Goal: Task Accomplishment & Management: Use online tool/utility

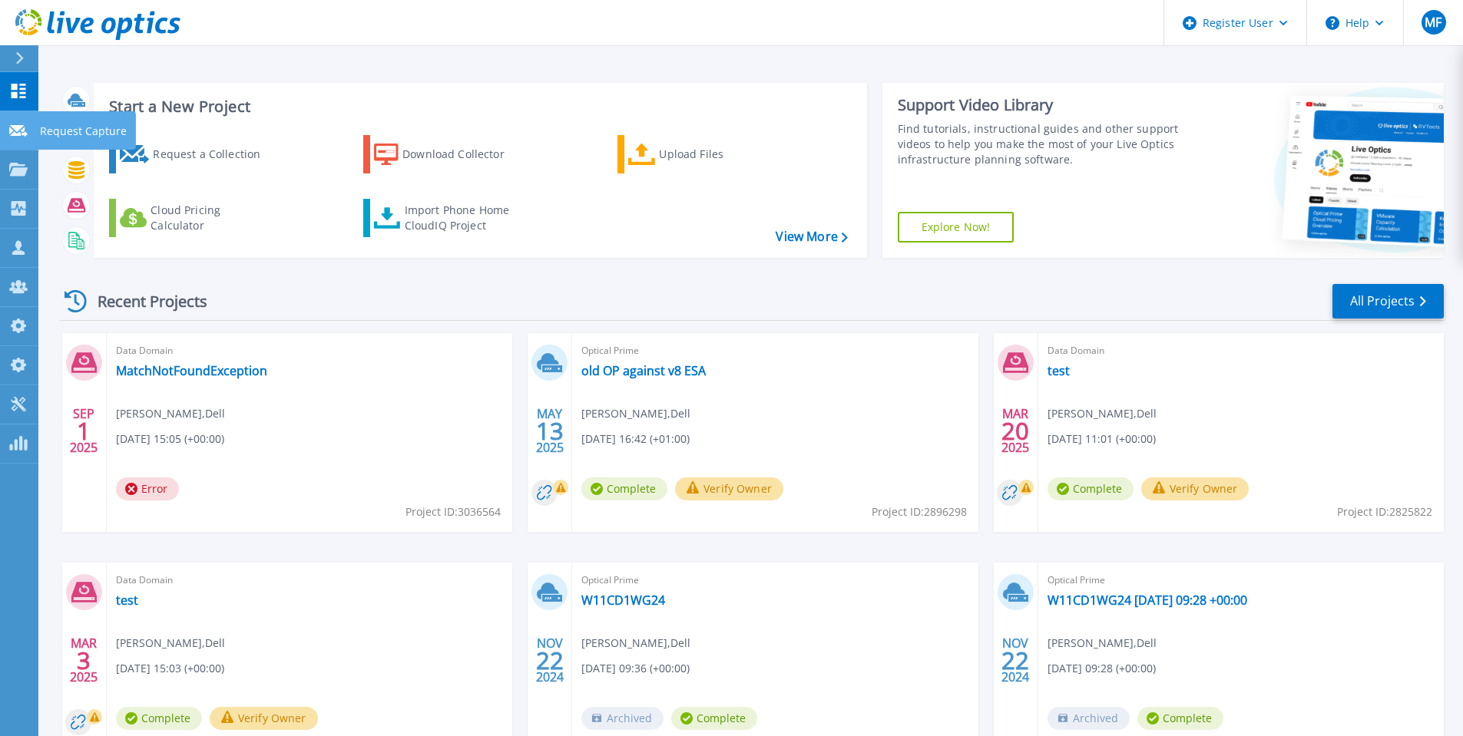
click at [68, 131] on p "Request Capture" at bounding box center [83, 131] width 87 height 40
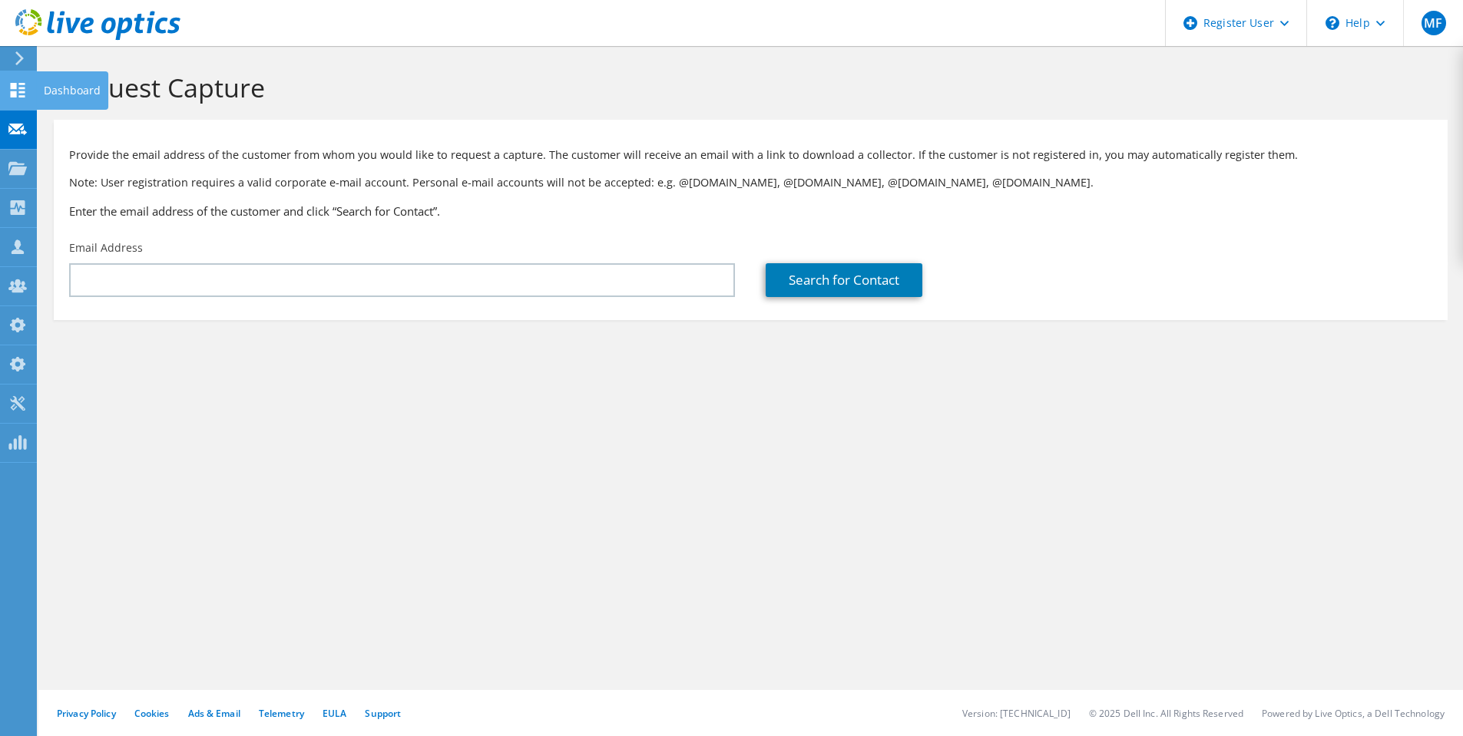
click at [80, 88] on div "Dashboard" at bounding box center [72, 90] width 72 height 38
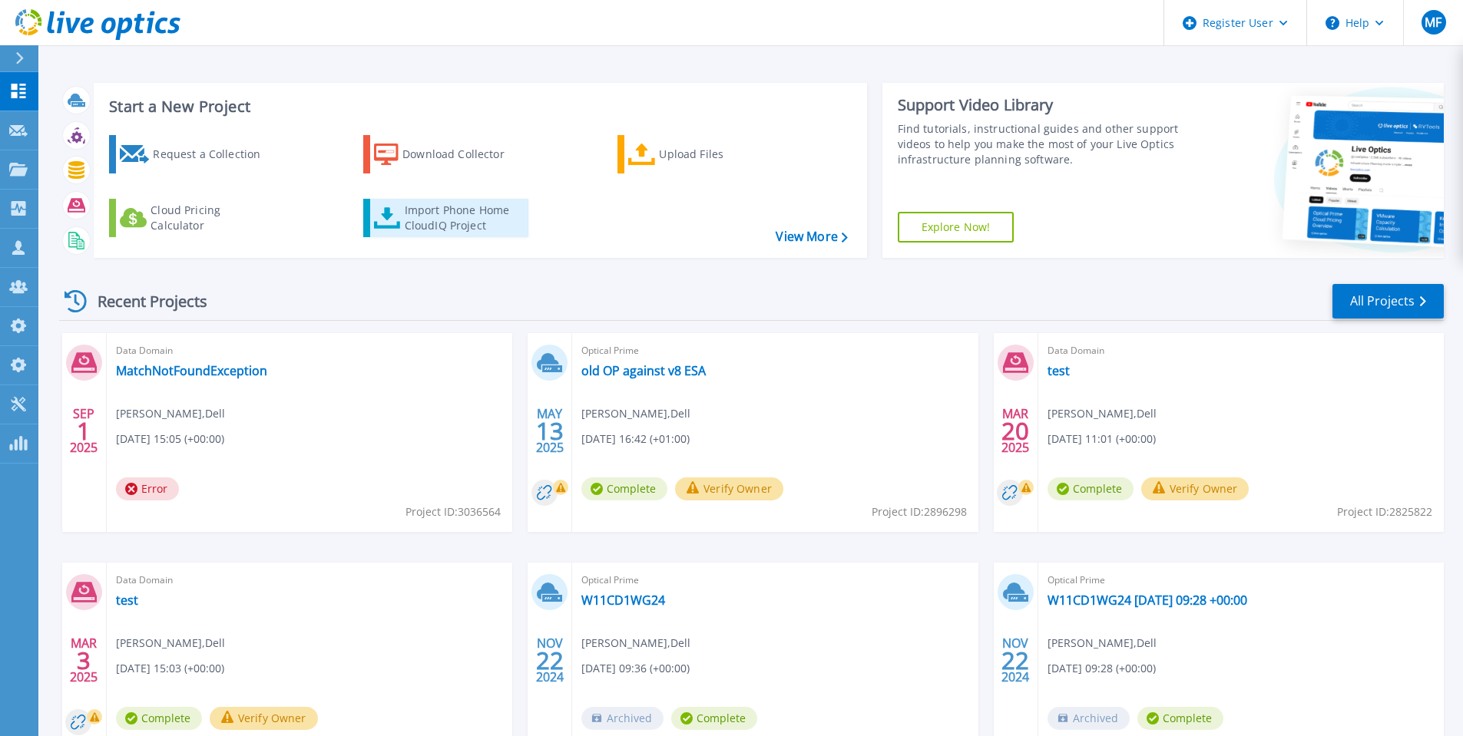
click at [451, 212] on div "Import Phone Home CloudIQ Project" at bounding box center [465, 218] width 120 height 31
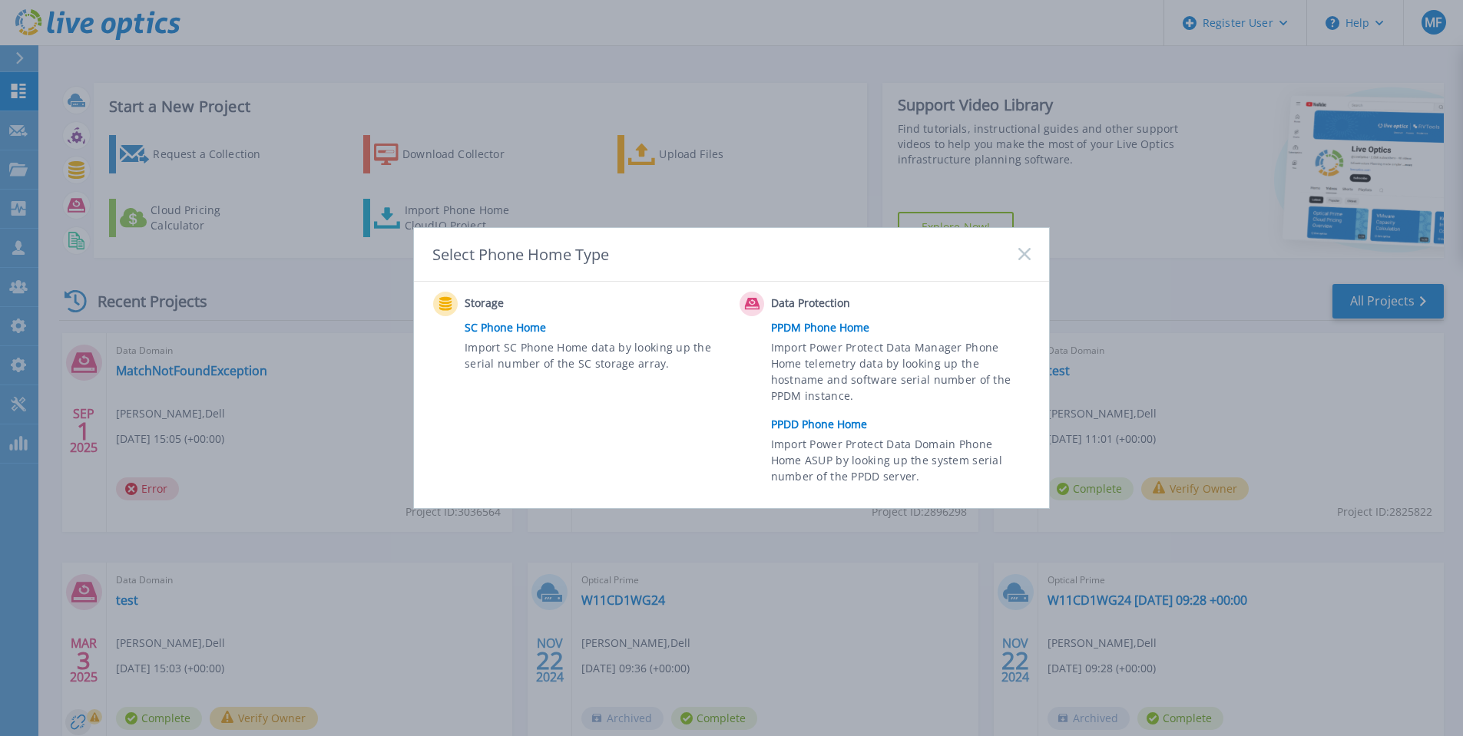
click at [801, 432] on link "PPDD Phone Home" at bounding box center [904, 424] width 267 height 23
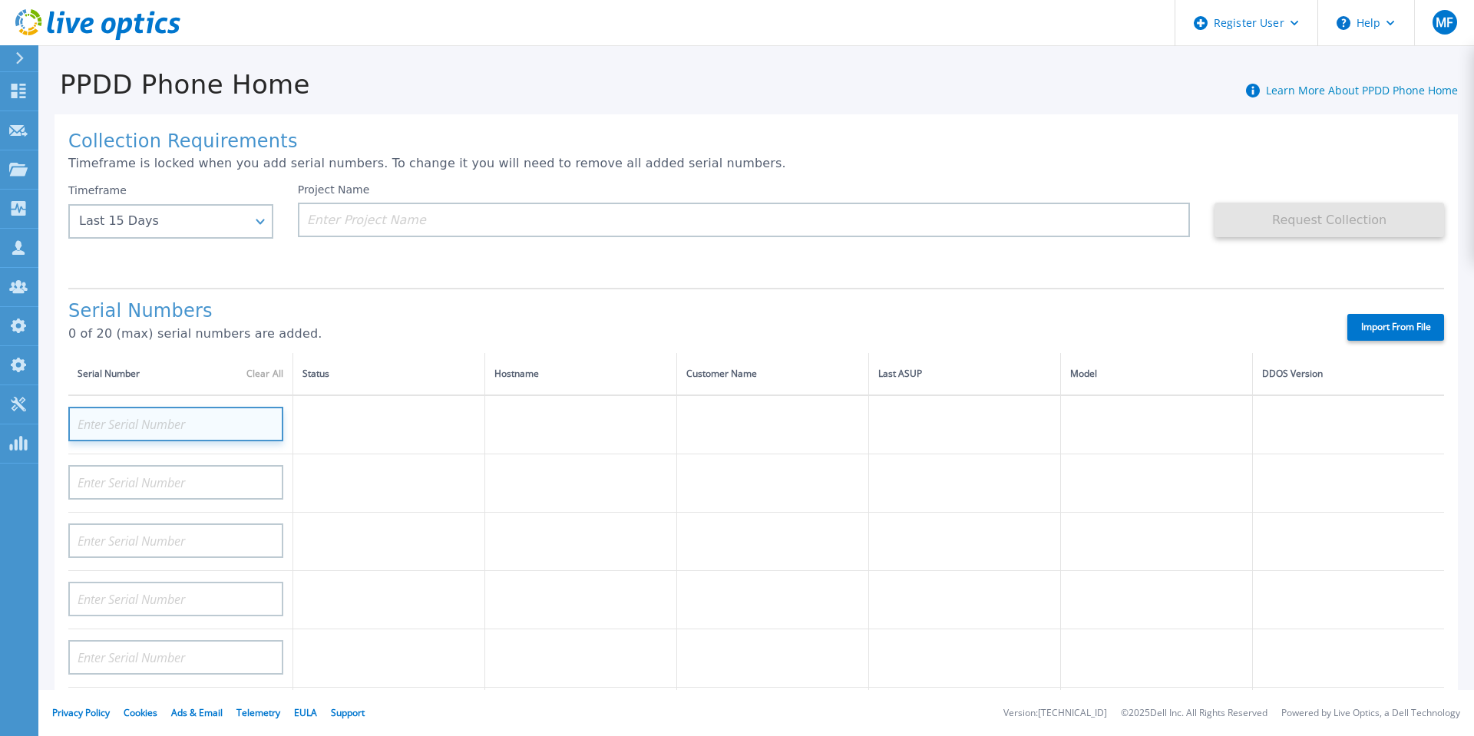
click at [166, 409] on input at bounding box center [175, 424] width 215 height 35
paste input "CKM00201300144"
type input "CKM00201300144"
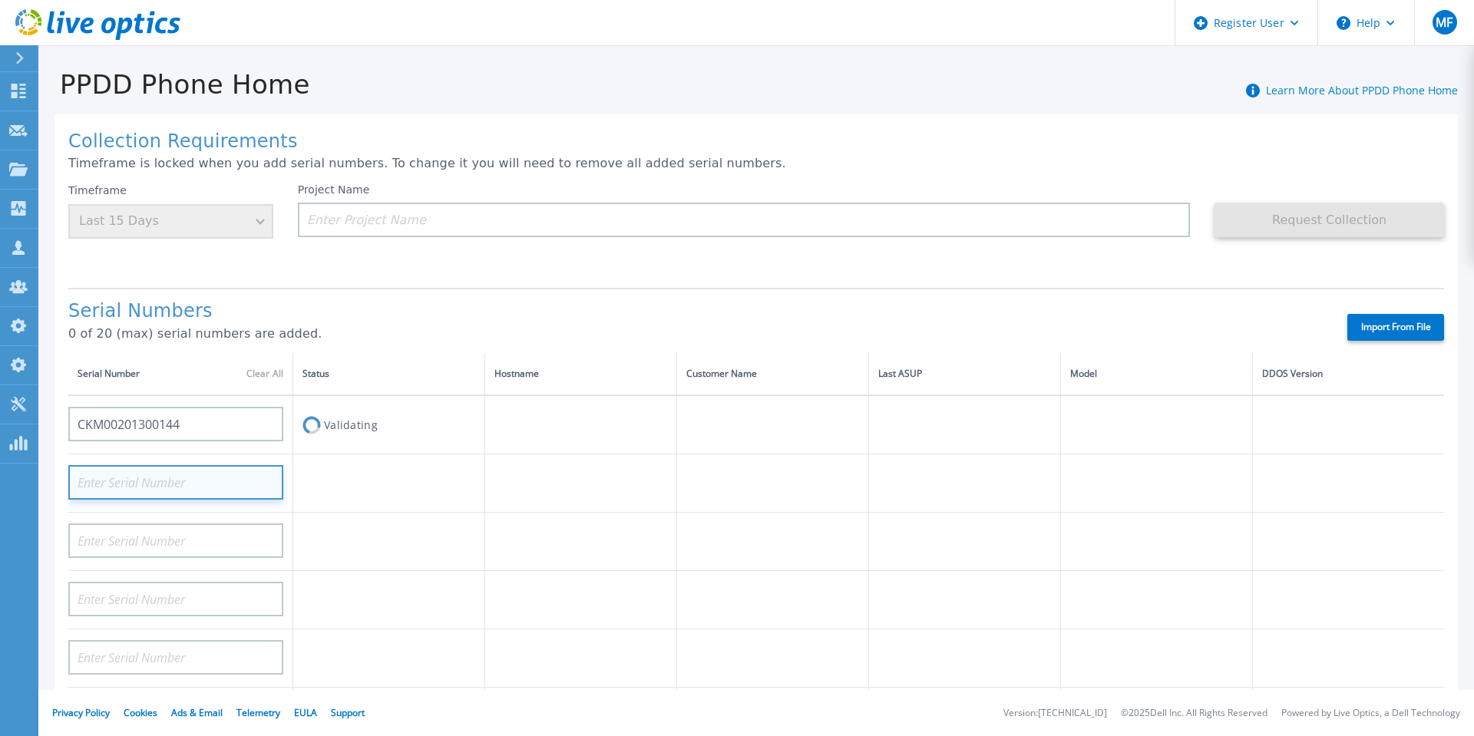
click at [174, 481] on input at bounding box center [175, 482] width 215 height 35
paste input "CKM00203000951"
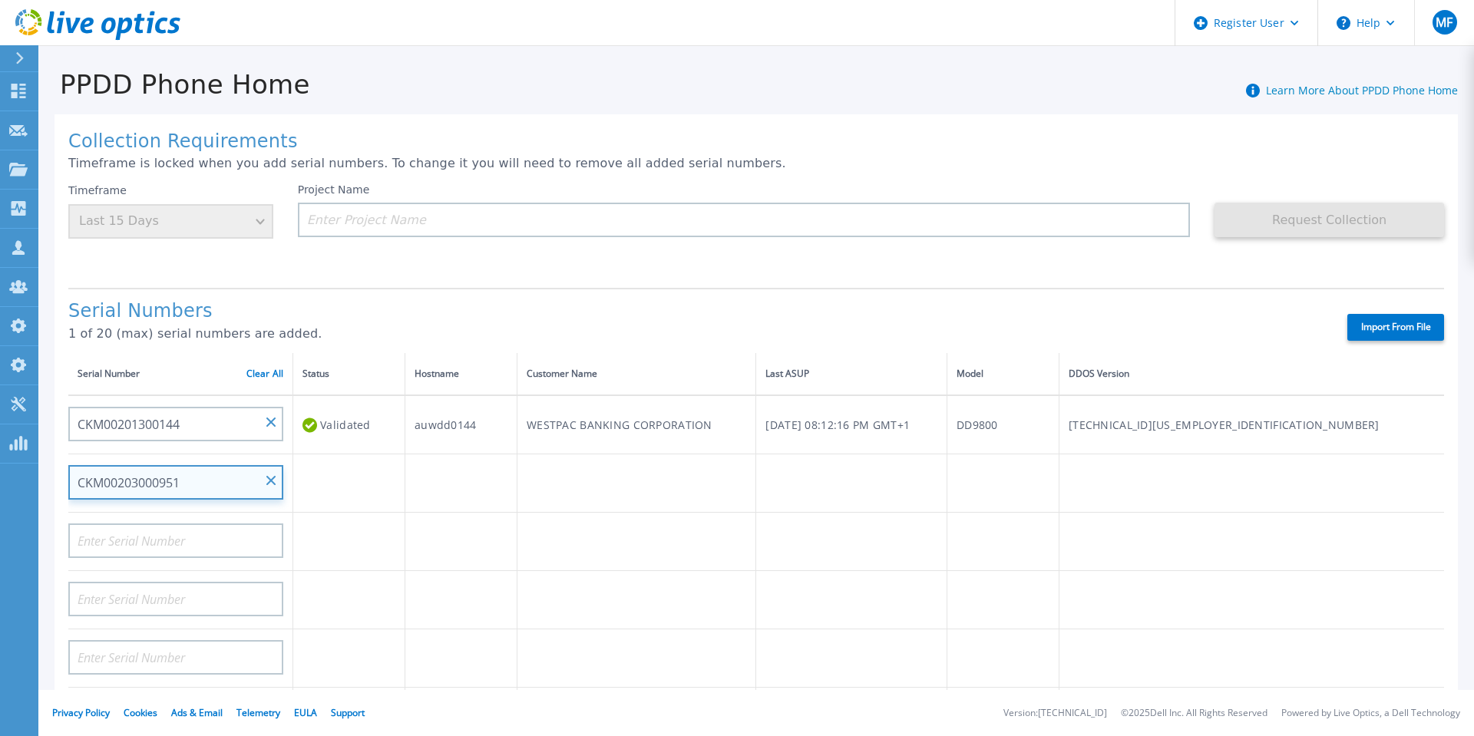
type input "CKM00203000951"
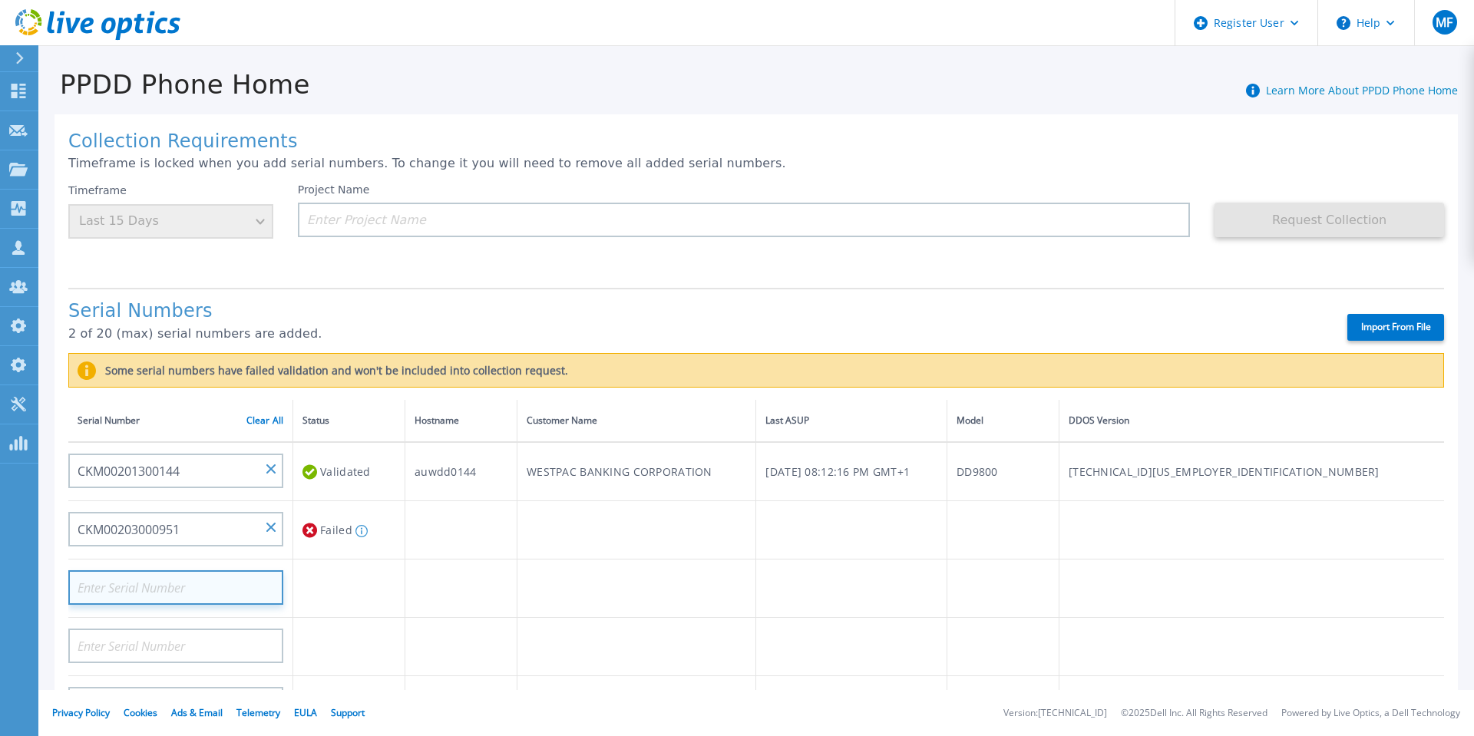
click at [170, 577] on input at bounding box center [175, 587] width 215 height 35
paste input "CKM00203002102"
type input "CKM00203002102"
click at [273, 422] on div "Serial Number Clear All" at bounding box center [181, 420] width 206 height 17
click at [266, 416] on link "Clear All" at bounding box center [264, 420] width 37 height 11
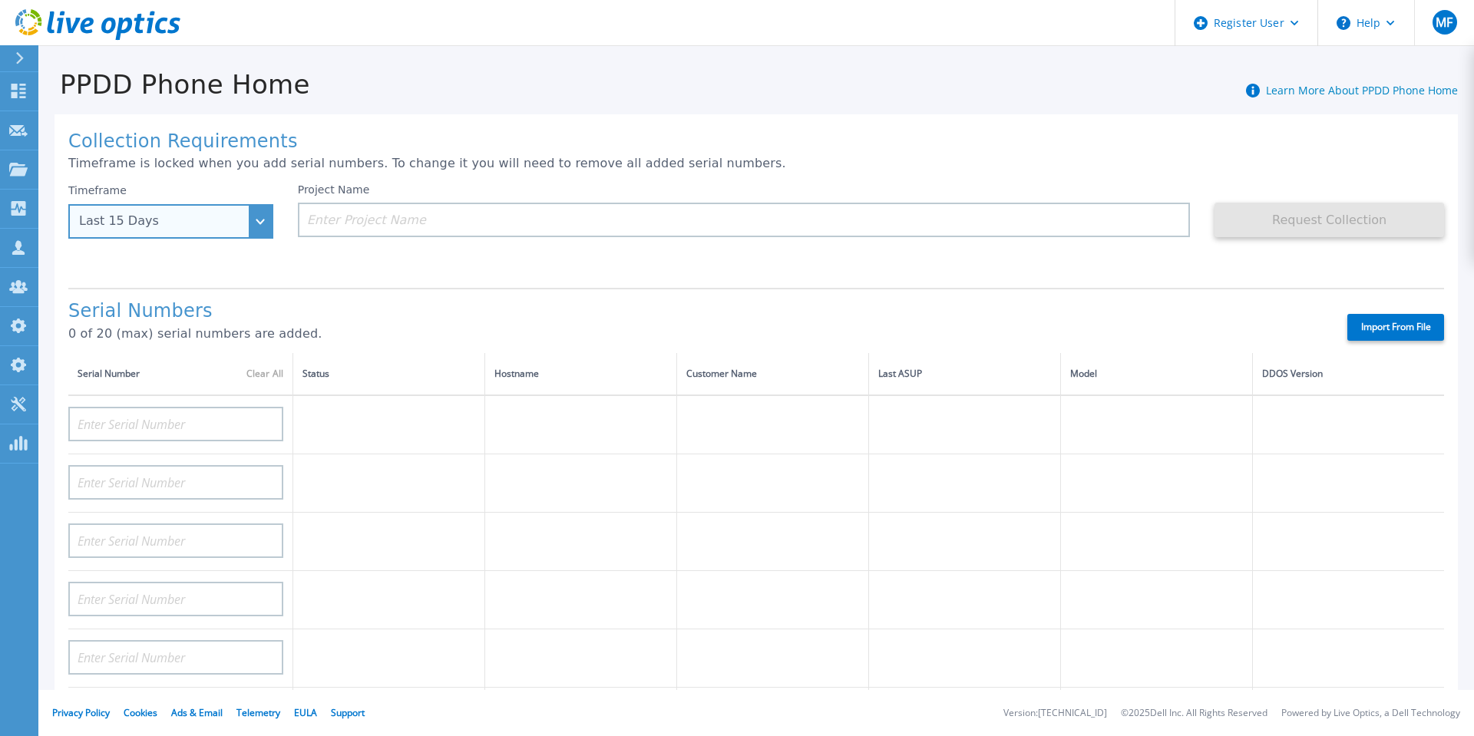
click at [224, 228] on div "Last 15 Days" at bounding box center [162, 221] width 167 height 14
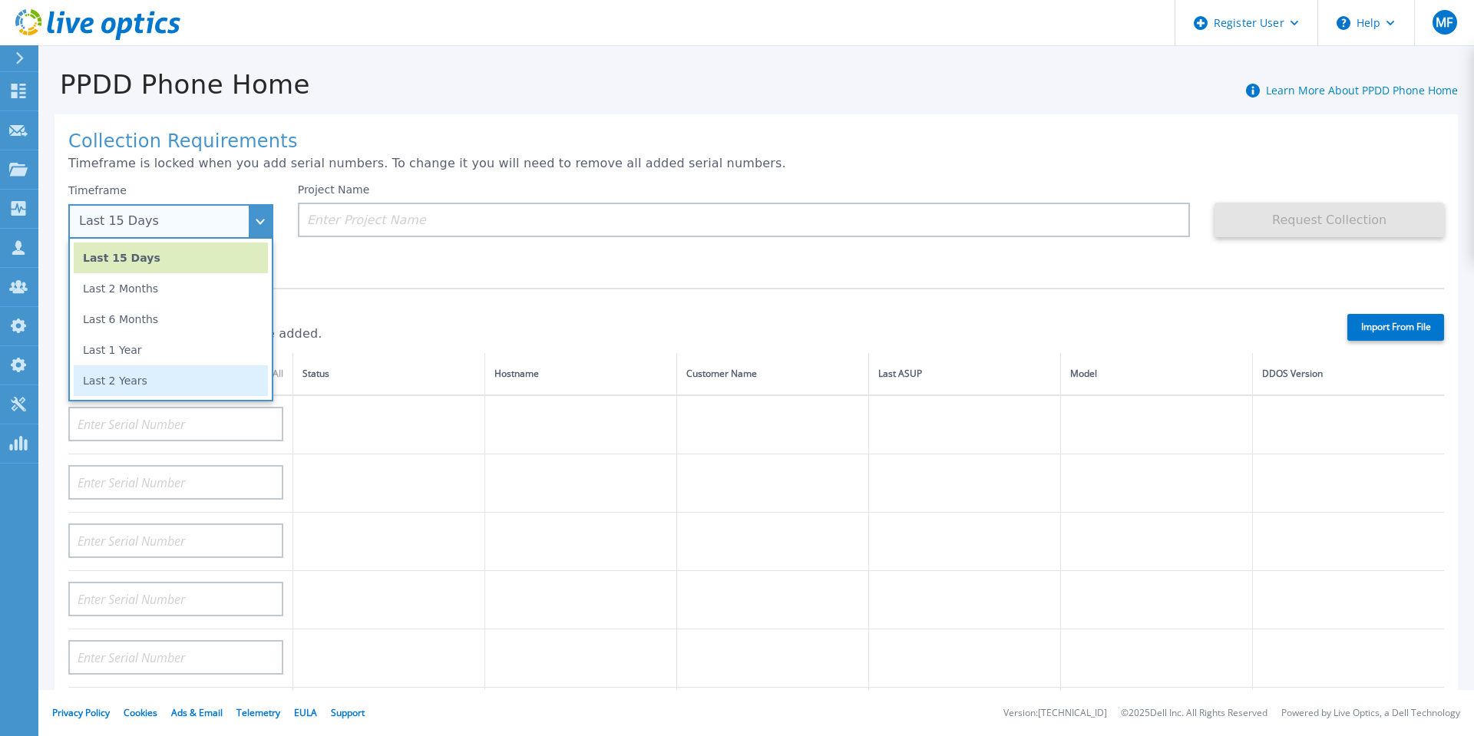
click at [125, 386] on li "Last 2 Years" at bounding box center [171, 380] width 194 height 31
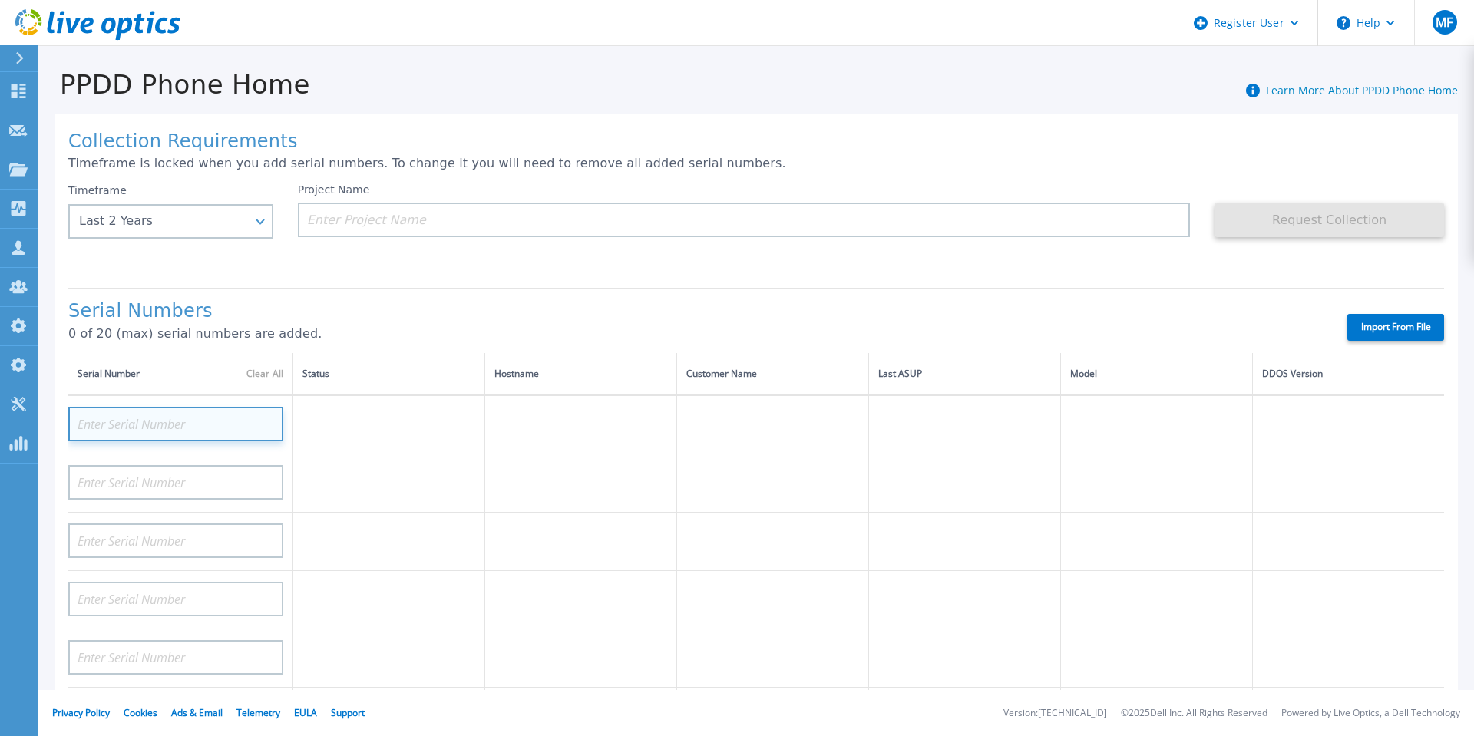
click at [128, 435] on input at bounding box center [175, 424] width 215 height 35
paste input "CKM00201300144"
type input "CKM00201300144"
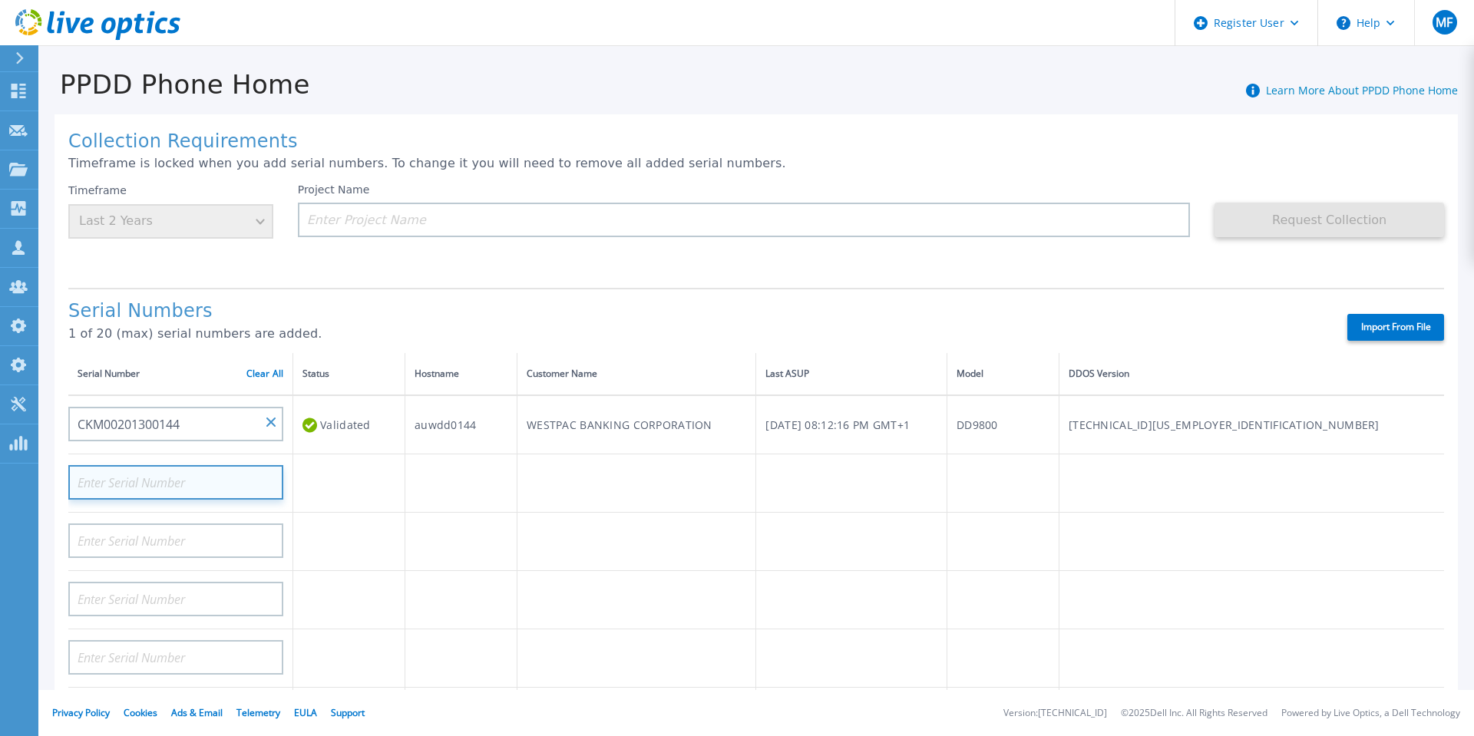
click at [207, 468] on input at bounding box center [175, 482] width 215 height 35
paste input "CKM00203002102"
type input "CKM00203002102"
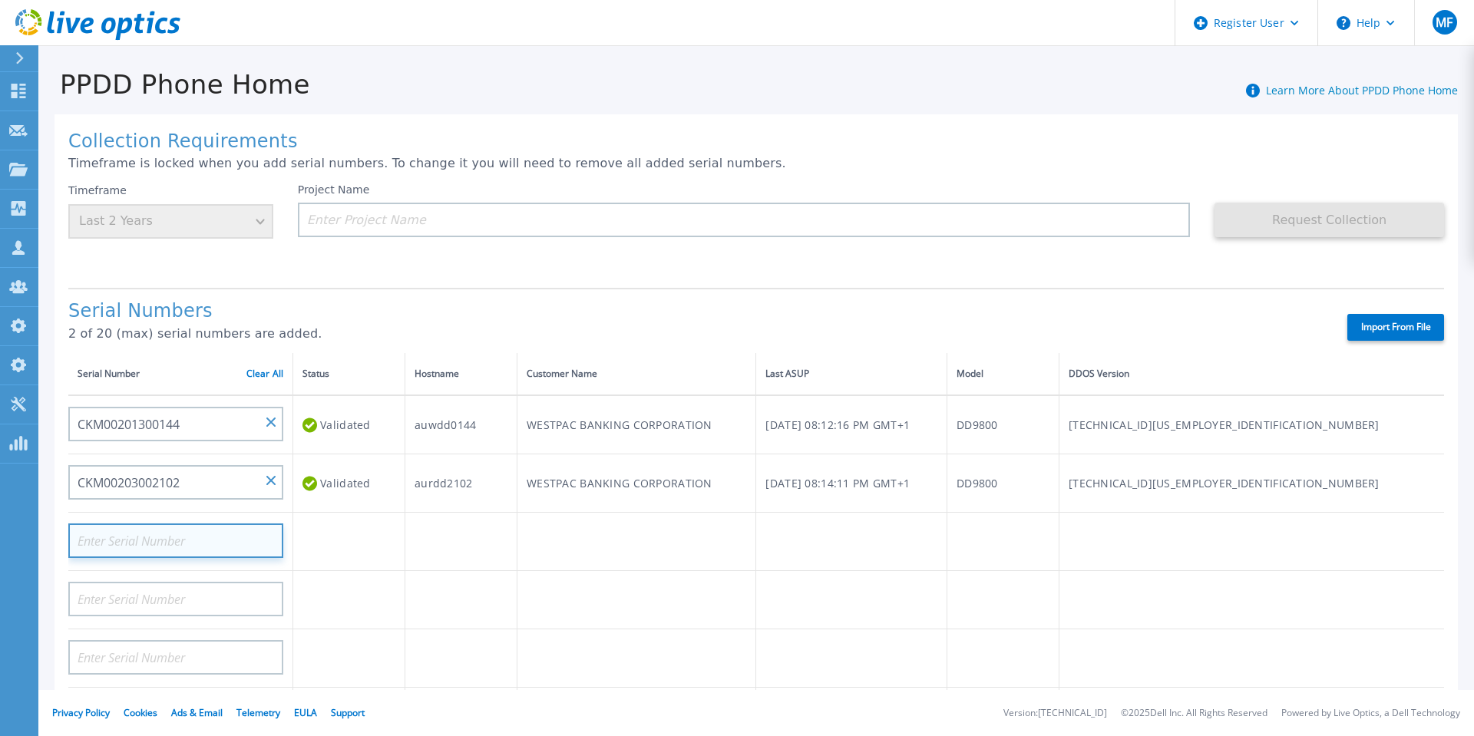
click at [171, 533] on input at bounding box center [175, 541] width 215 height 35
click at [176, 532] on input at bounding box center [175, 541] width 215 height 35
paste input "CKM00203000951"
type input "CKM00203000951"
drag, startPoint x: 560, startPoint y: 569, endPoint x: 569, endPoint y: 584, distance: 16.9
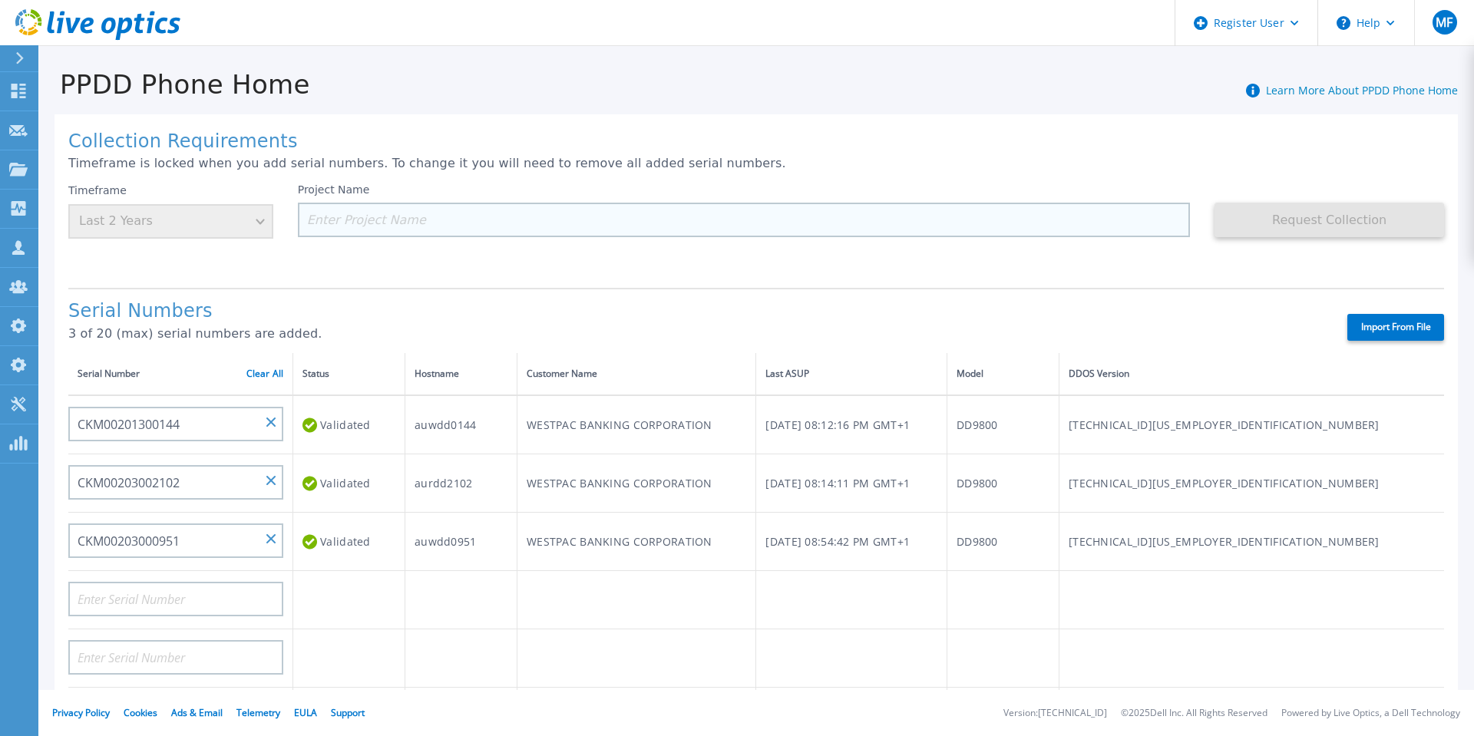
click at [426, 208] on input at bounding box center [744, 220] width 893 height 35
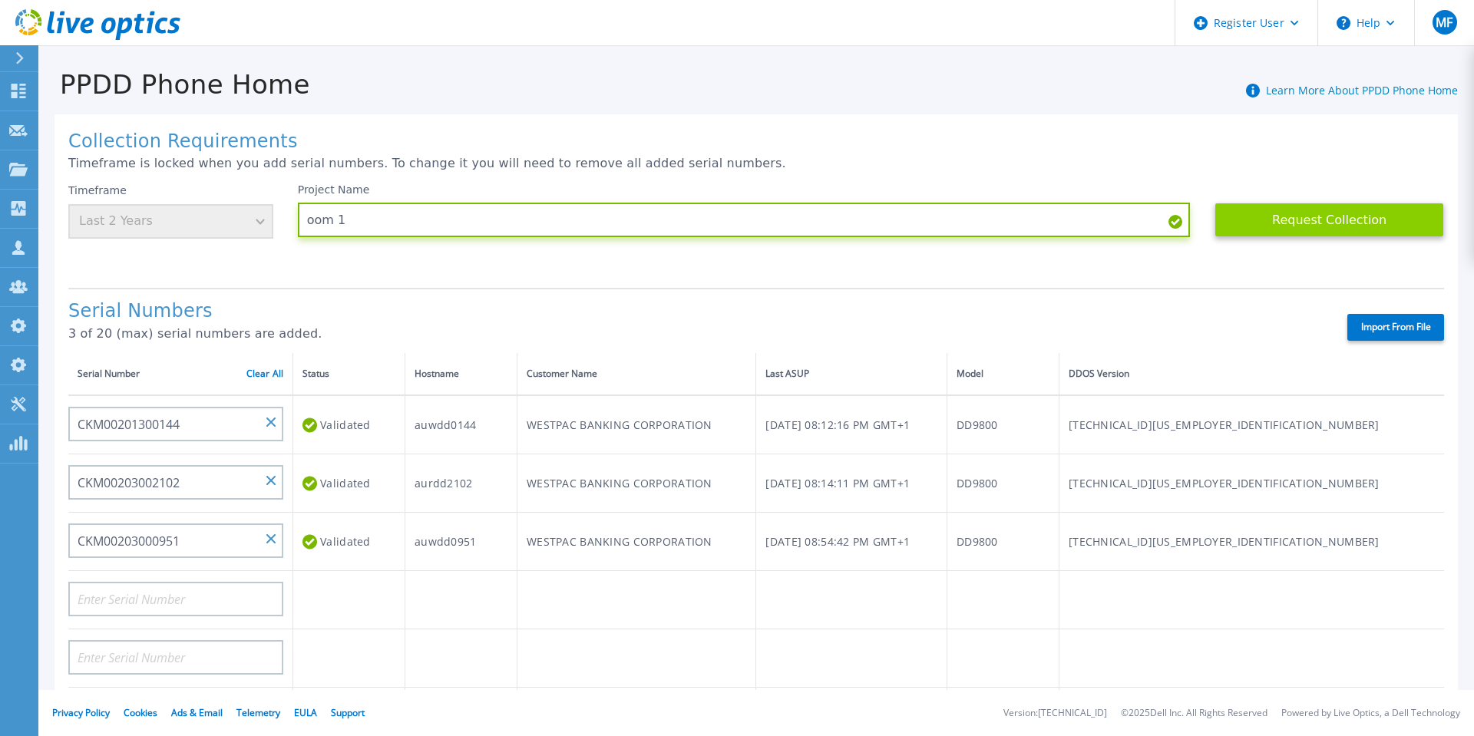
type input "oom 1"
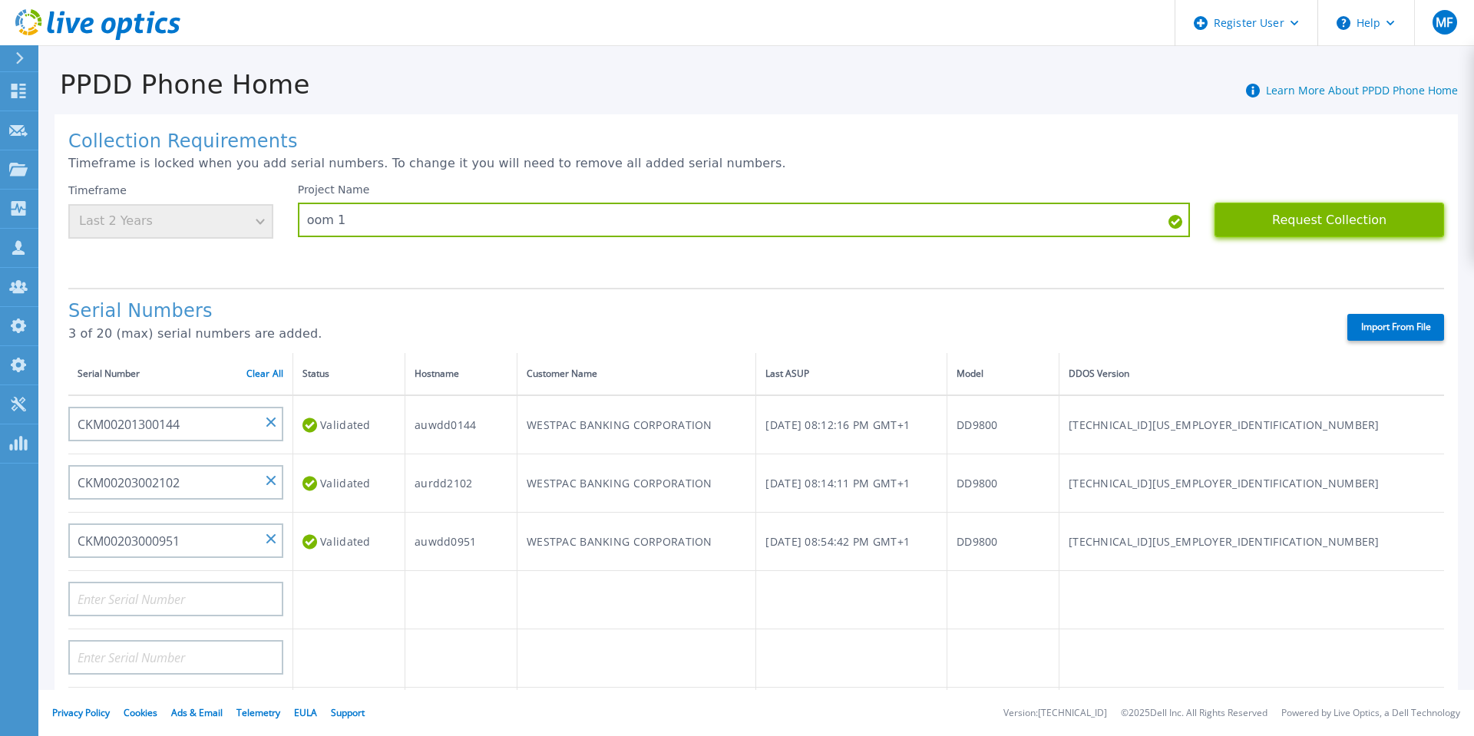
click at [1291, 217] on button "Request Collection" at bounding box center [1330, 220] width 230 height 35
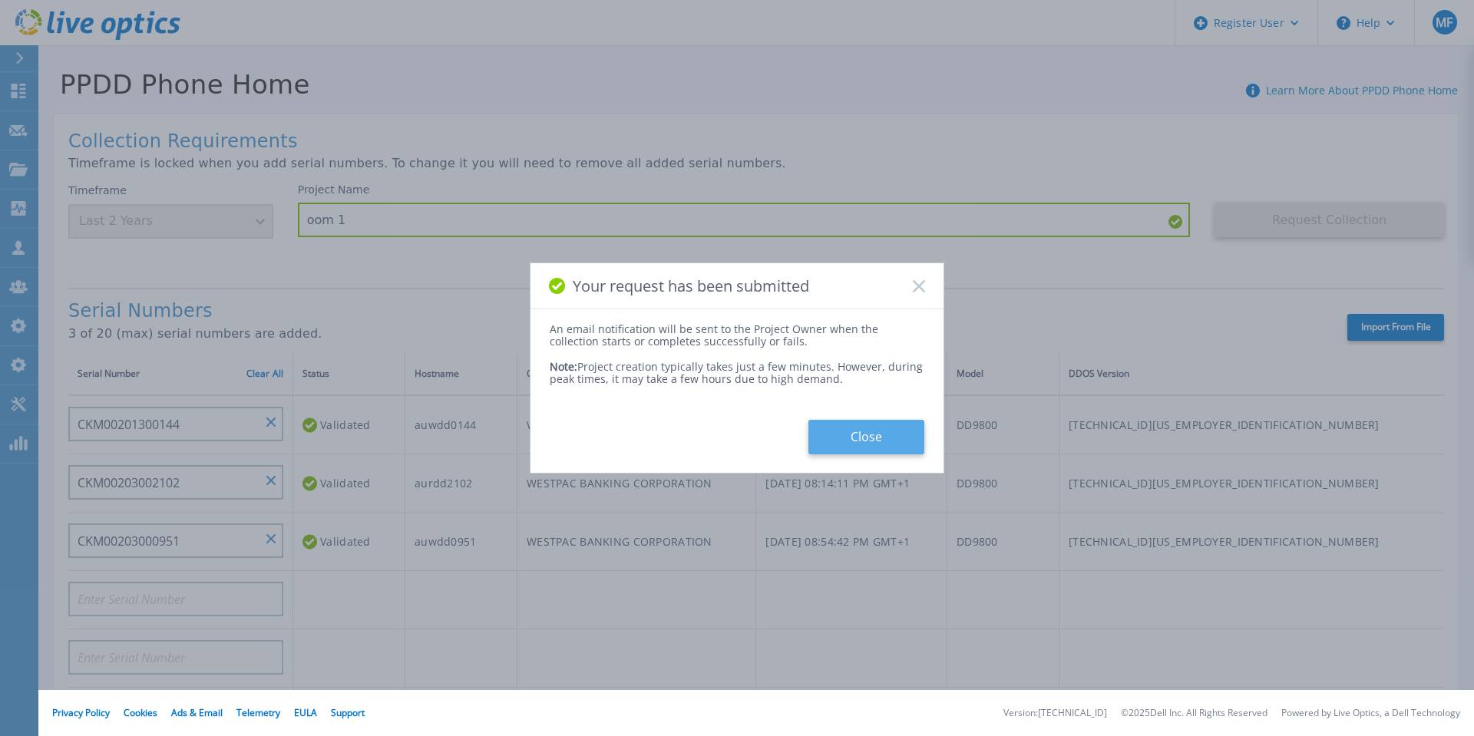
click at [866, 445] on button "Close" at bounding box center [866, 437] width 116 height 35
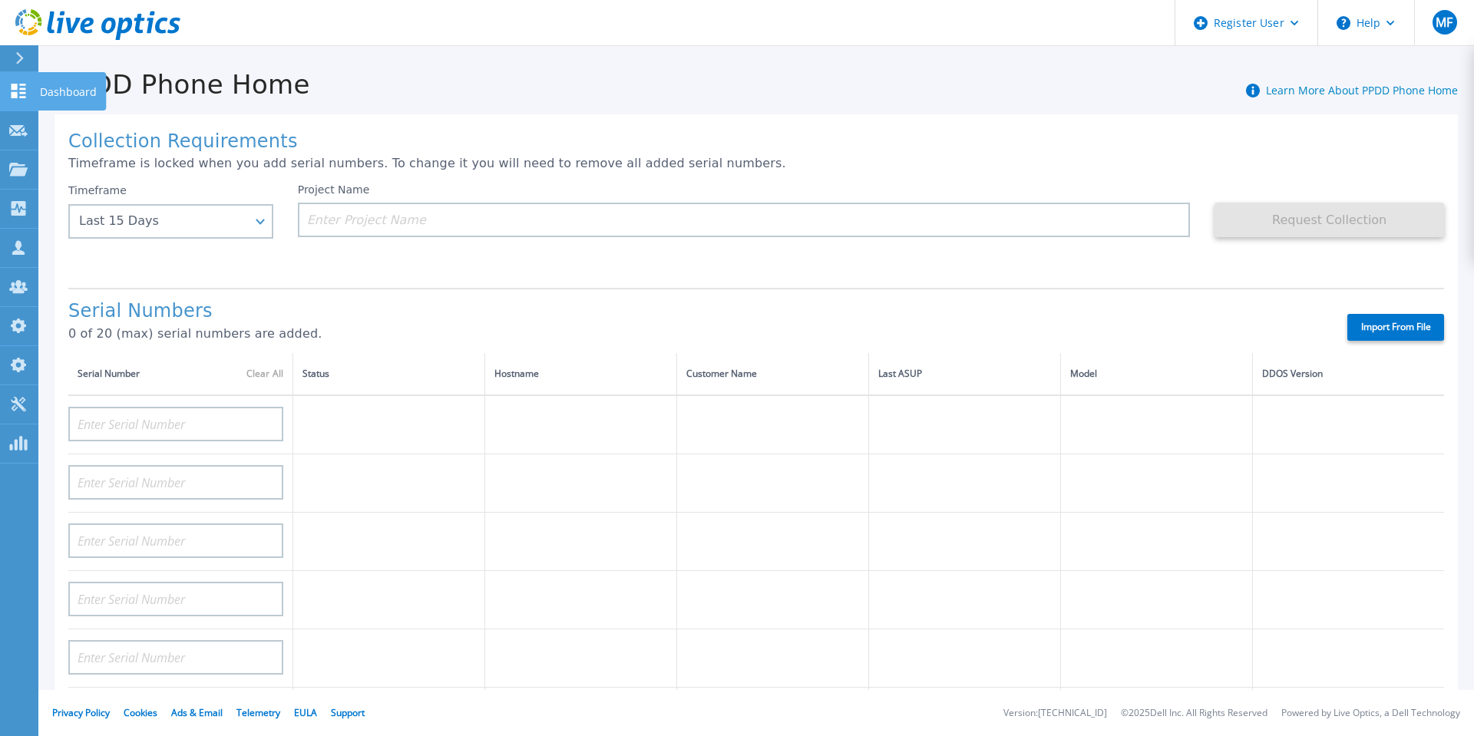
click at [67, 86] on p "Dashboard" at bounding box center [68, 92] width 57 height 40
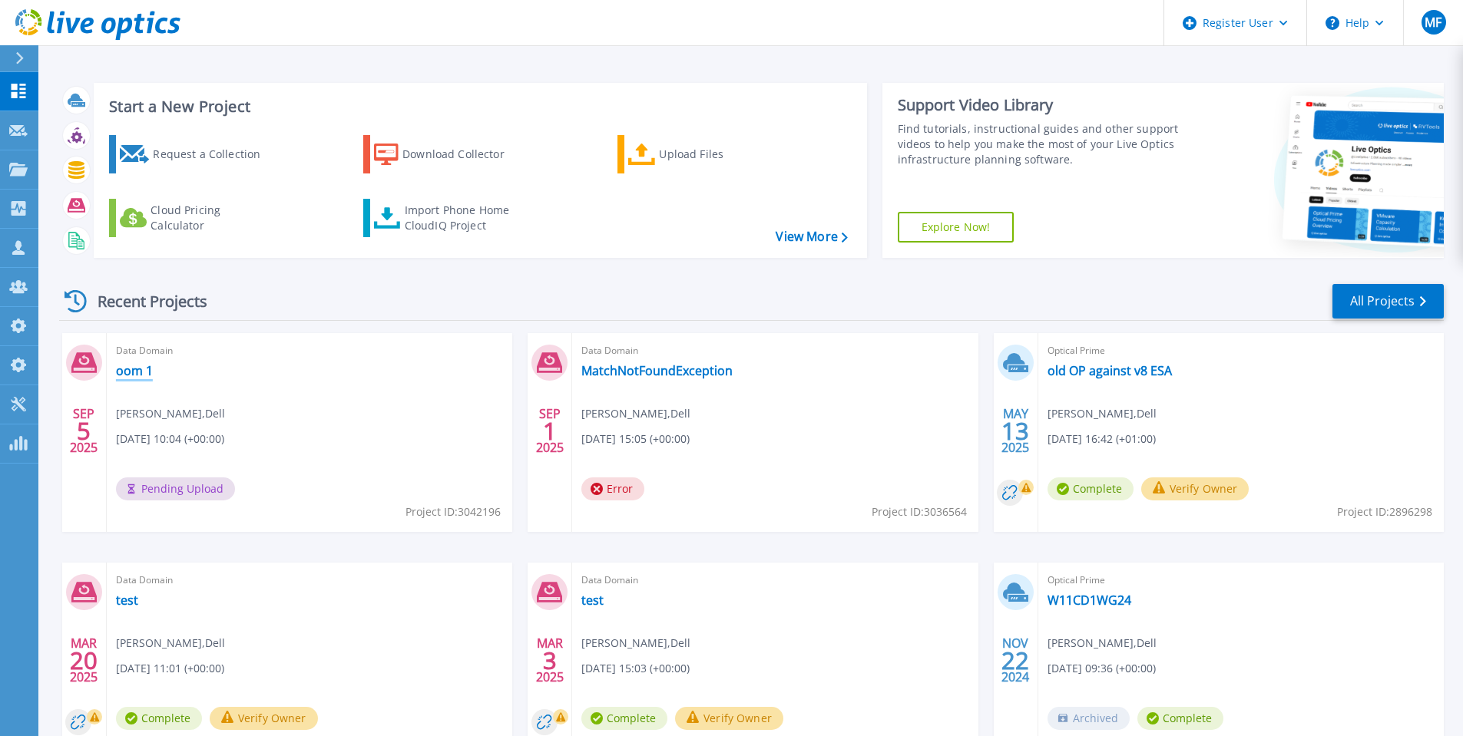
click at [144, 373] on link "oom 1" at bounding box center [134, 370] width 37 height 15
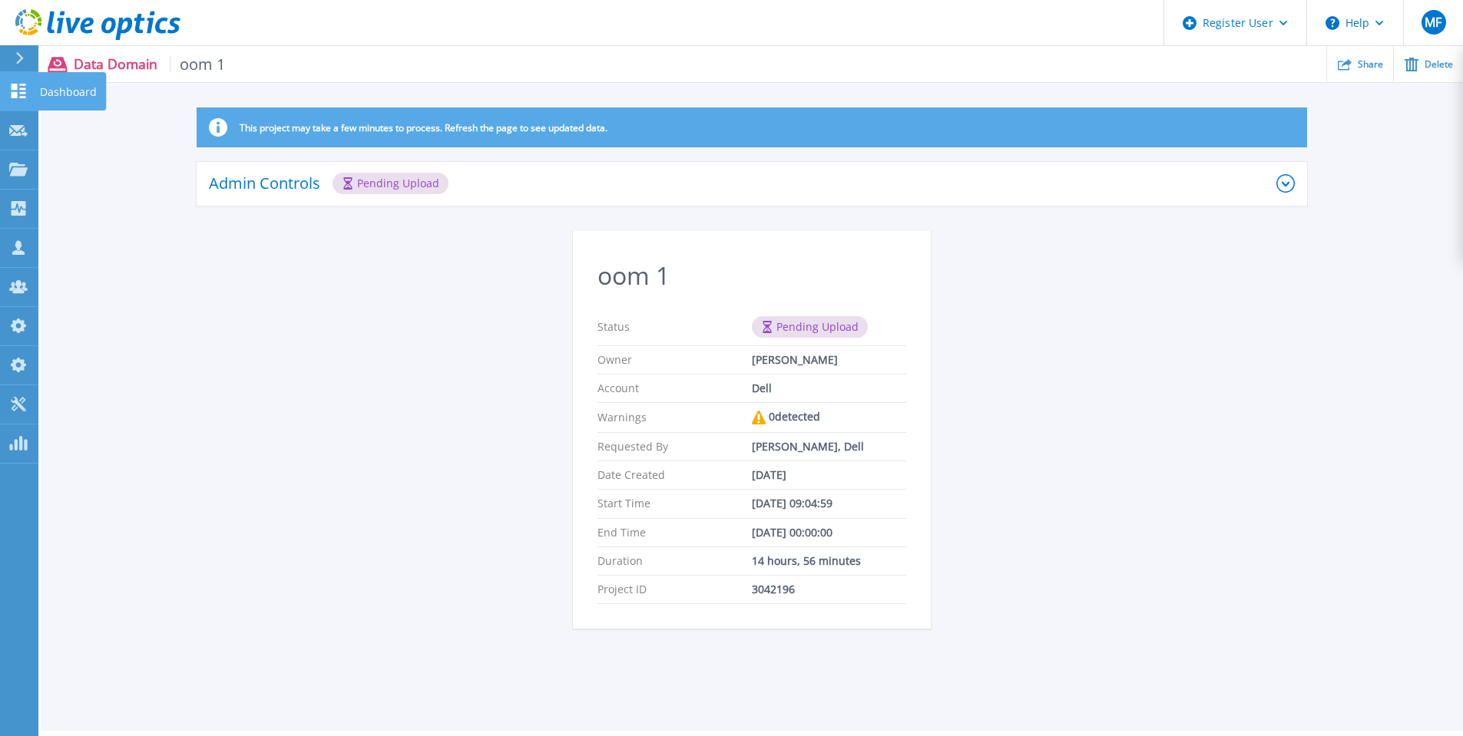
click at [55, 92] on p "Dashboard" at bounding box center [68, 92] width 57 height 40
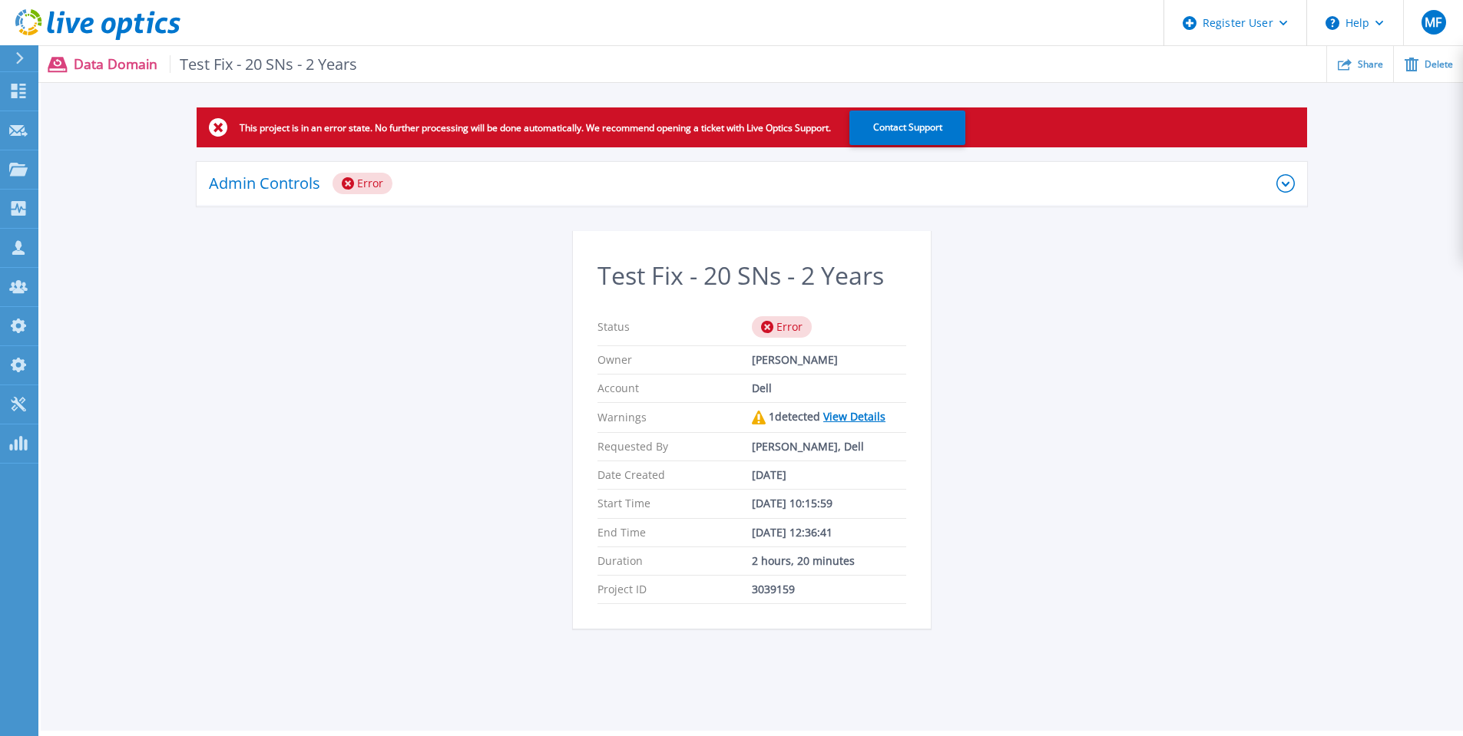
click at [860, 418] on link "View Details" at bounding box center [854, 416] width 62 height 15
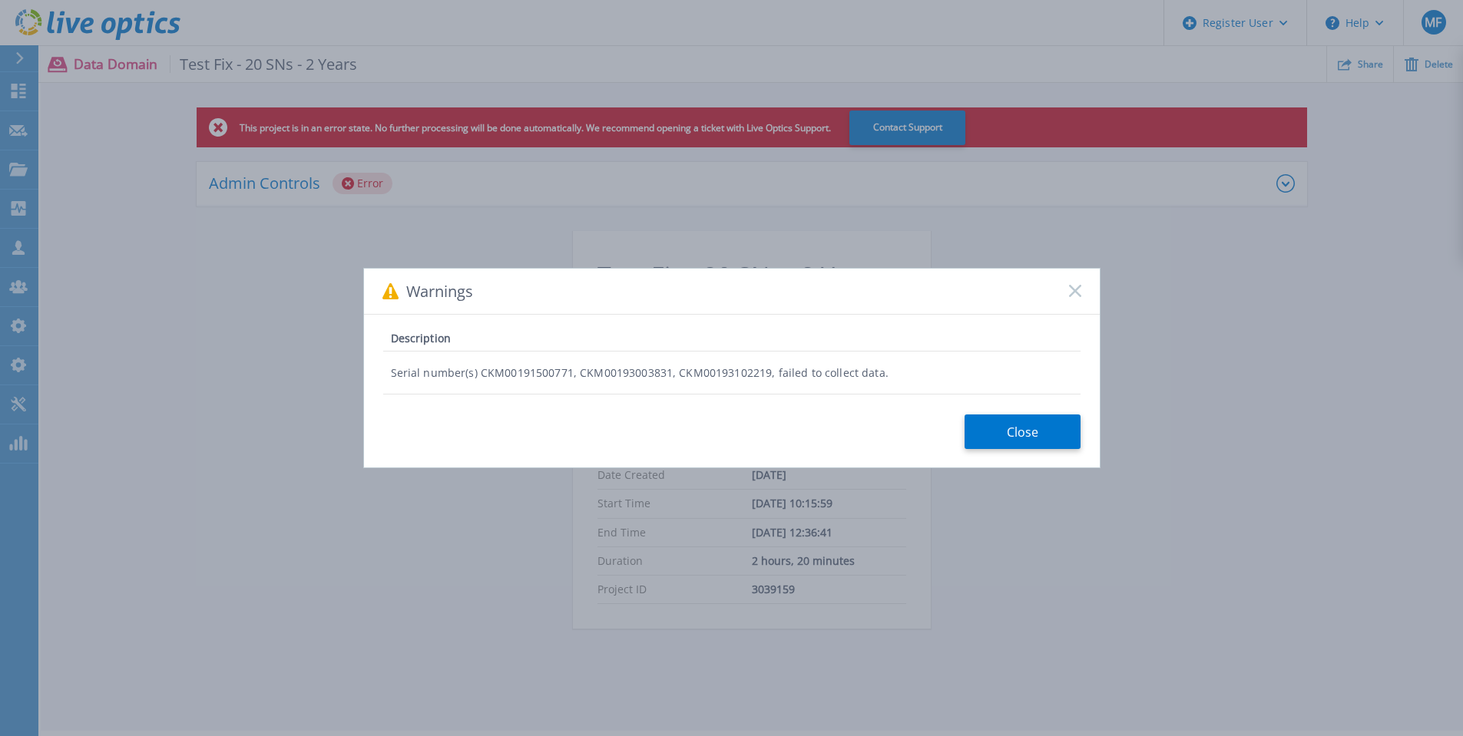
click at [1076, 289] on rect at bounding box center [1074, 291] width 13 height 13
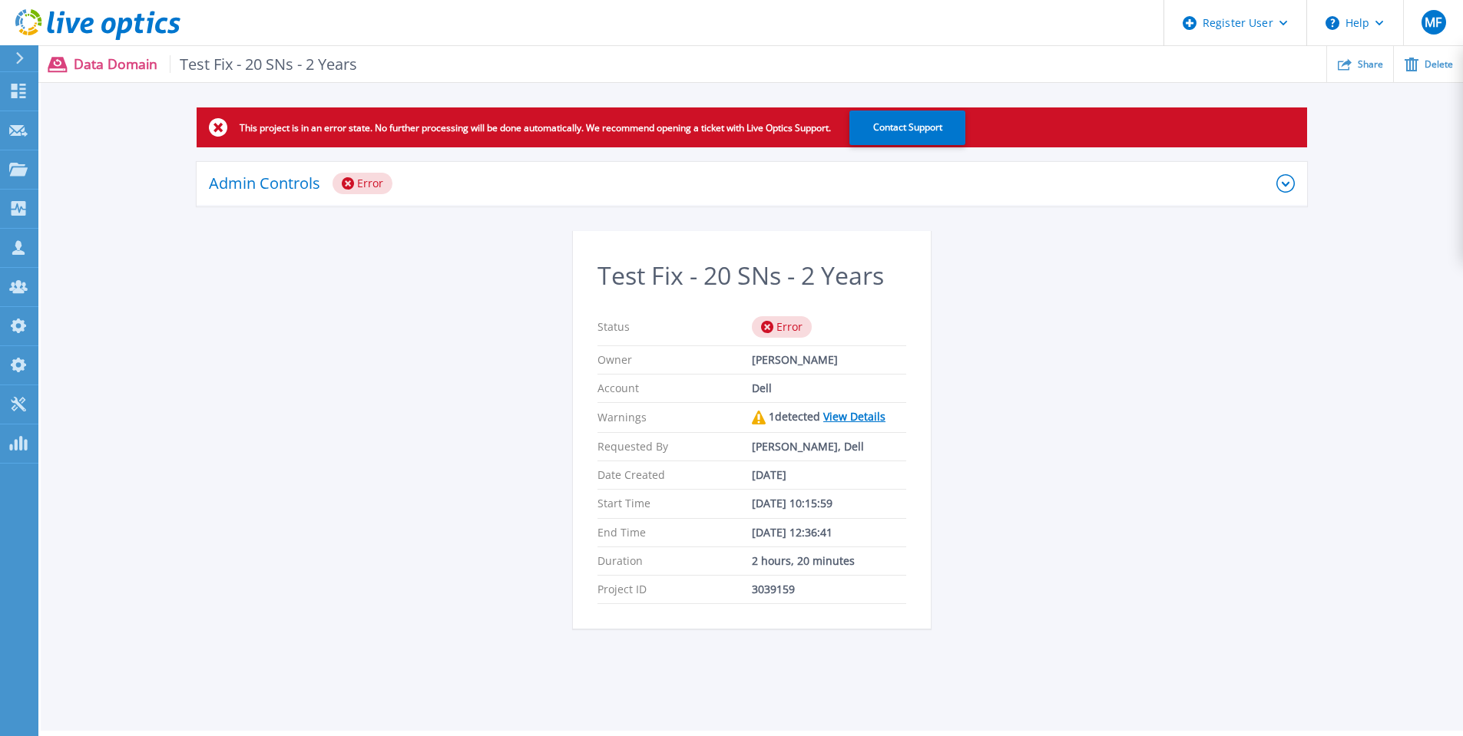
click at [1285, 180] on icon at bounding box center [1285, 183] width 18 height 18
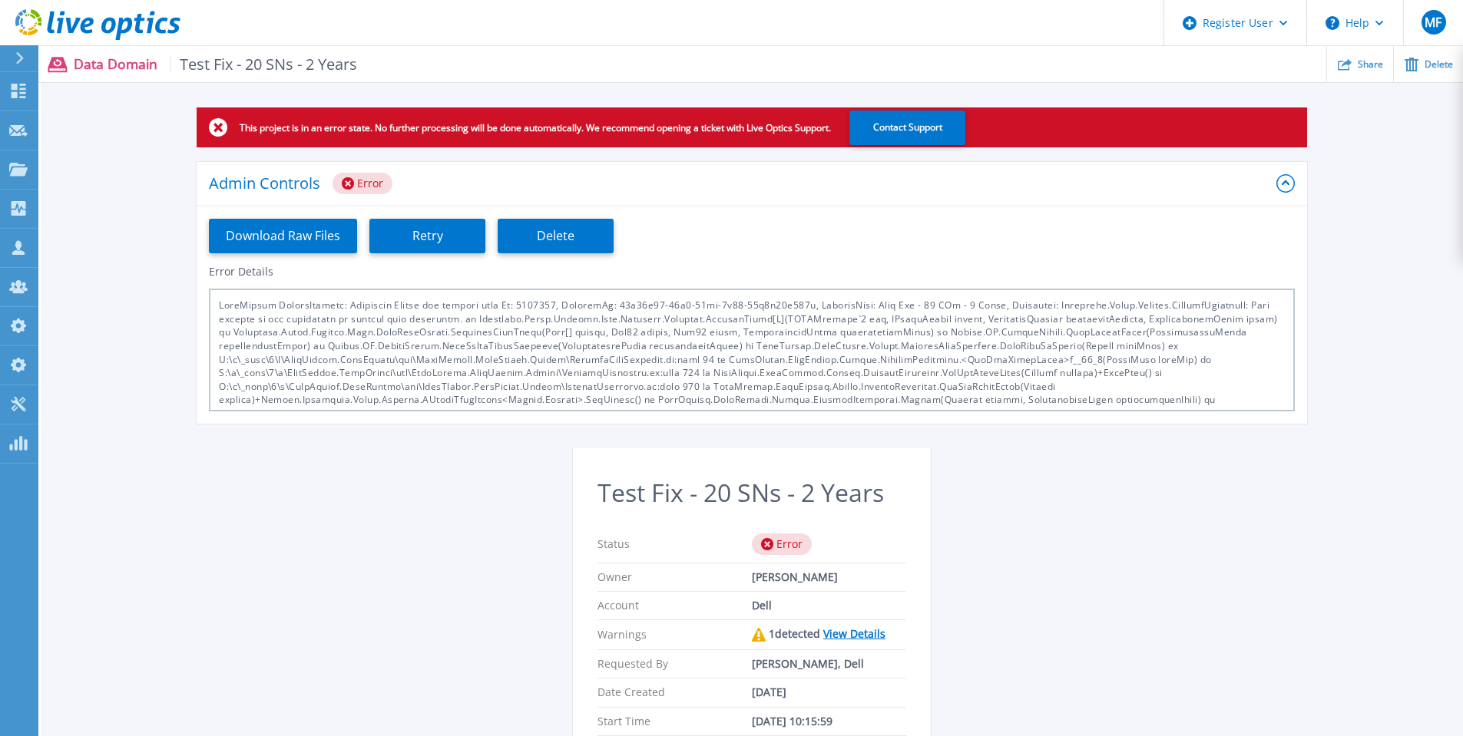
click at [686, 304] on div at bounding box center [752, 350] width 1086 height 123
click at [613, 307] on div at bounding box center [752, 350] width 1086 height 123
drag, startPoint x: 610, startPoint y: 306, endPoint x: 802, endPoint y: 306, distance: 191.2
click at [802, 306] on div at bounding box center [752, 350] width 1086 height 123
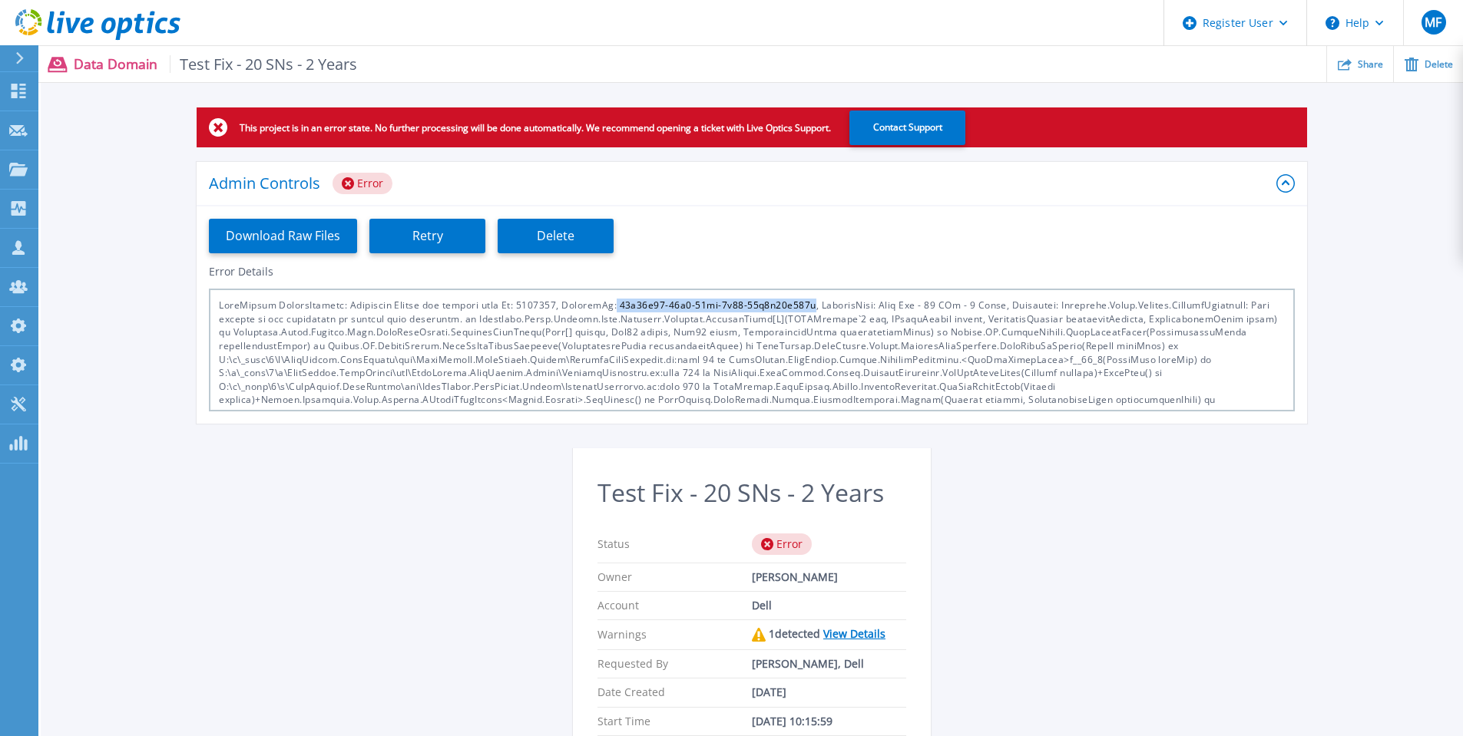
click at [751, 294] on div at bounding box center [752, 350] width 1086 height 123
drag, startPoint x: 612, startPoint y: 306, endPoint x: 799, endPoint y: 311, distance: 187.4
click at [799, 311] on div at bounding box center [752, 350] width 1086 height 123
copy div "47b68e57-38b5-42fc-9c53-79b3b12a831f"
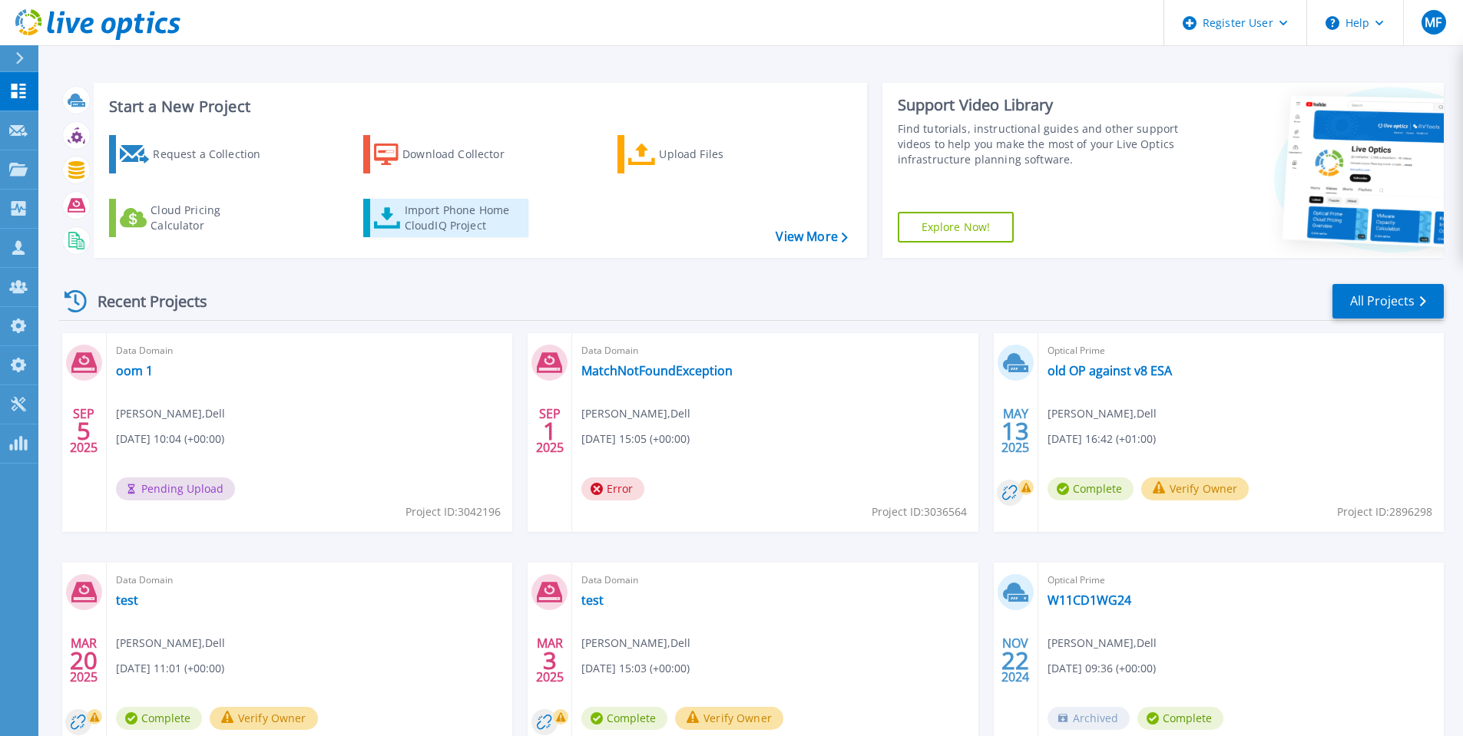
click at [446, 225] on div "Import Phone Home CloudIQ Project" at bounding box center [465, 218] width 120 height 31
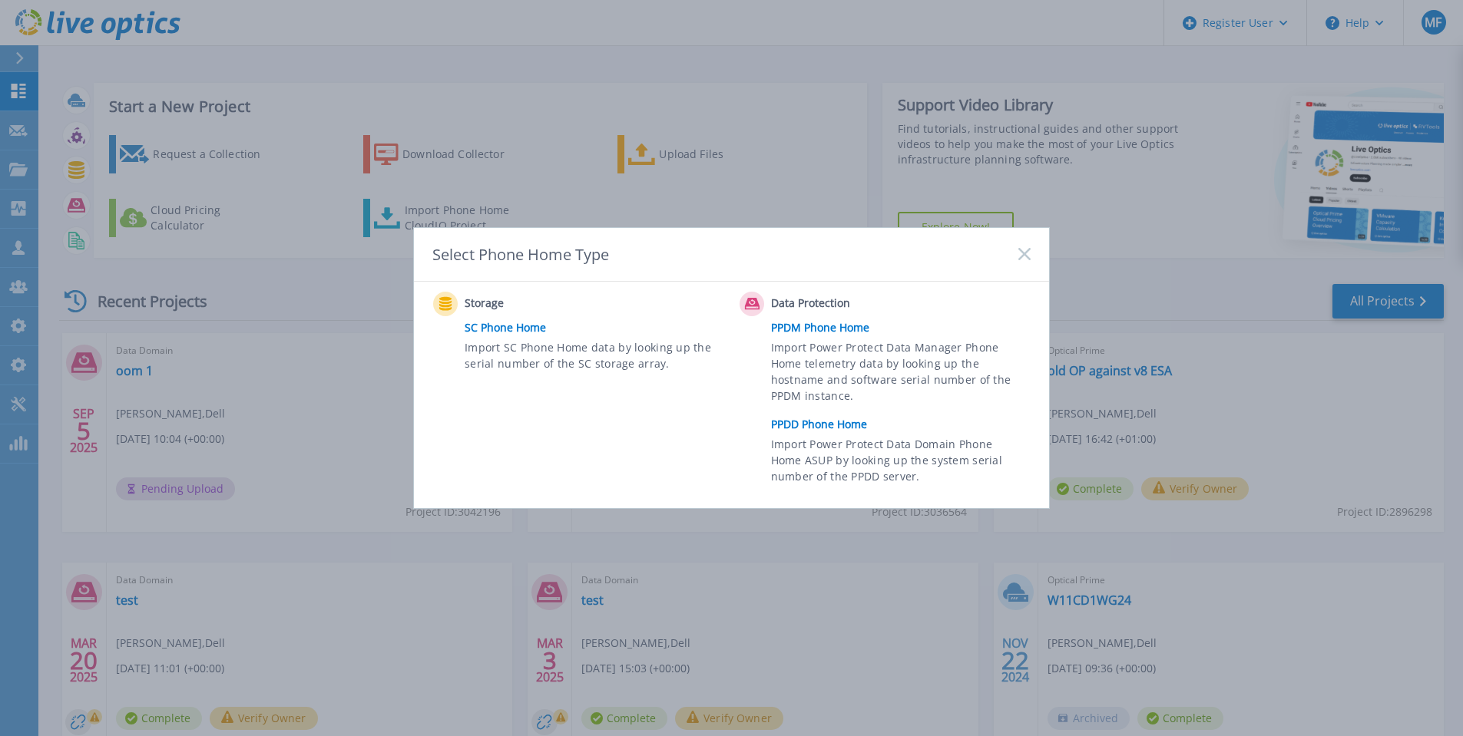
click at [812, 431] on link "PPDD Phone Home" at bounding box center [904, 424] width 267 height 23
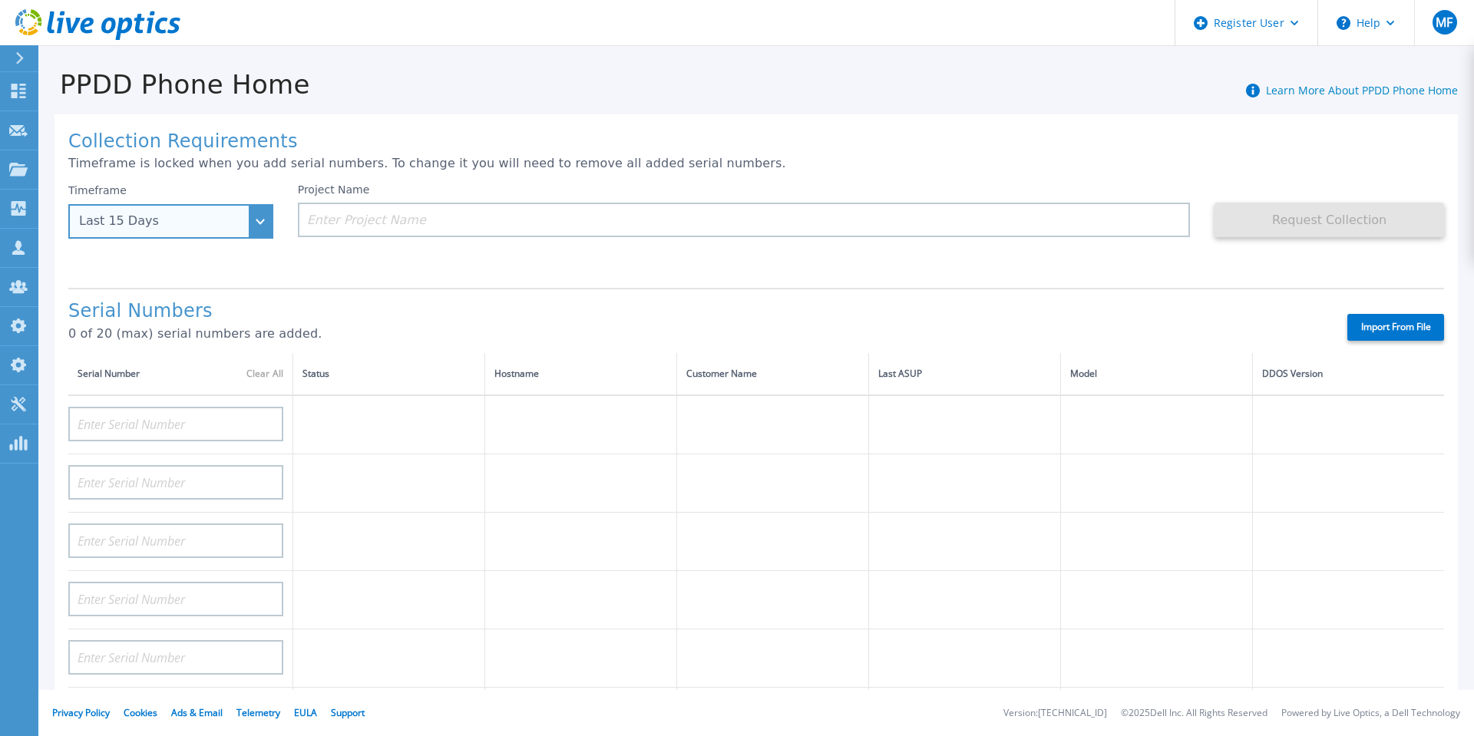
click at [190, 227] on div "Last 15 Days" at bounding box center [162, 221] width 167 height 14
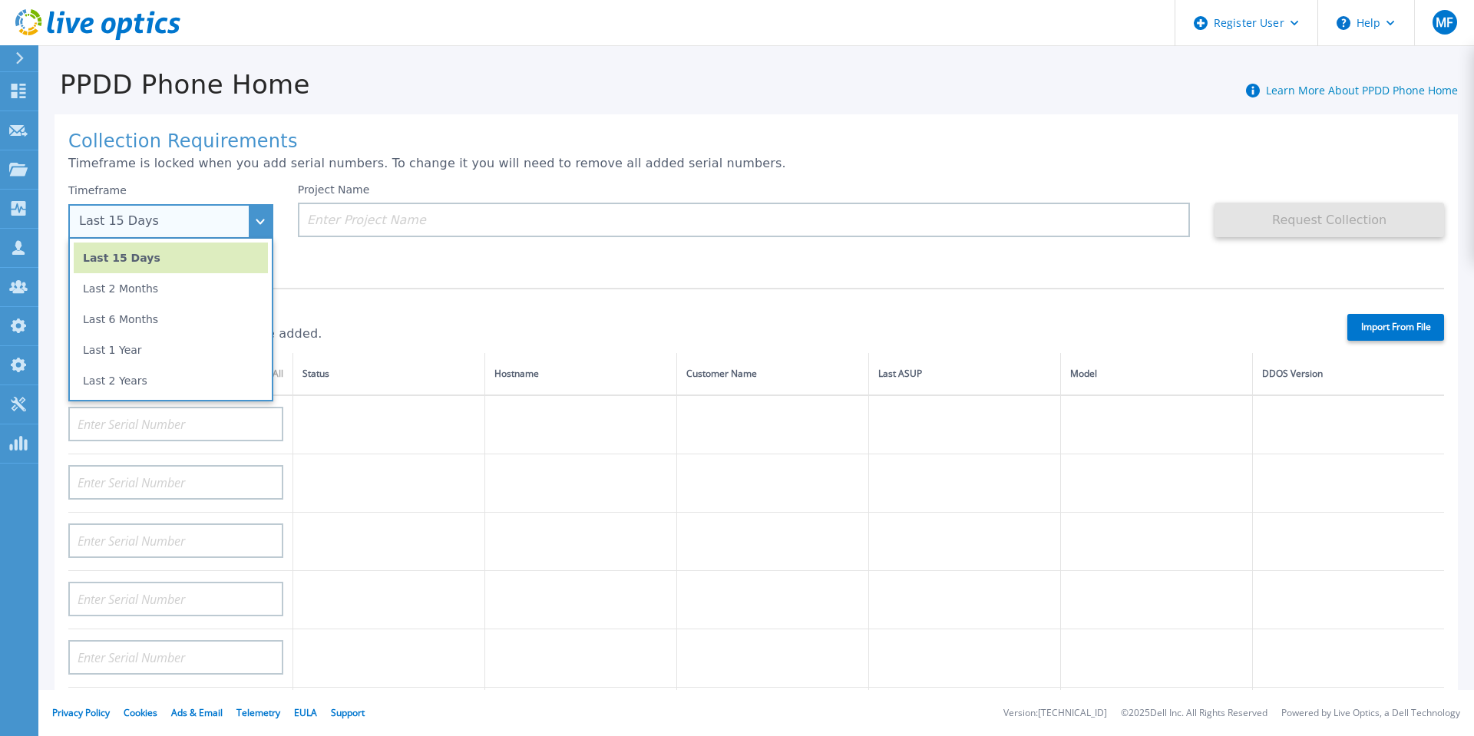
click at [123, 382] on li "Last 2 Years" at bounding box center [171, 380] width 194 height 31
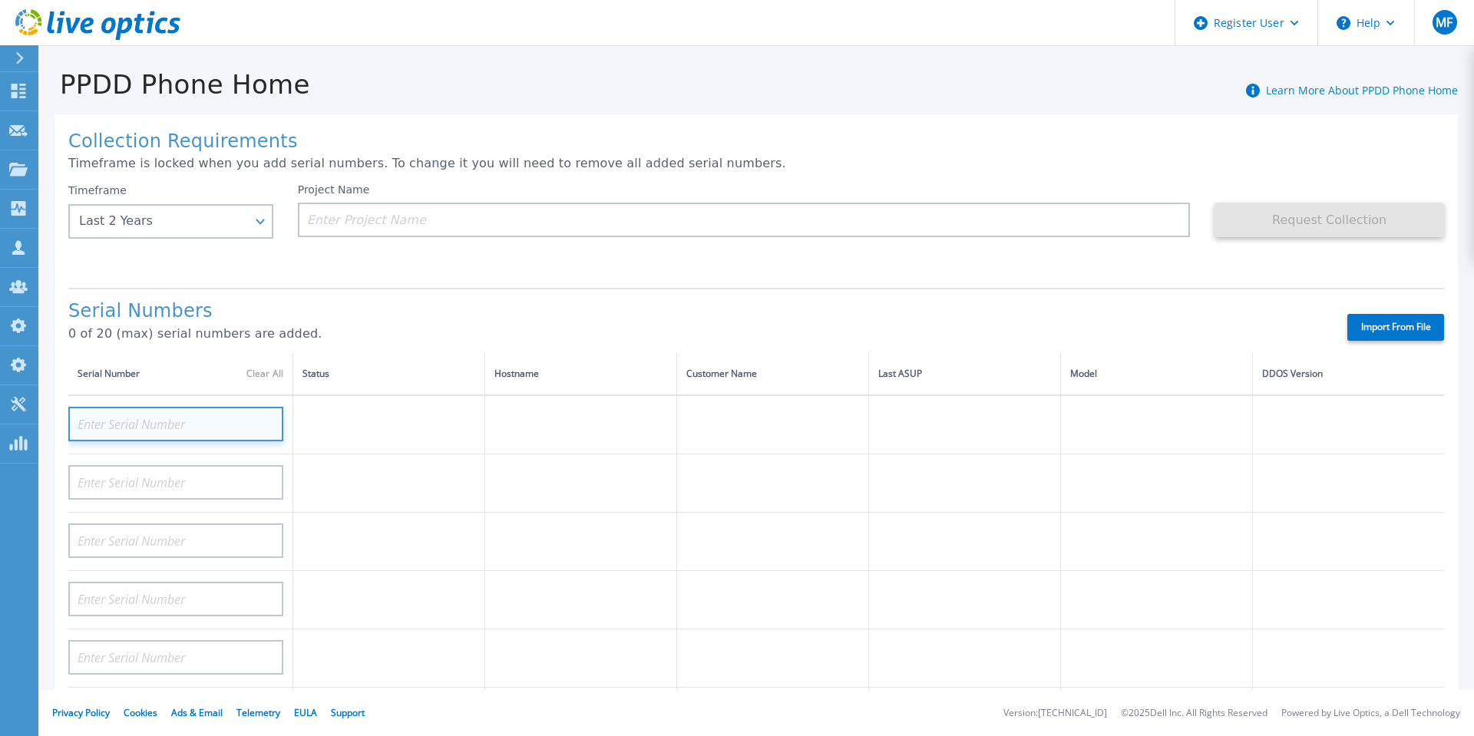
click at [127, 419] on input at bounding box center [175, 424] width 215 height 35
paste input "CKM00172801558"
type input "CKM00172801558"
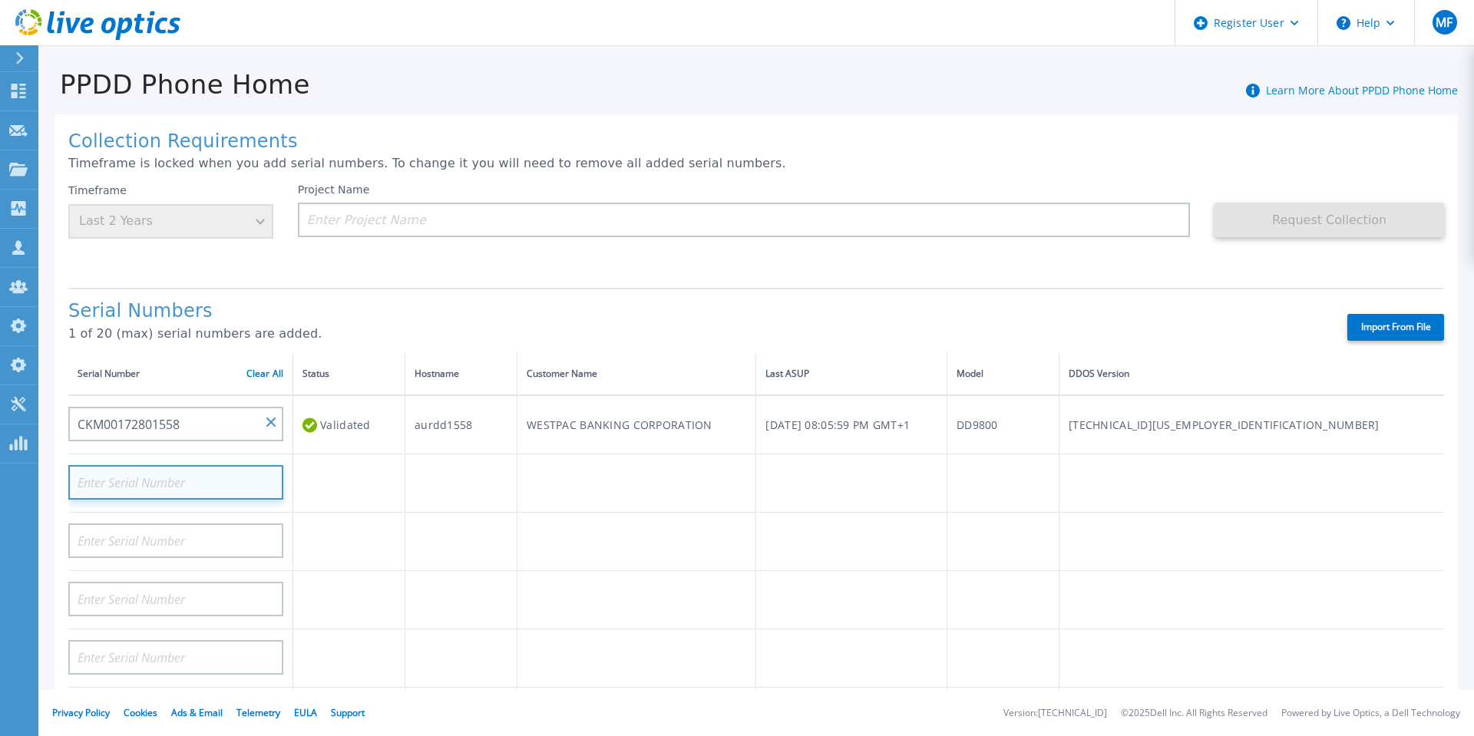
click at [180, 478] on input at bounding box center [175, 482] width 215 height 35
paste input "CKM00172801556"
type input "CKM00172801556"
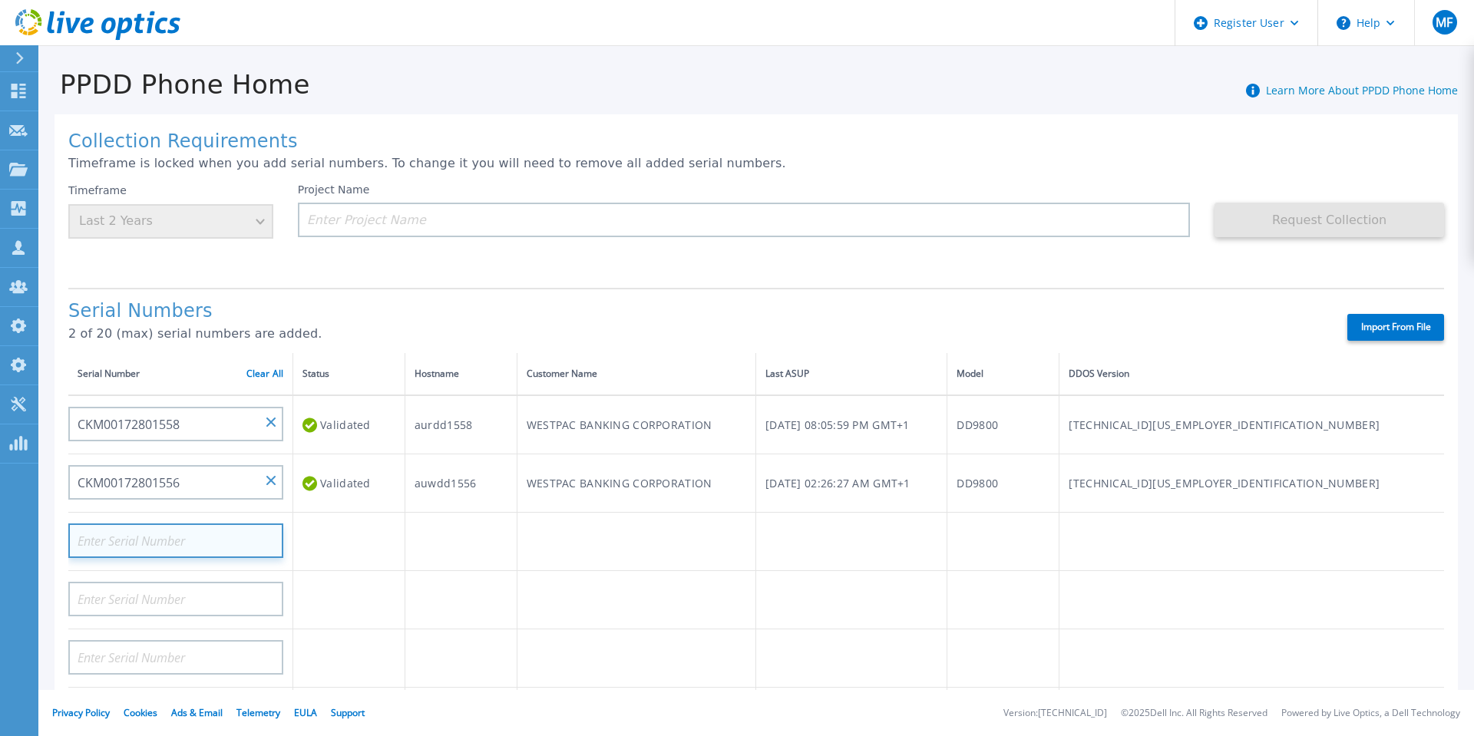
click at [196, 532] on input at bounding box center [175, 541] width 215 height 35
paste input "CKM00182500925"
type input "CKM00182500925"
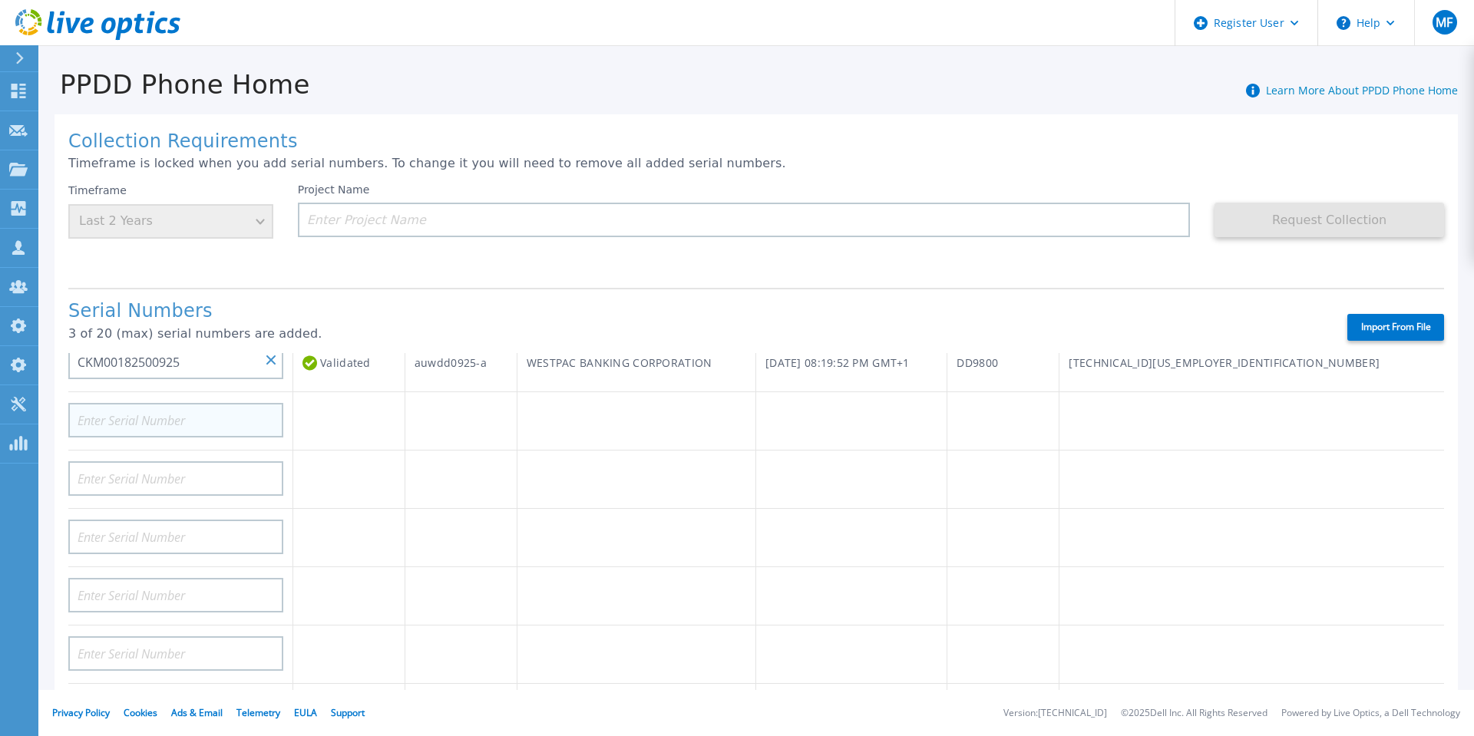
scroll to position [154, 0]
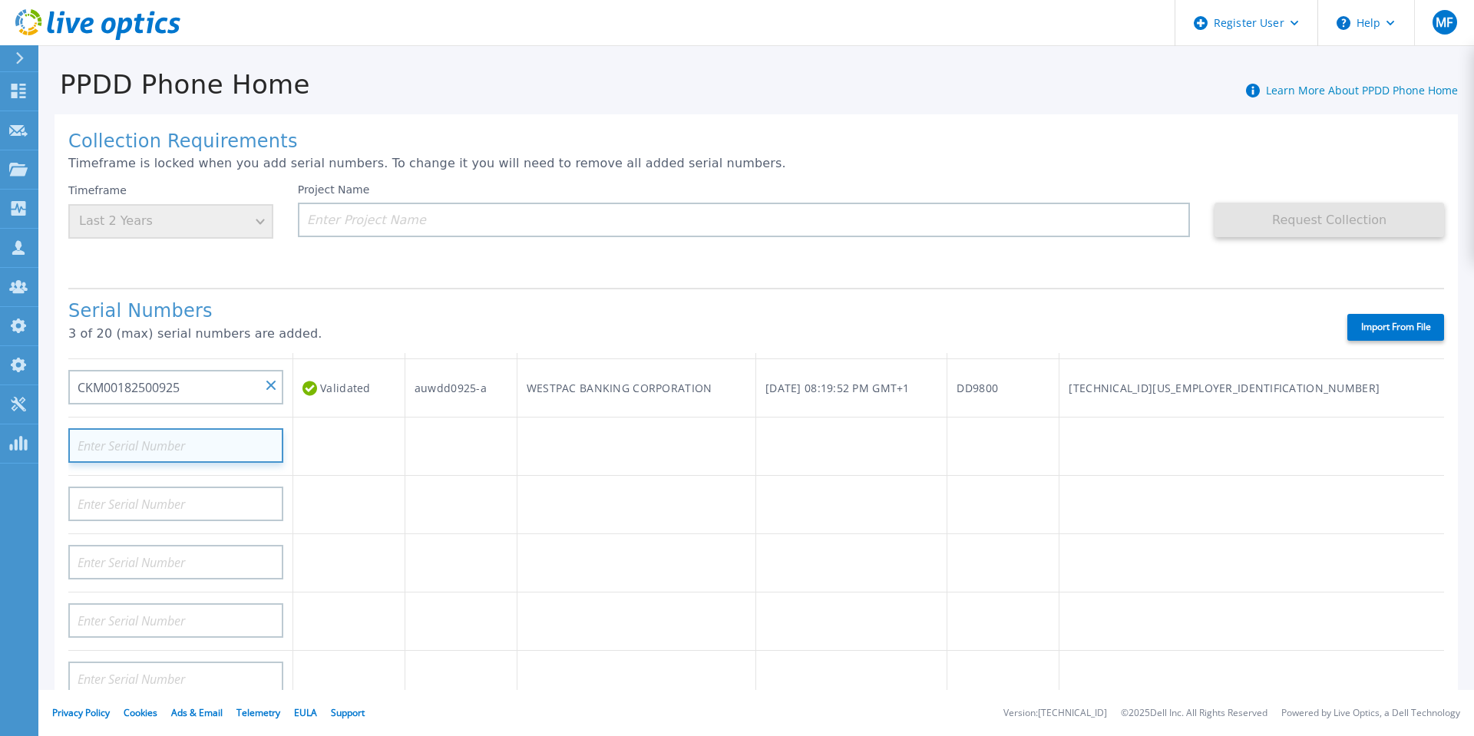
click at [175, 445] on input at bounding box center [175, 445] width 215 height 35
paste input "CKM00182500926"
type input "CKM00182500926"
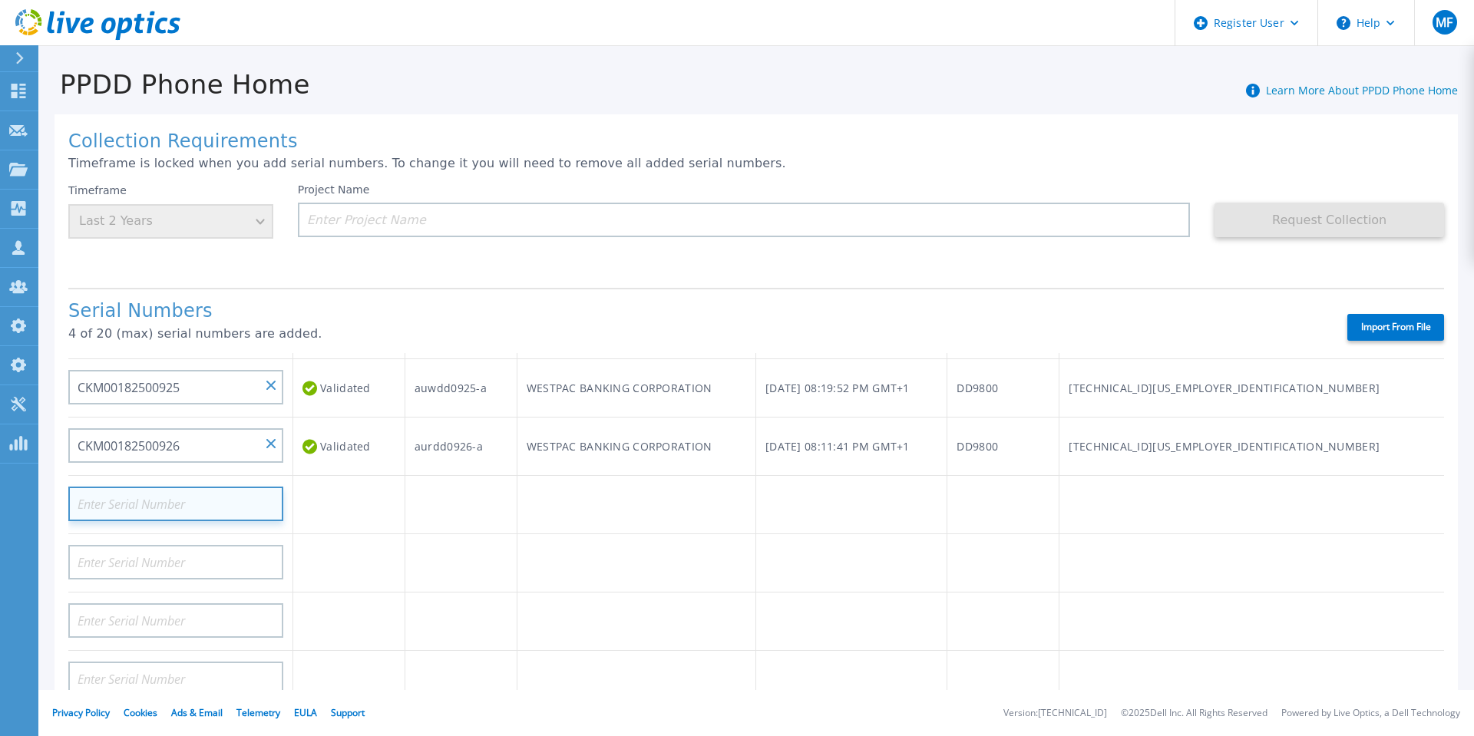
click at [179, 506] on input at bounding box center [175, 504] width 215 height 35
paste input "CKM00191300223"
type input "CKM00191300223"
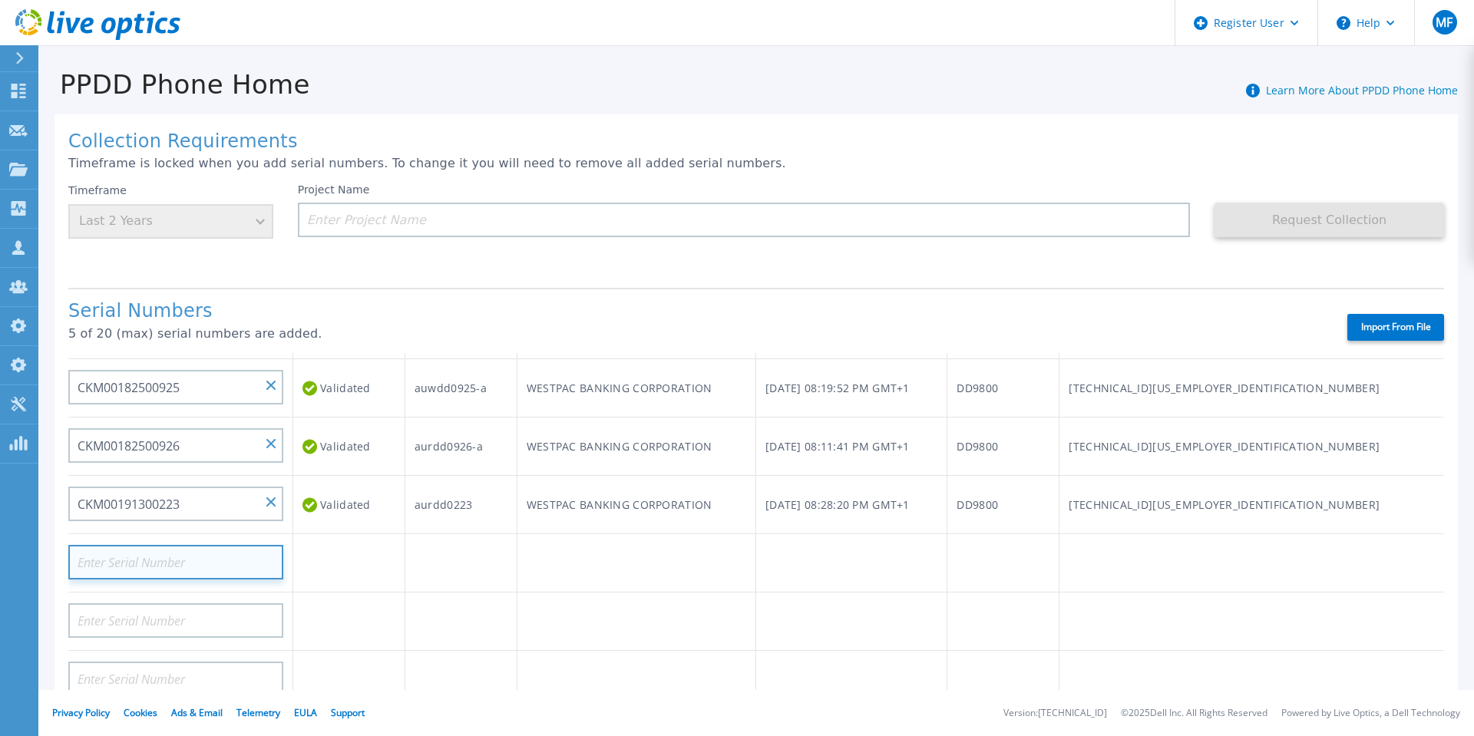
click at [151, 560] on input at bounding box center [175, 562] width 215 height 35
paste input "CKM00191500771"
type input "CKM00191500771"
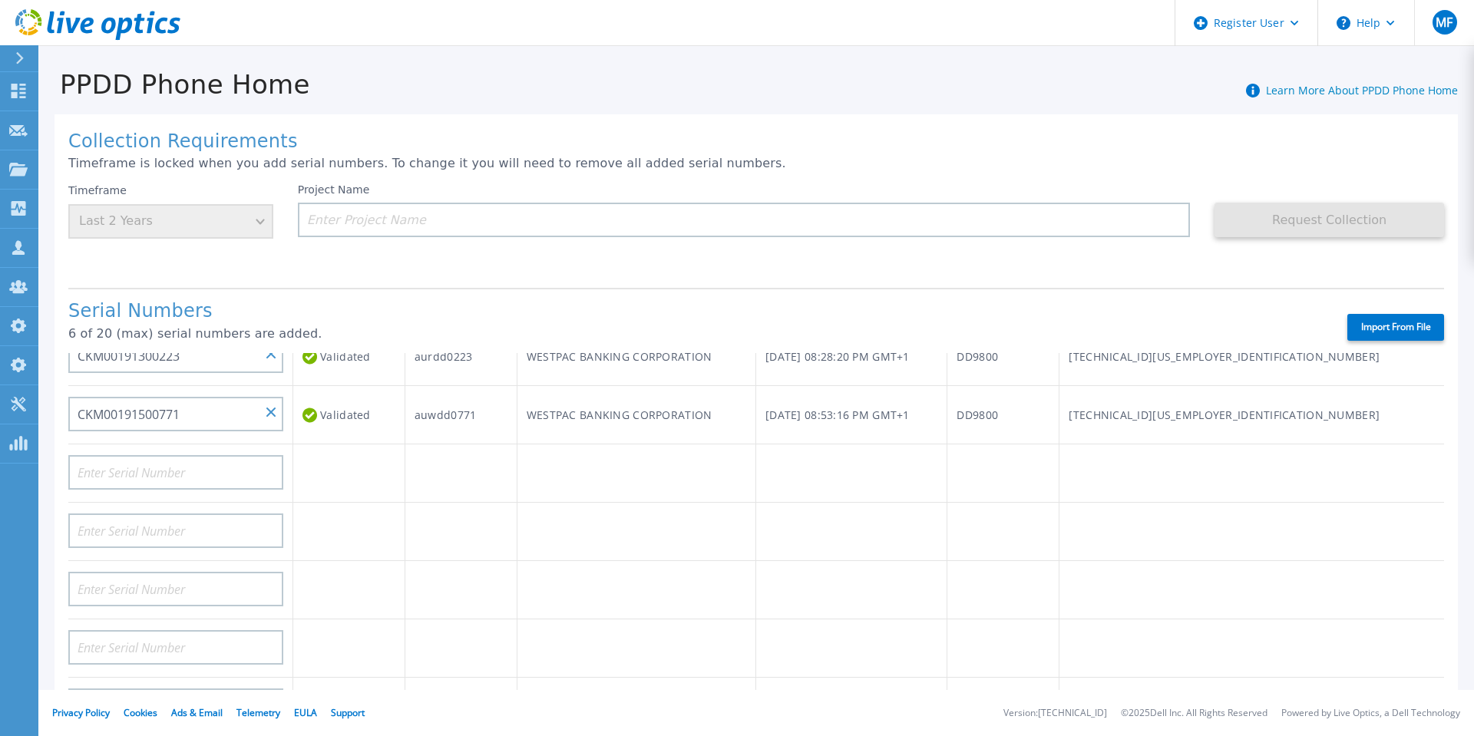
scroll to position [307, 0]
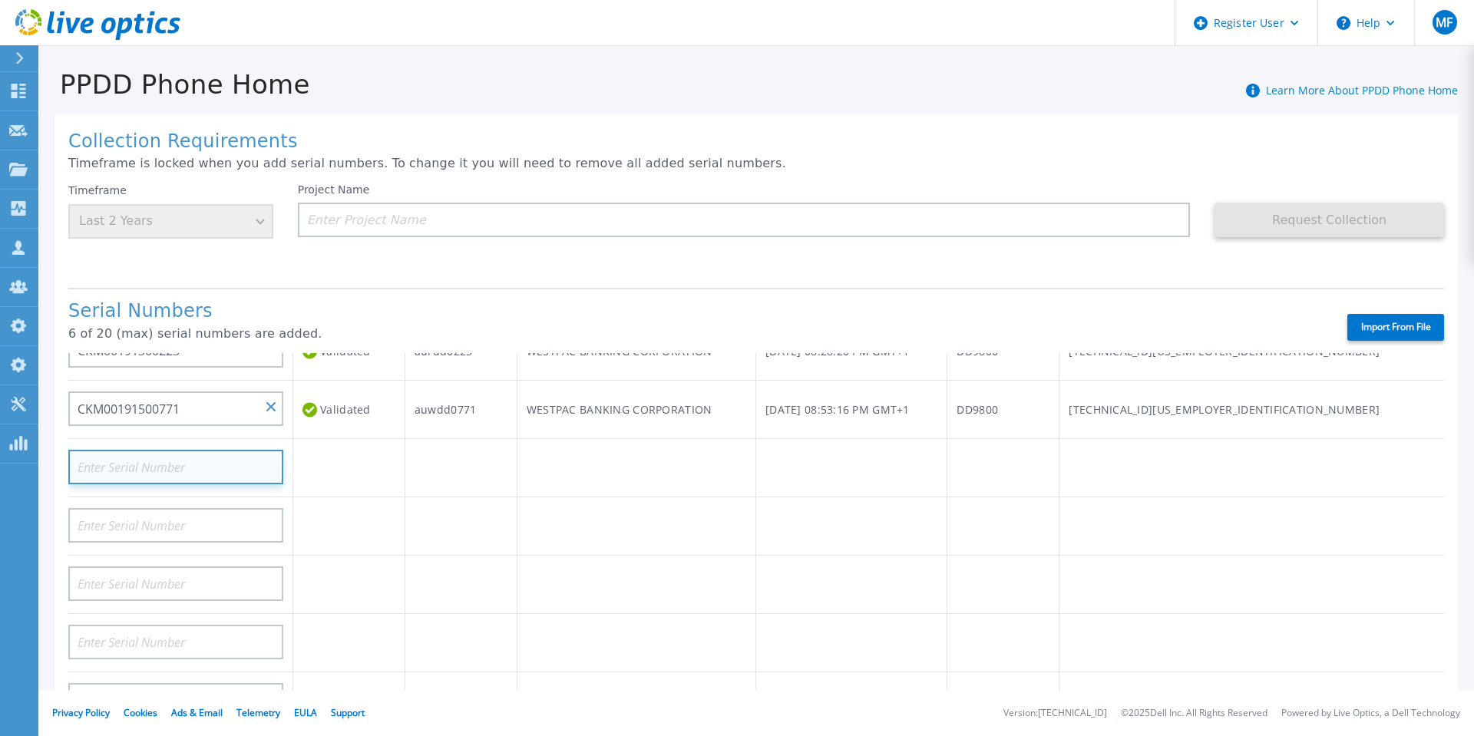
click at [217, 455] on input at bounding box center [175, 467] width 215 height 35
paste input "CKM00193003831"
type input "CKM00193003831"
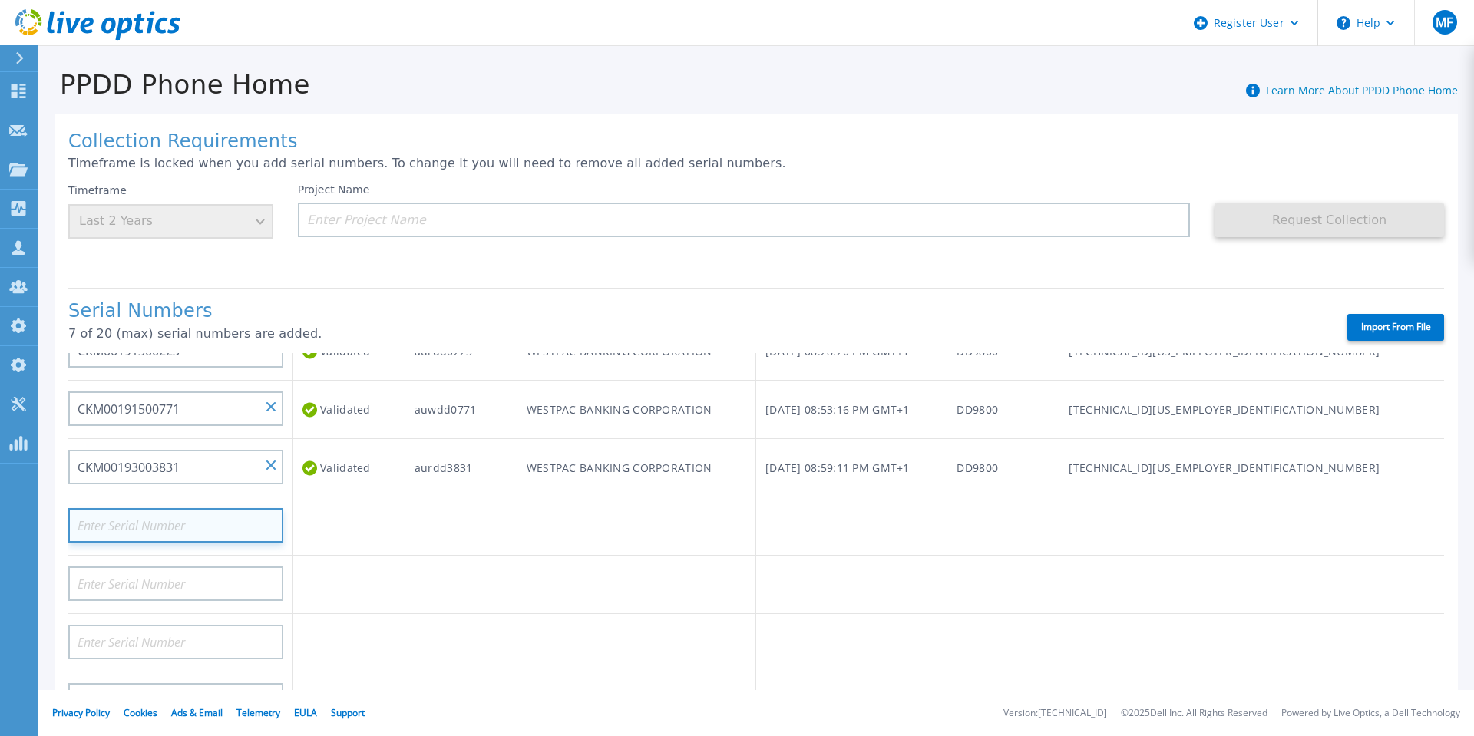
click at [164, 521] on input at bounding box center [175, 525] width 215 height 35
paste input "CKM00193102219"
type input "CKM00193102219"
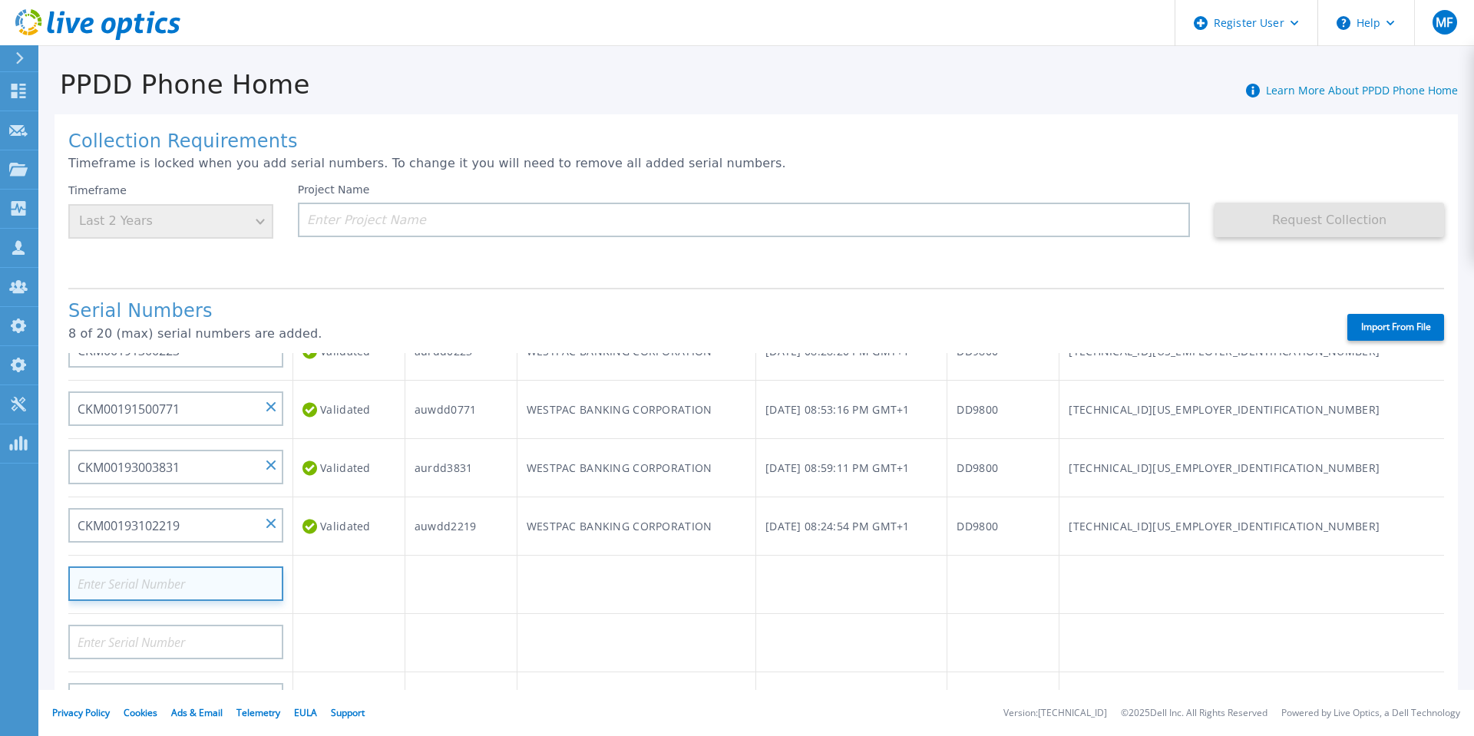
click at [174, 579] on input at bounding box center [175, 584] width 215 height 35
paste input "CKM00201400775"
type input "CKM00201400775"
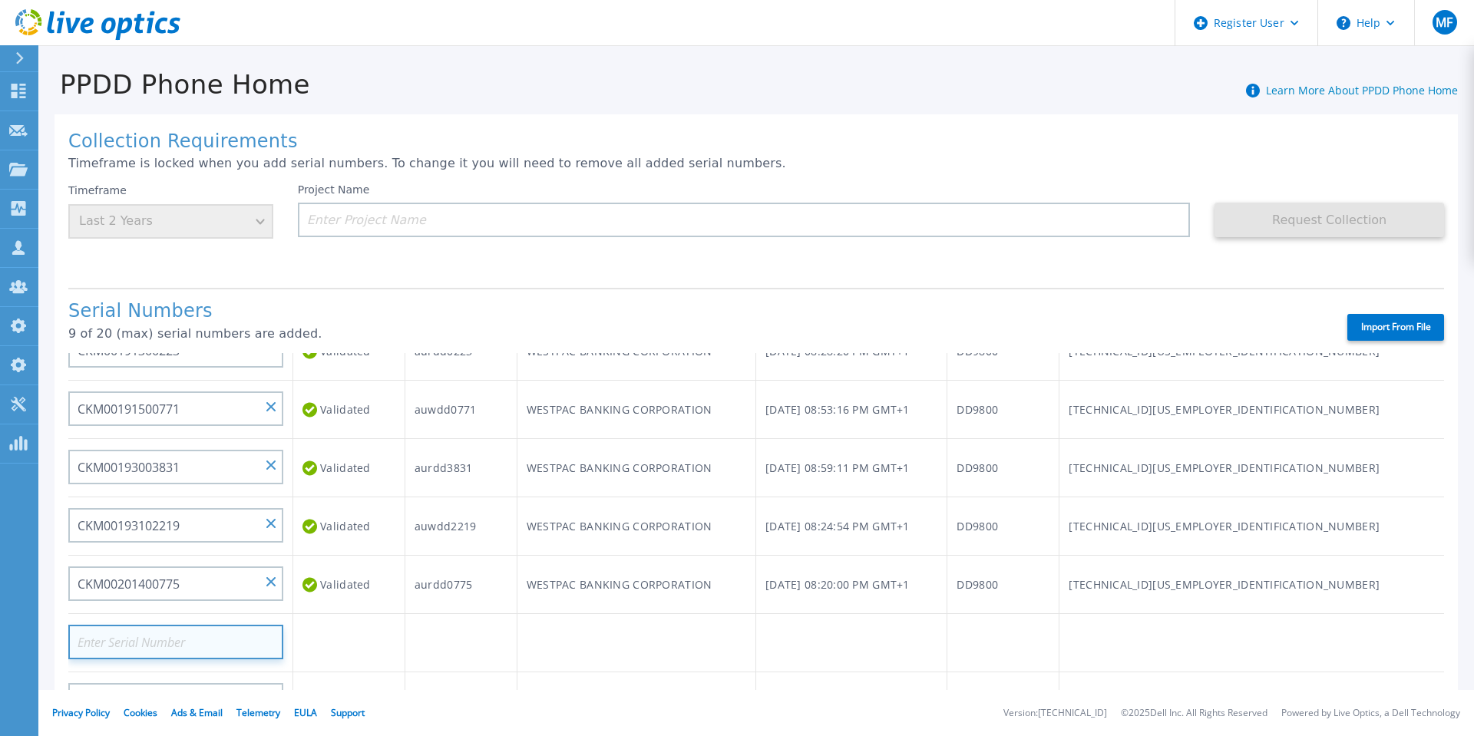
click at [115, 635] on input at bounding box center [175, 642] width 215 height 35
paste input "CKM00201300144"
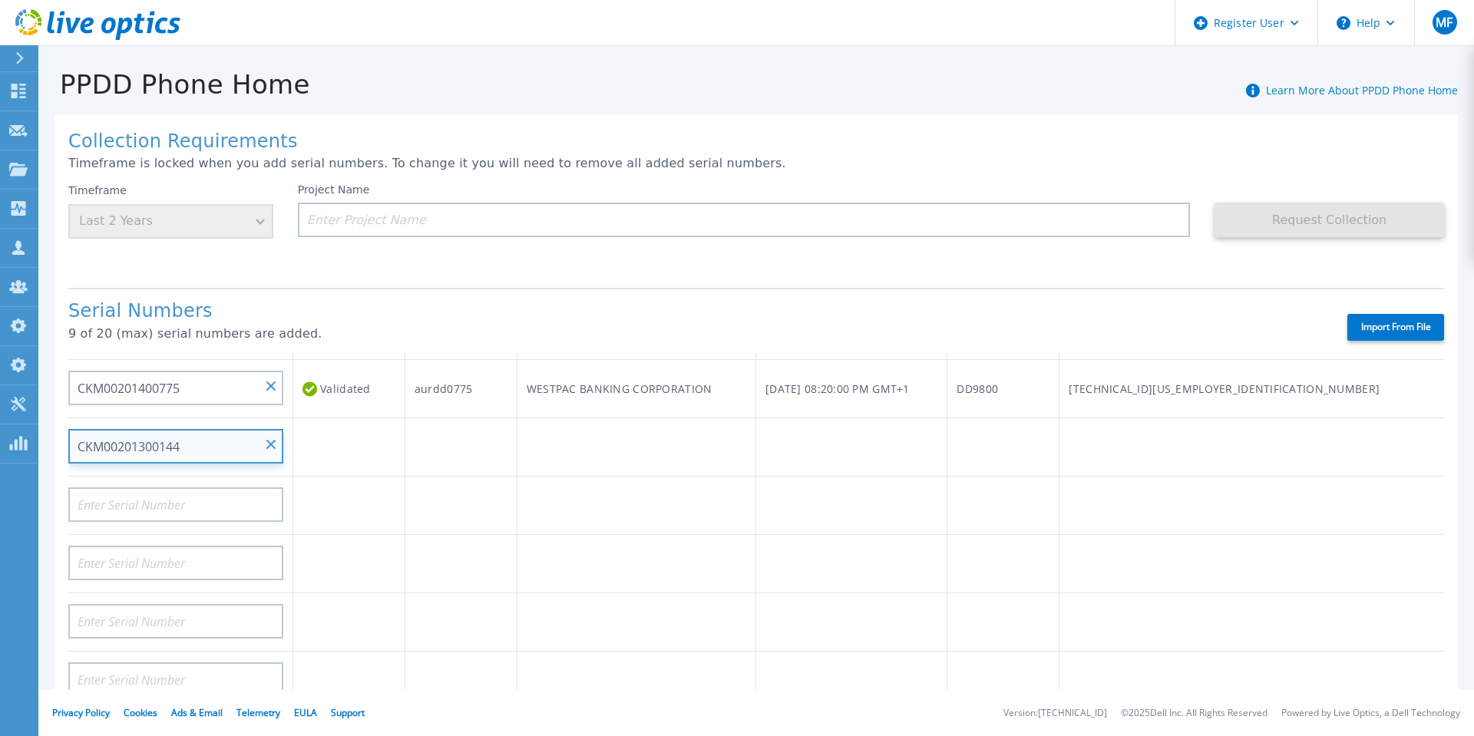
scroll to position [537, 0]
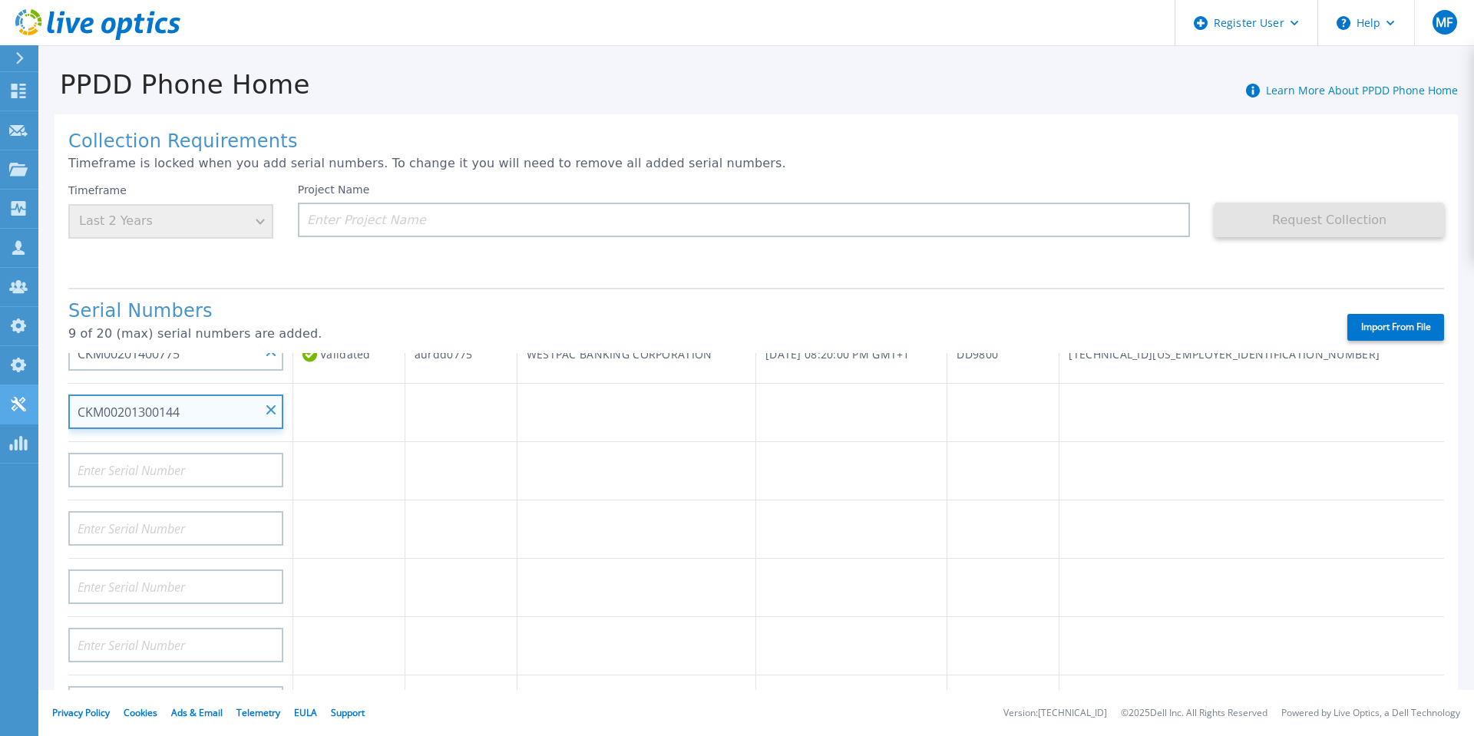
type input "CKM00201300144"
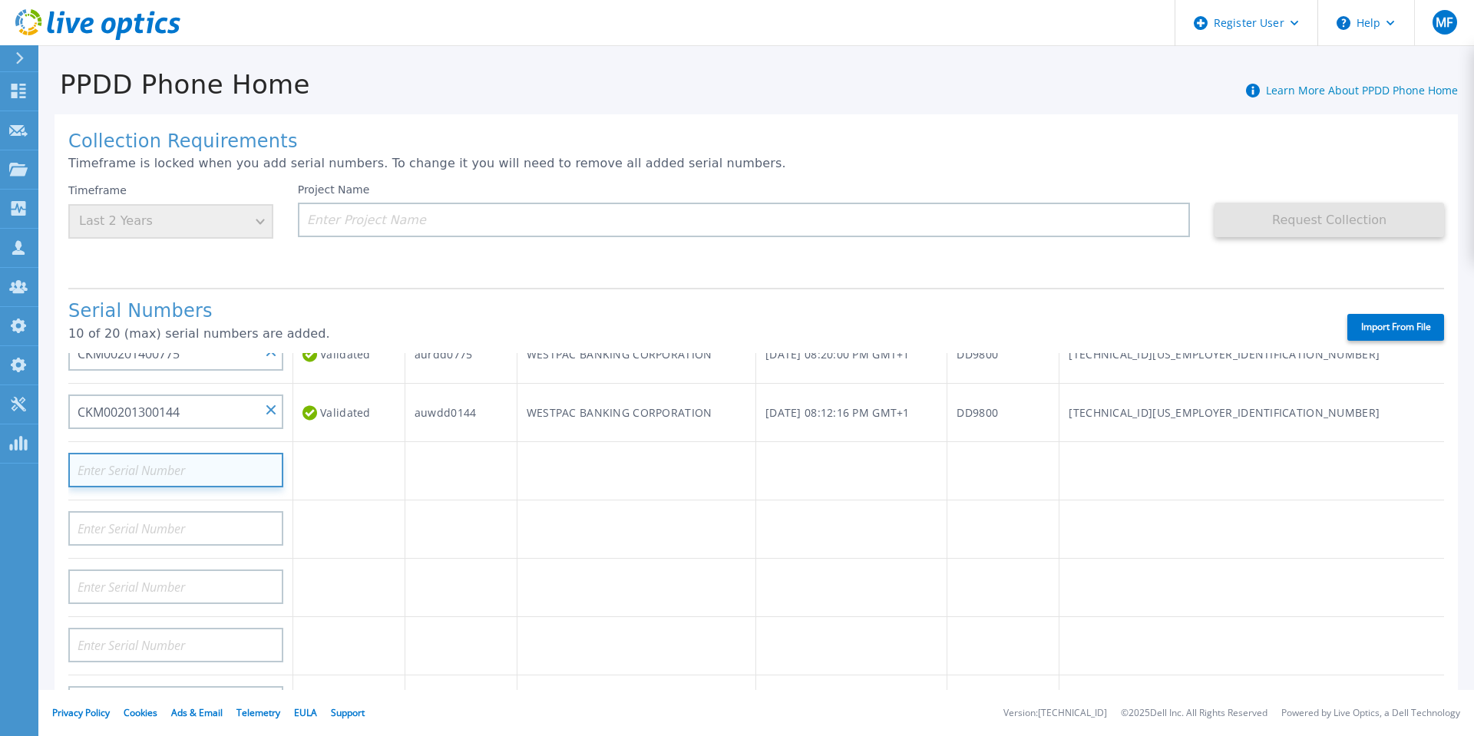
click at [199, 471] on input at bounding box center [175, 470] width 215 height 35
paste input "CKM00203002102"
type input "CKM00203002102"
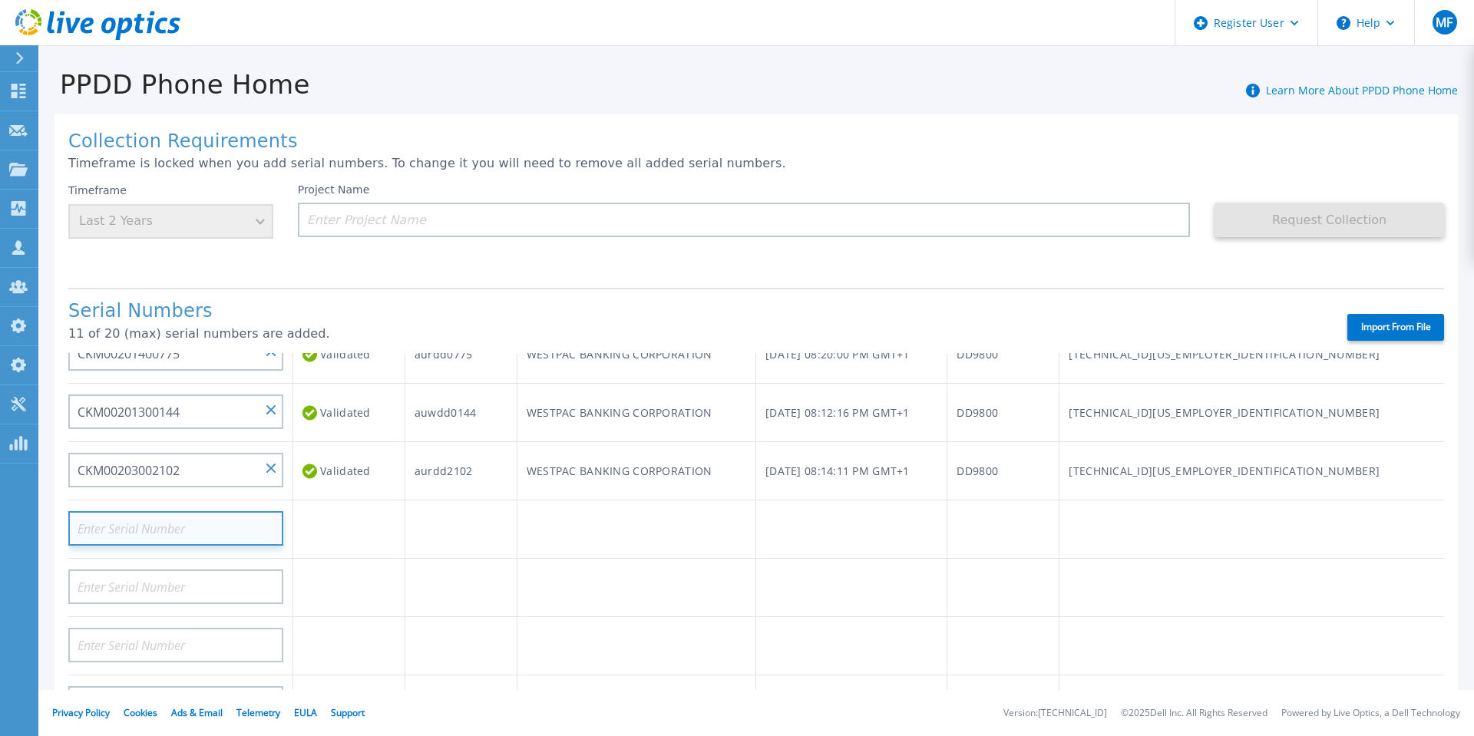
click at [161, 531] on input at bounding box center [175, 528] width 215 height 35
paste input "CKM00203000951"
type input "CKM00203000951"
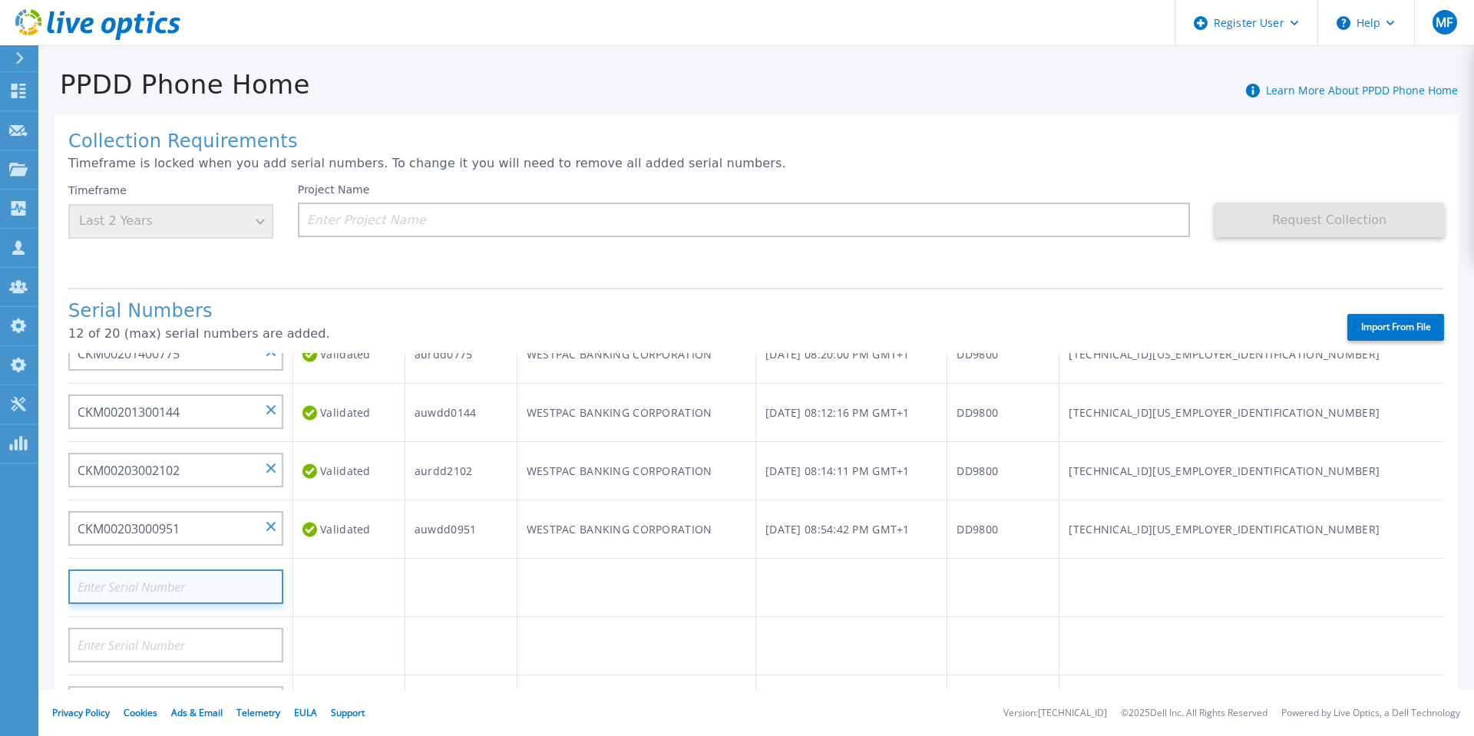
click at [160, 587] on input at bounding box center [175, 587] width 215 height 35
paste input "DE404211107365"
type input "DE404211107365"
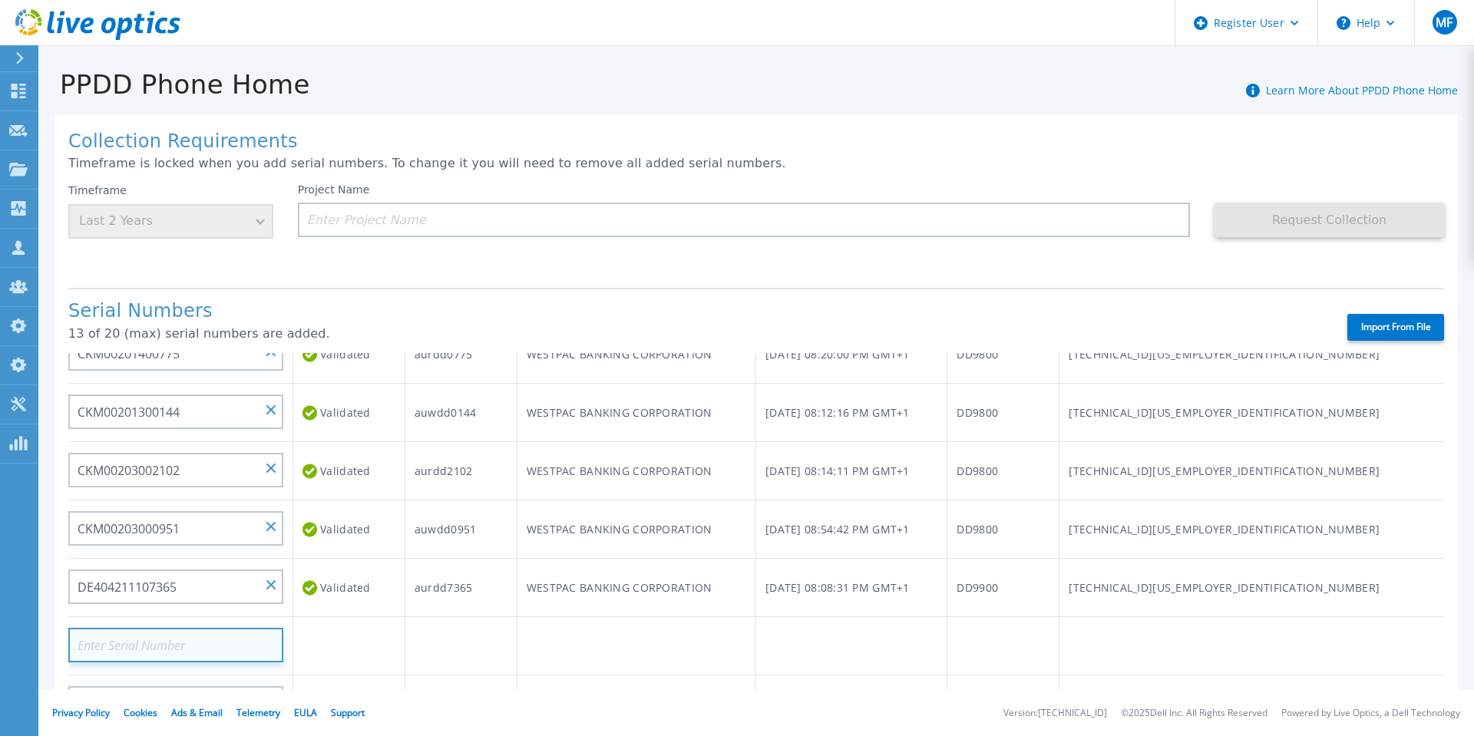
click at [120, 639] on input at bounding box center [175, 645] width 215 height 35
paste input "DE404211107364"
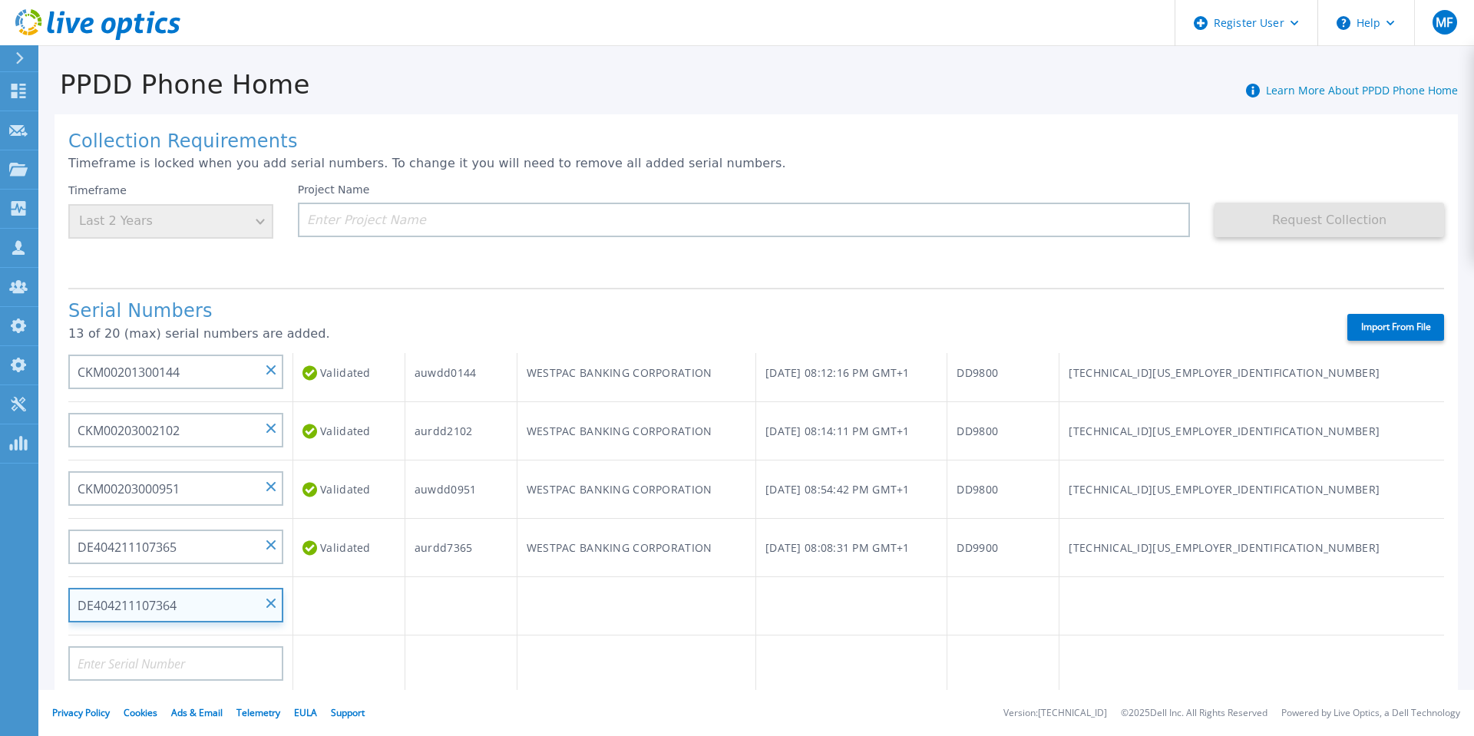
scroll to position [615, 0]
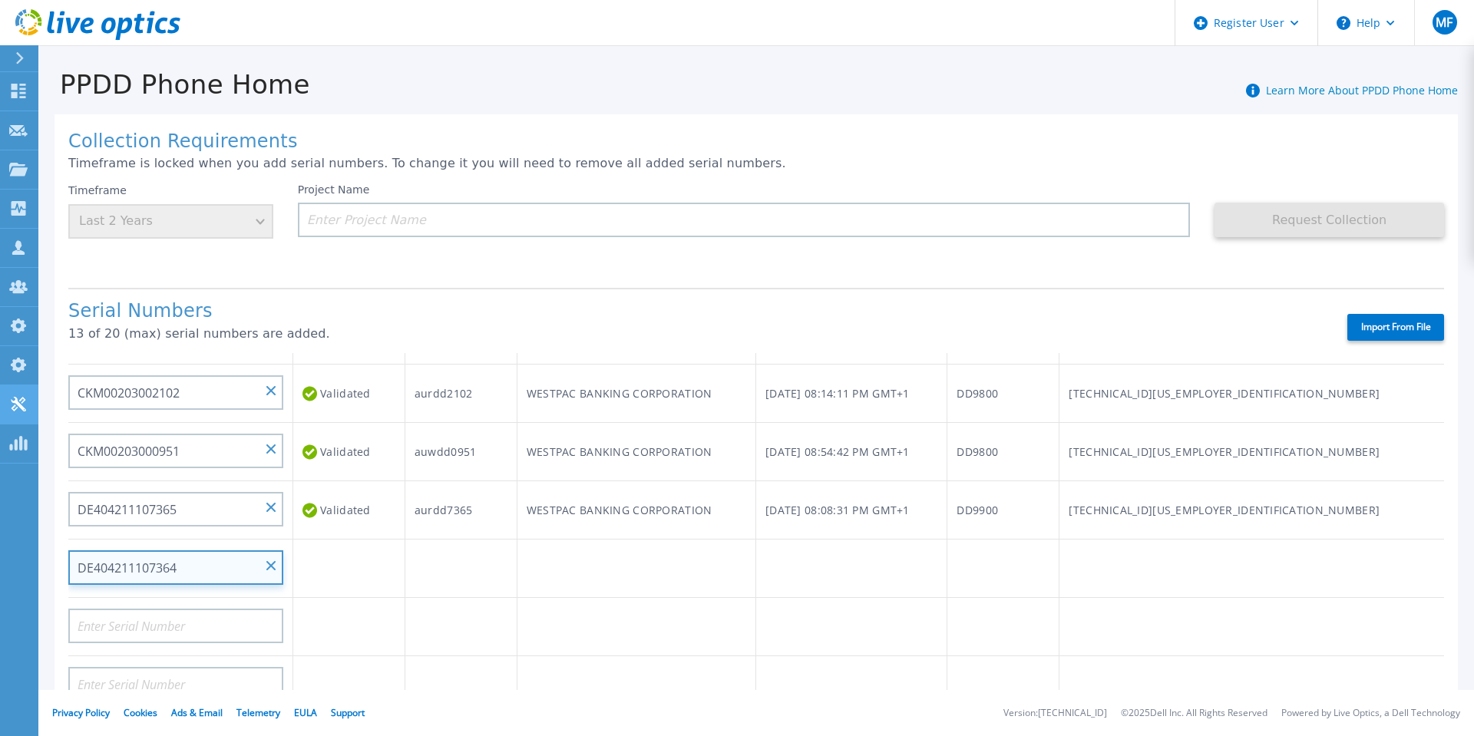
type input "DE404211107364"
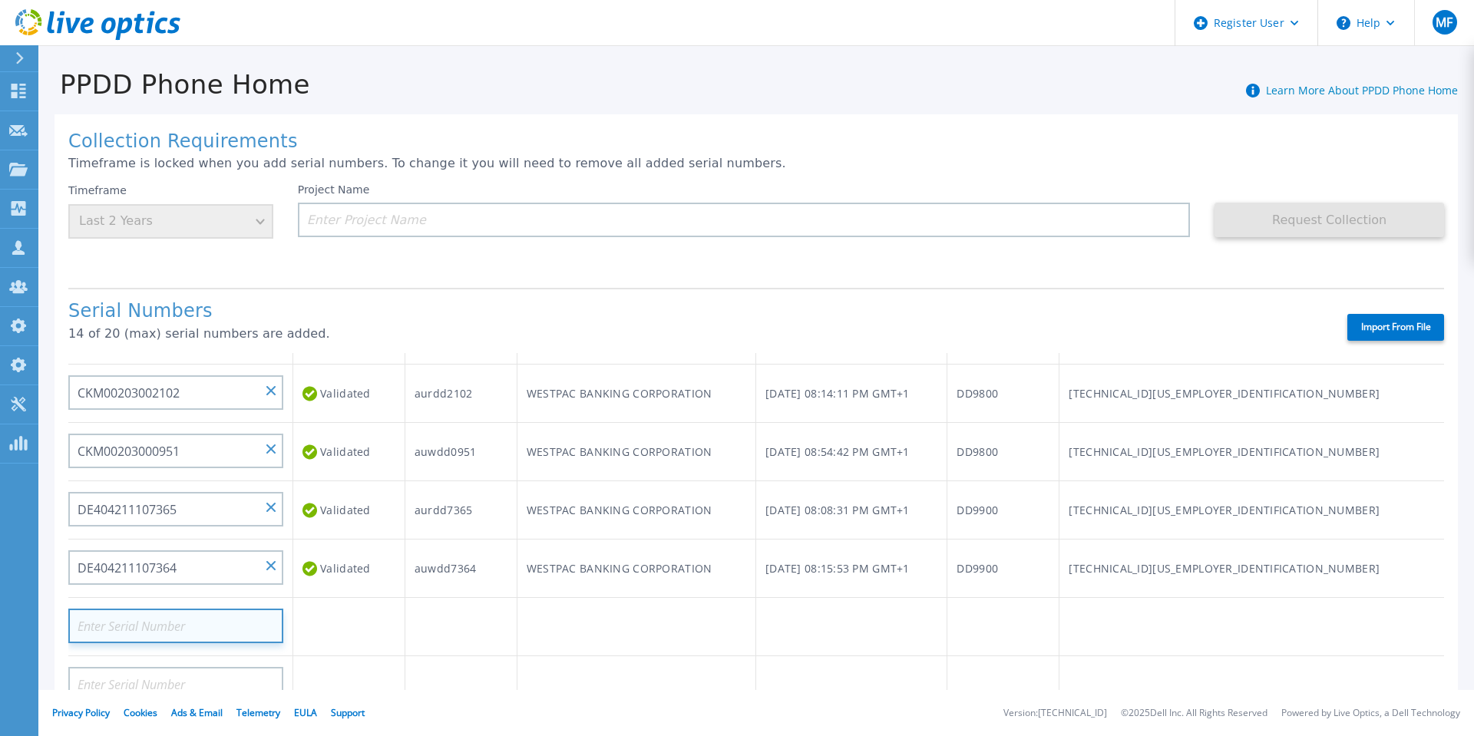
click at [155, 626] on input at bounding box center [175, 626] width 215 height 35
paste input "DE406213721237"
type input "DE406213721237"
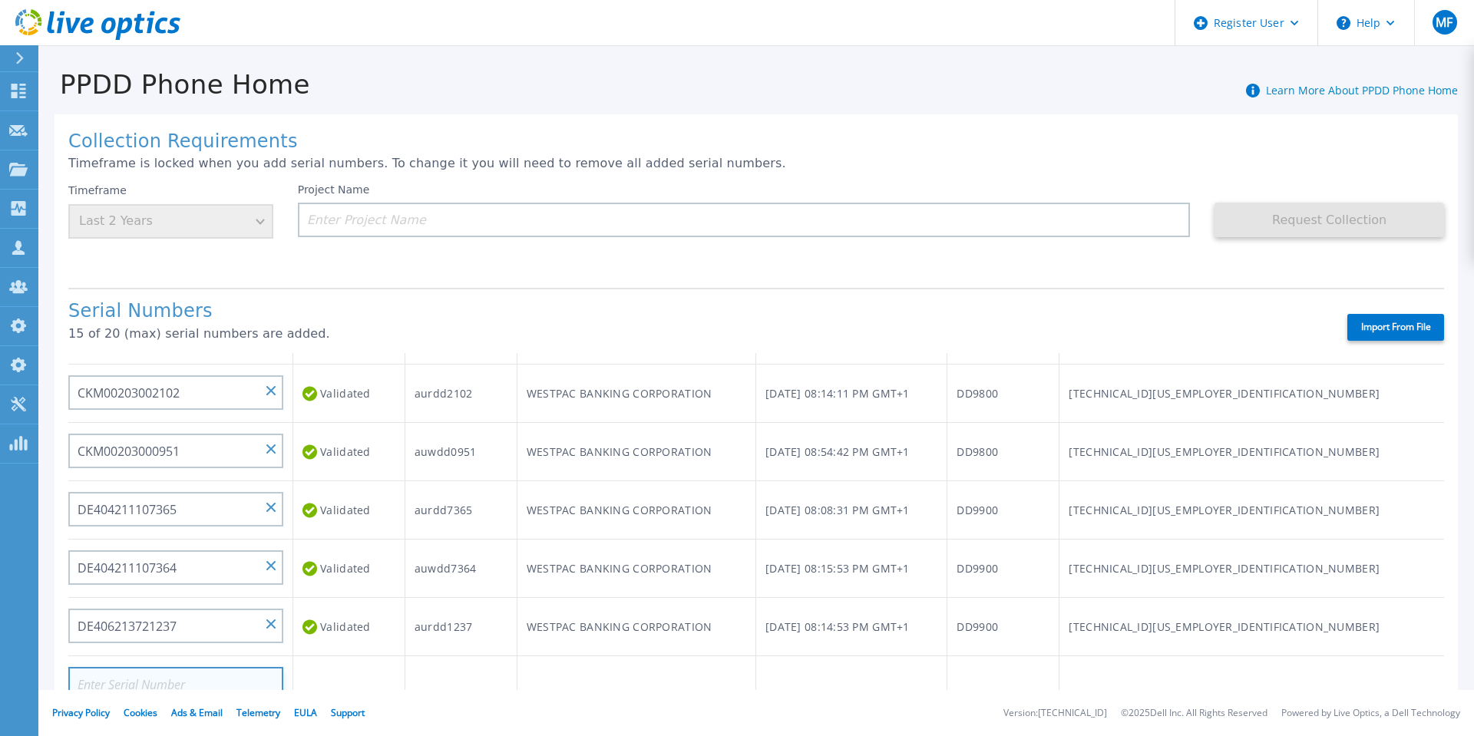
click at [136, 680] on input at bounding box center [175, 684] width 215 height 35
paste input "DE406213721236"
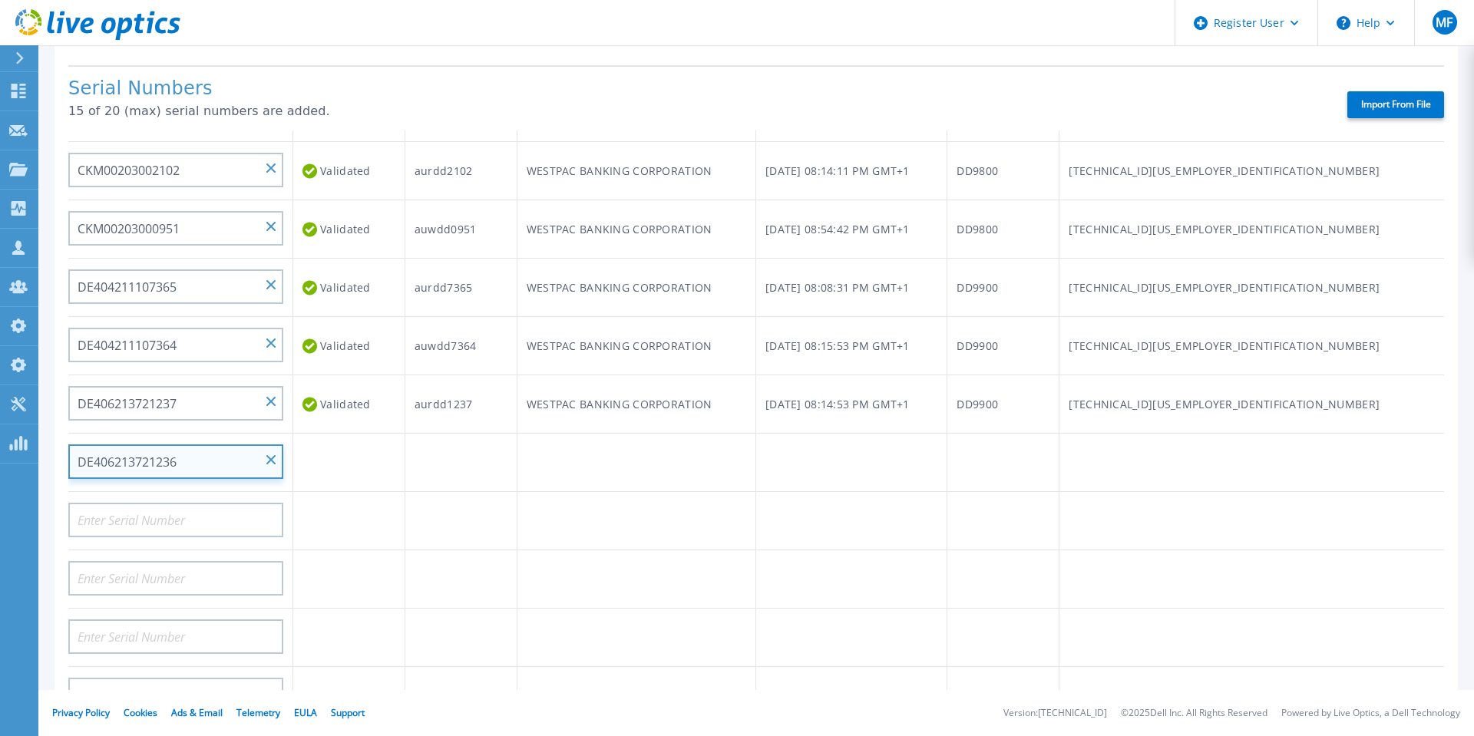
scroll to position [246, 0]
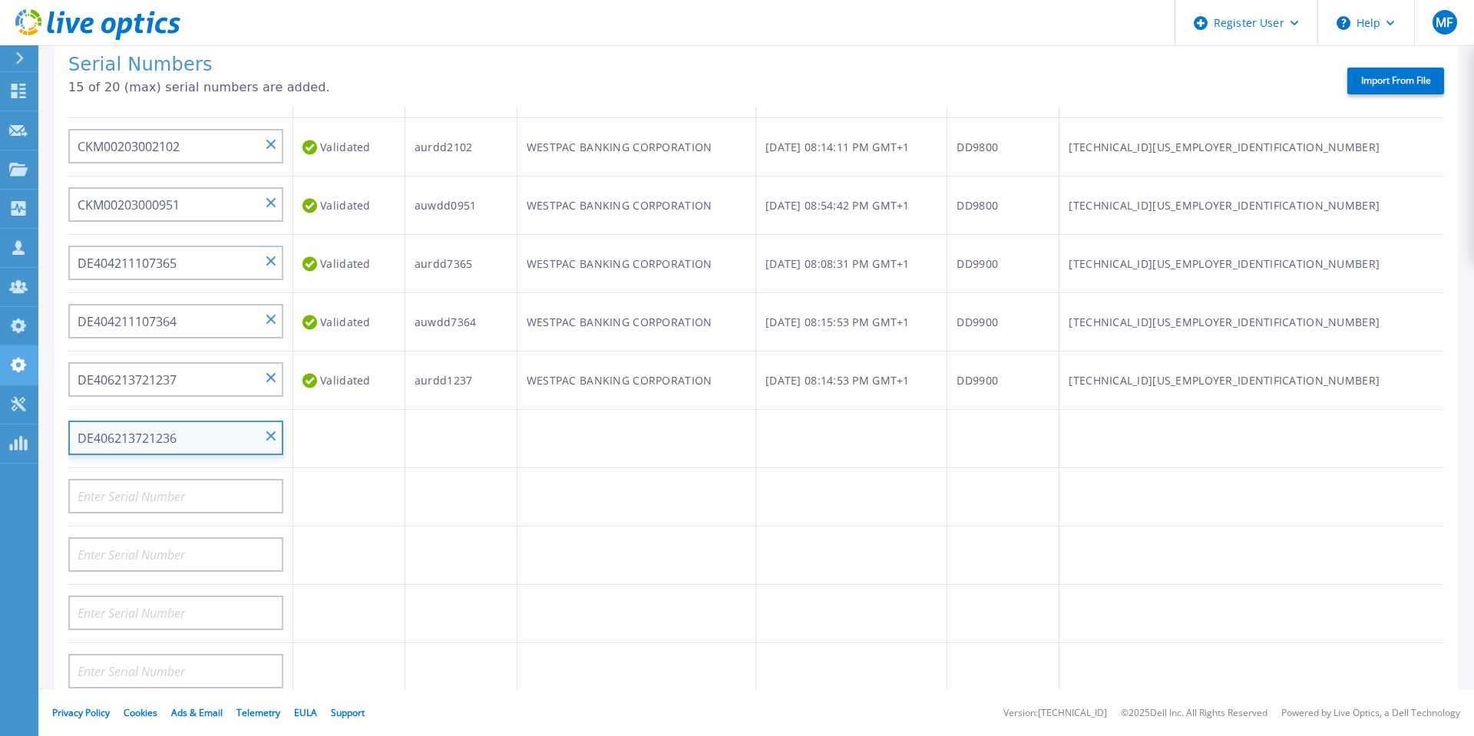
type input "DE406213721236"
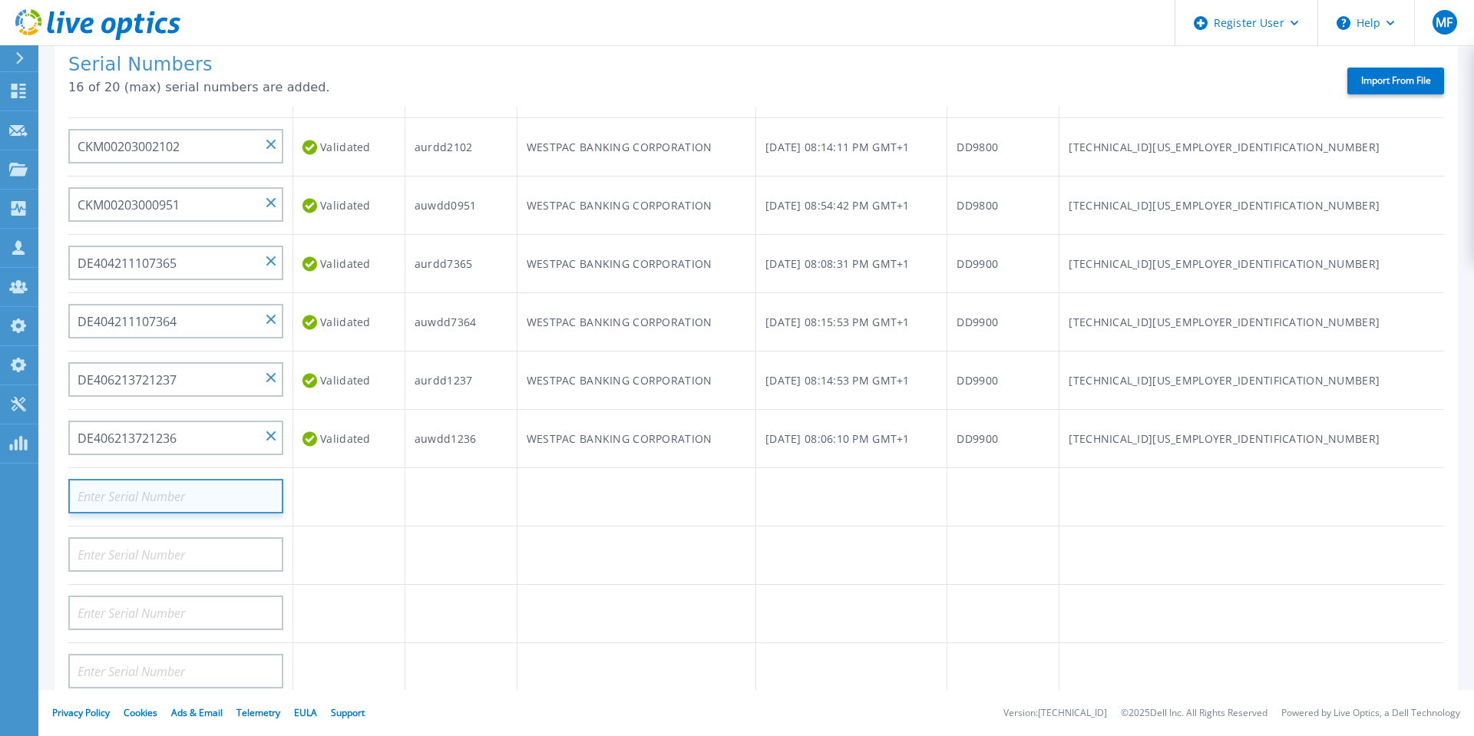
click at [153, 494] on input at bounding box center [175, 496] width 215 height 35
paste input "DE408220826521"
type input "DE408220826521"
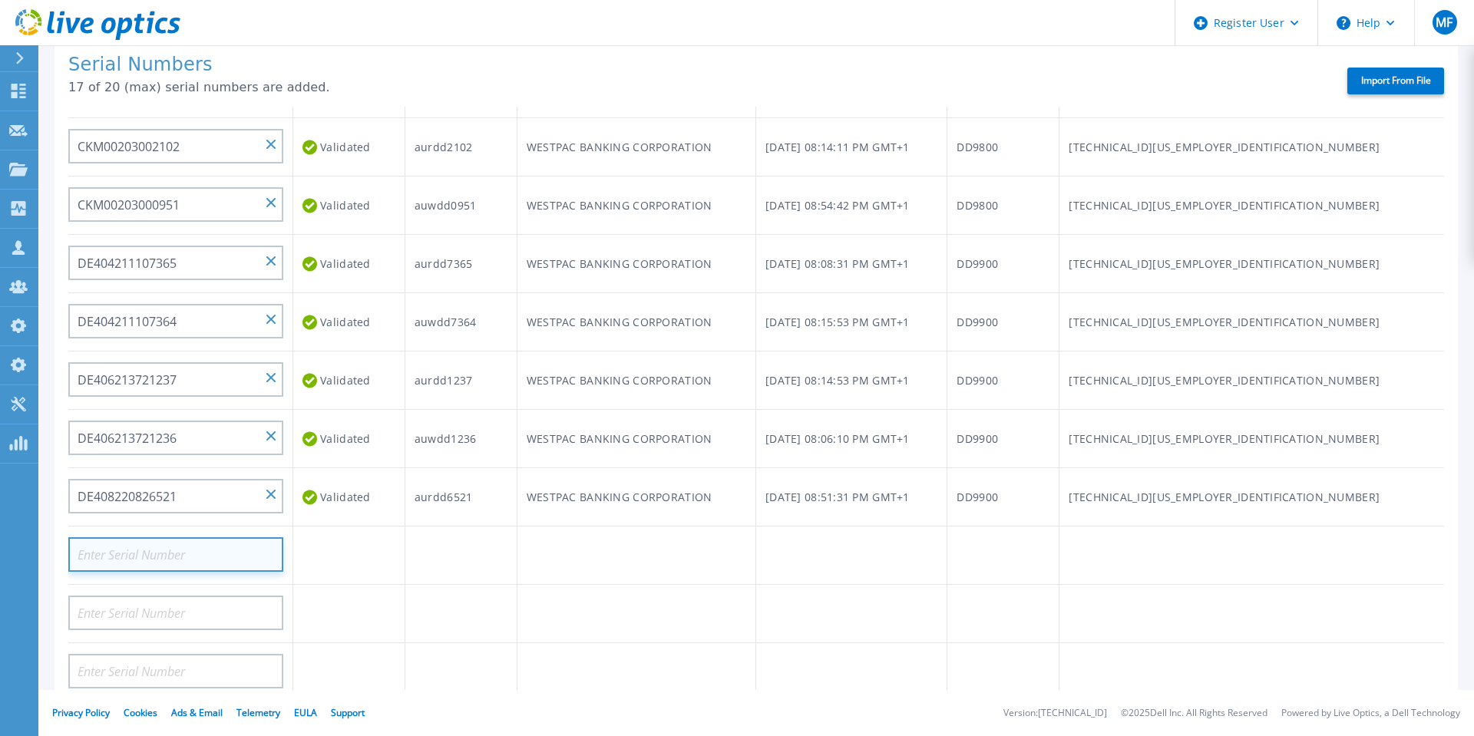
click at [119, 556] on input at bounding box center [175, 554] width 215 height 35
paste input "DE408220826523"
type input "DE408220826523"
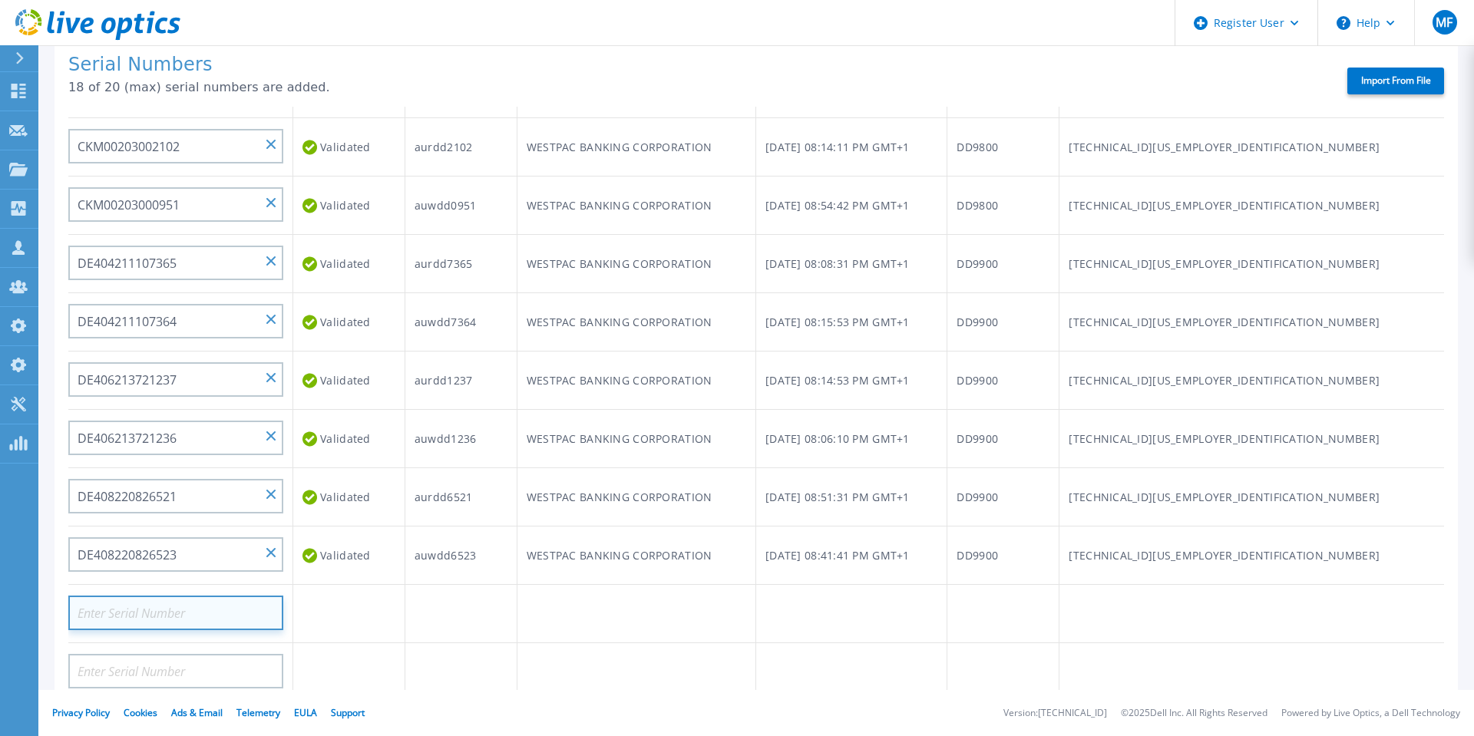
click at [161, 612] on input at bounding box center [175, 613] width 215 height 35
paste input "DE409221930917"
type input "DE409221930917"
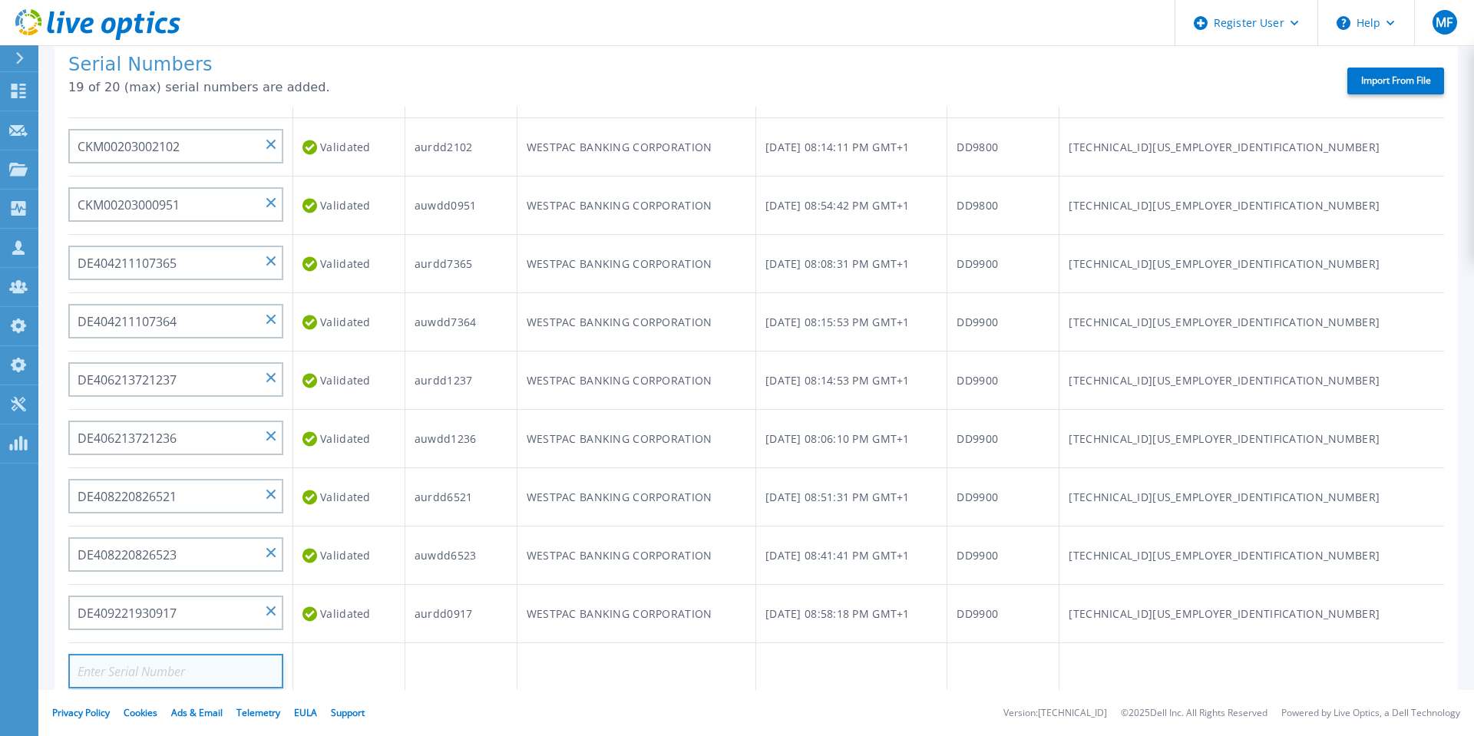
click at [143, 665] on input at bounding box center [175, 671] width 215 height 35
paste input "DE409221930918"
type input "DE409221930918"
click at [47, 574] on div "Collection Requirements Timeframe is locked when you add serial numbers. To cha…" at bounding box center [756, 294] width 1436 height 883
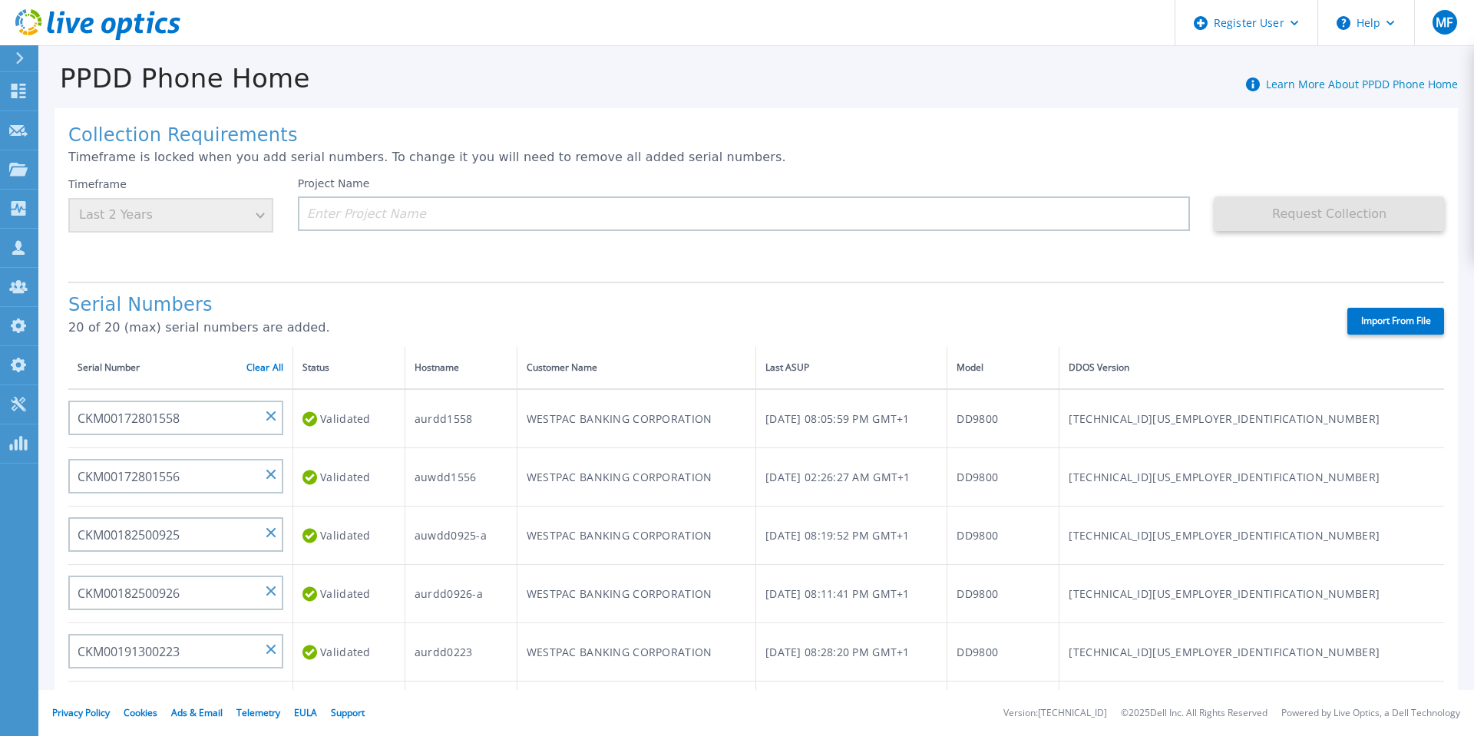
scroll to position [0, 0]
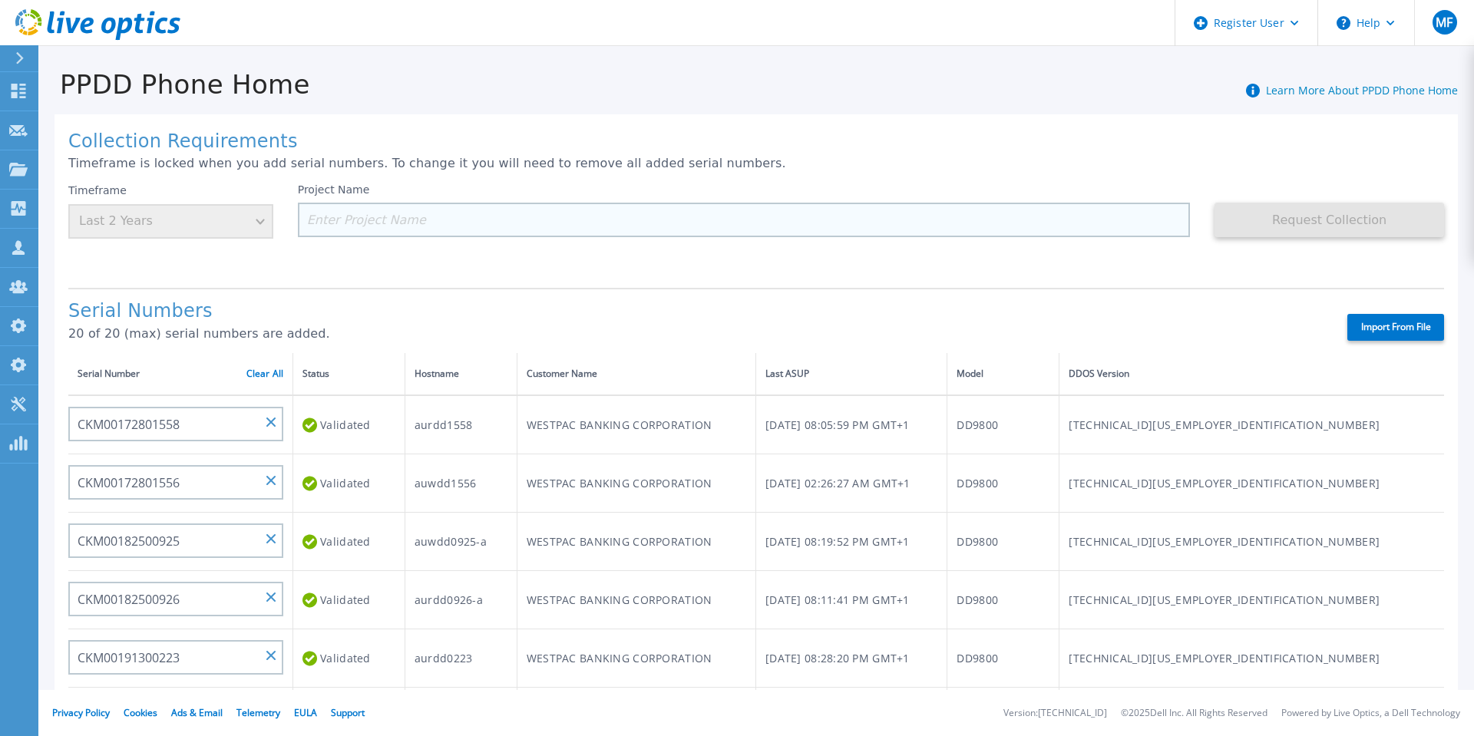
click at [437, 221] on input at bounding box center [744, 220] width 893 height 35
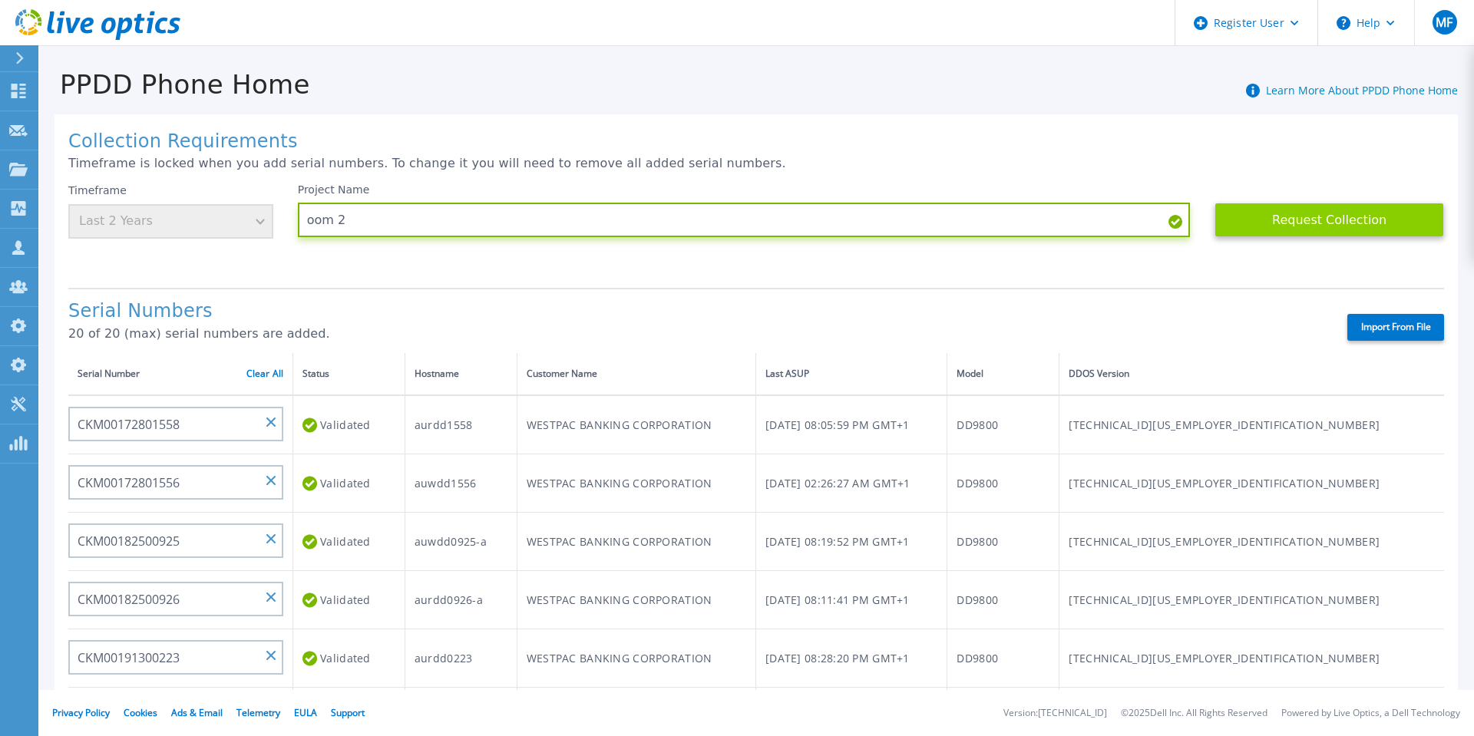
type input "oom 2"
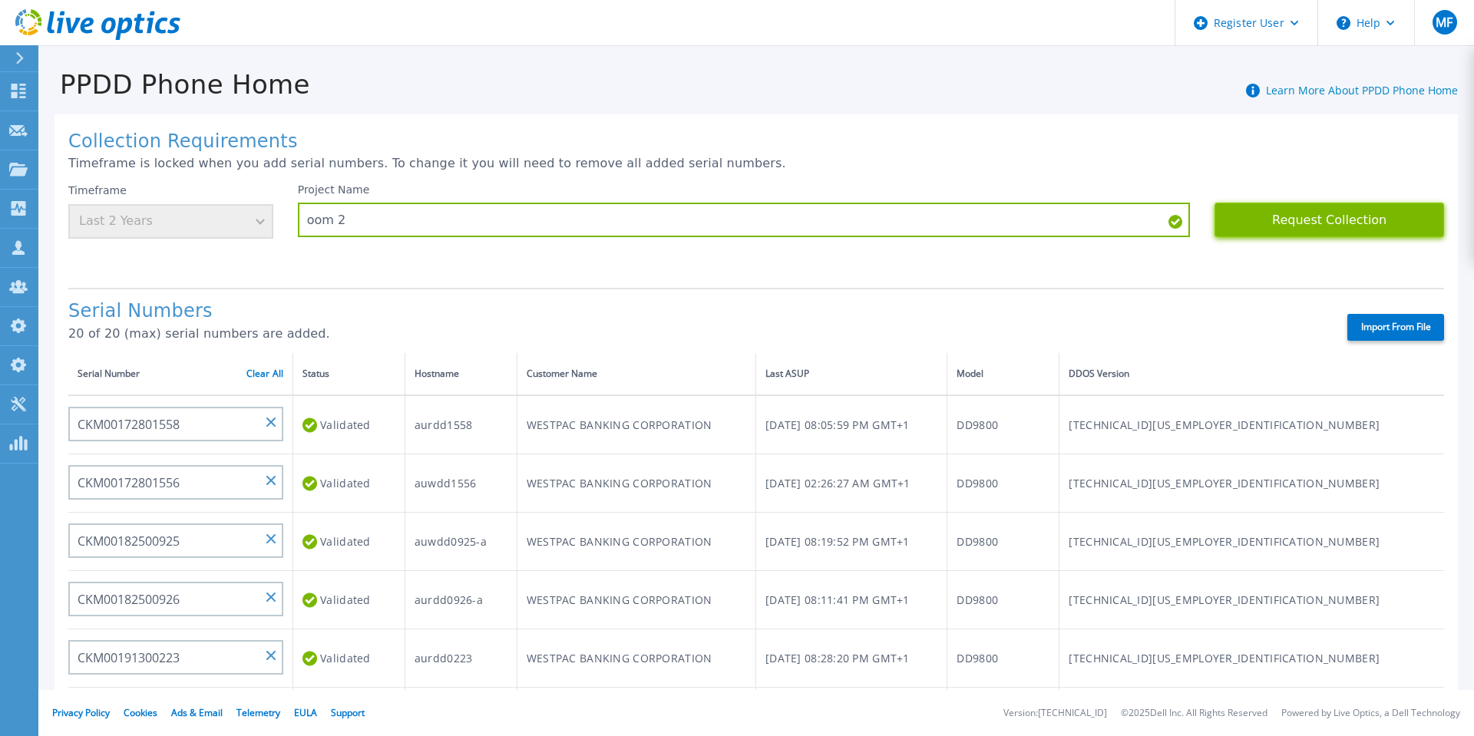
click at [1280, 224] on button "Request Collection" at bounding box center [1330, 220] width 230 height 35
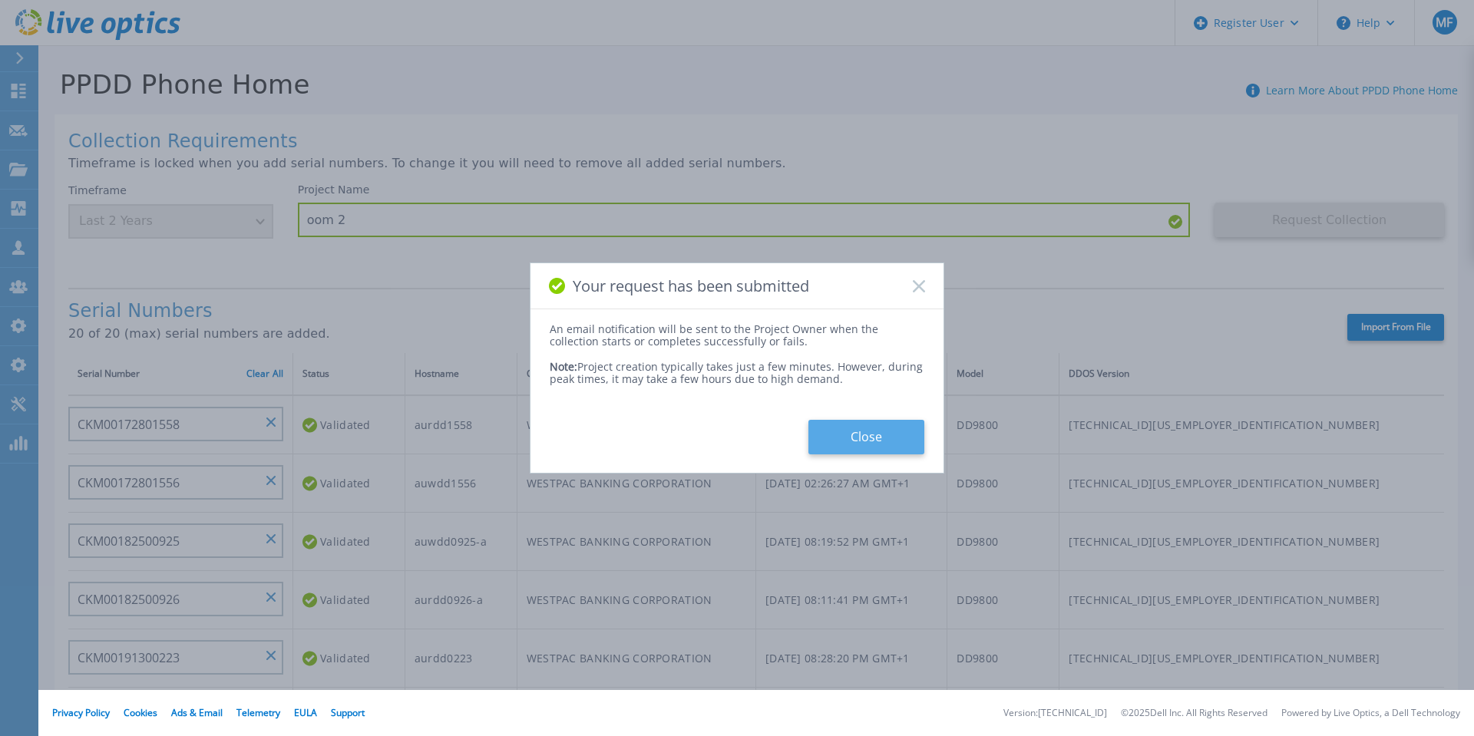
click at [850, 446] on button "Close" at bounding box center [866, 437] width 116 height 35
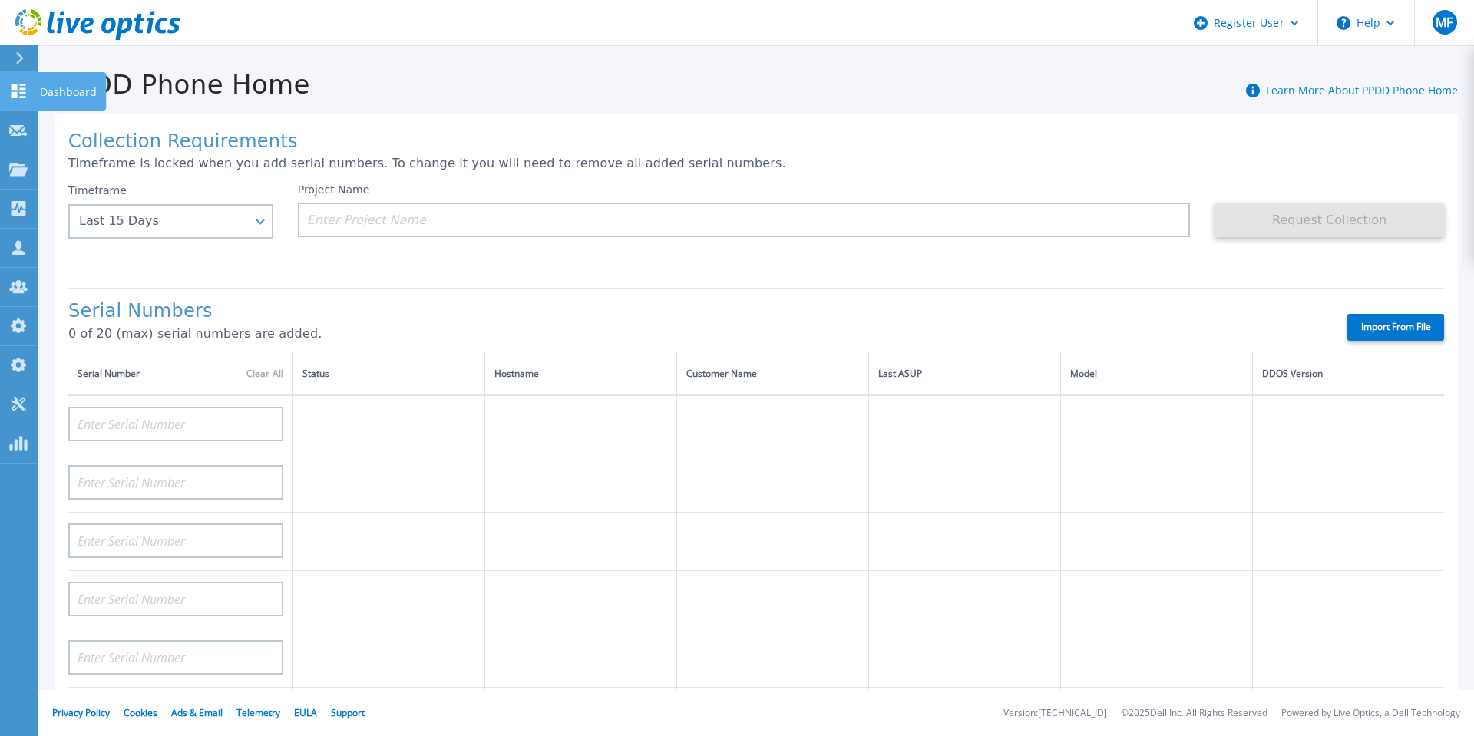
click at [54, 90] on p "Dashboard" at bounding box center [68, 92] width 57 height 40
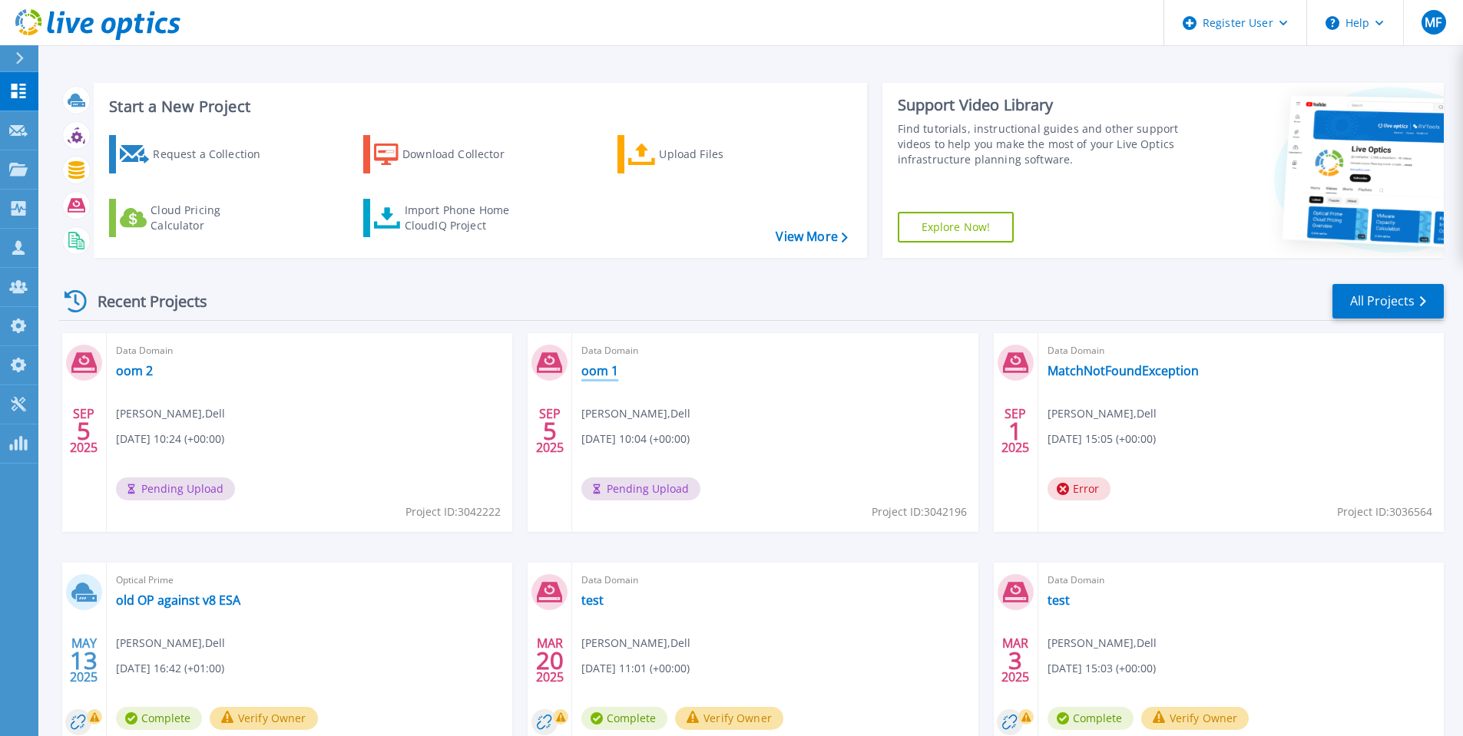
click at [605, 372] on link "oom 1" at bounding box center [599, 370] width 37 height 15
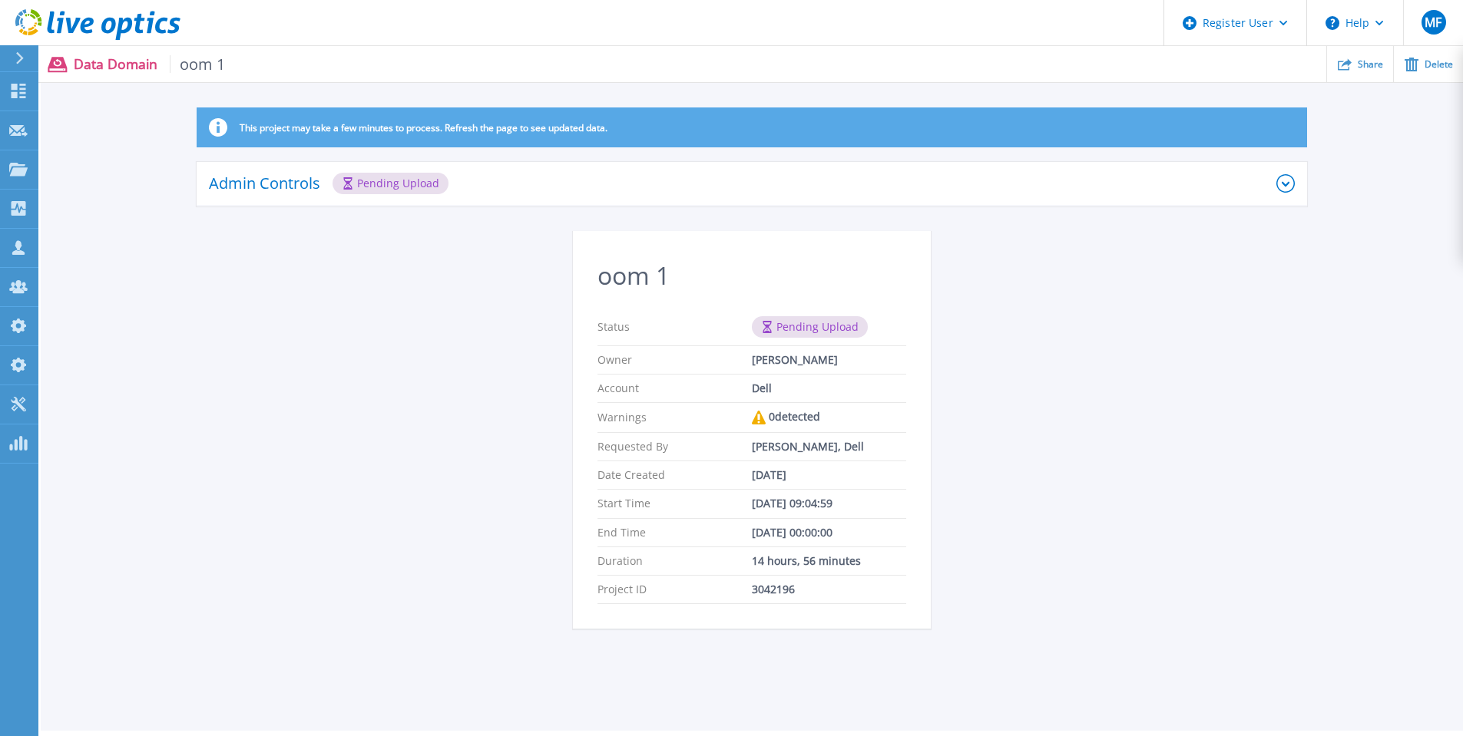
click at [1278, 183] on icon at bounding box center [1285, 183] width 18 height 18
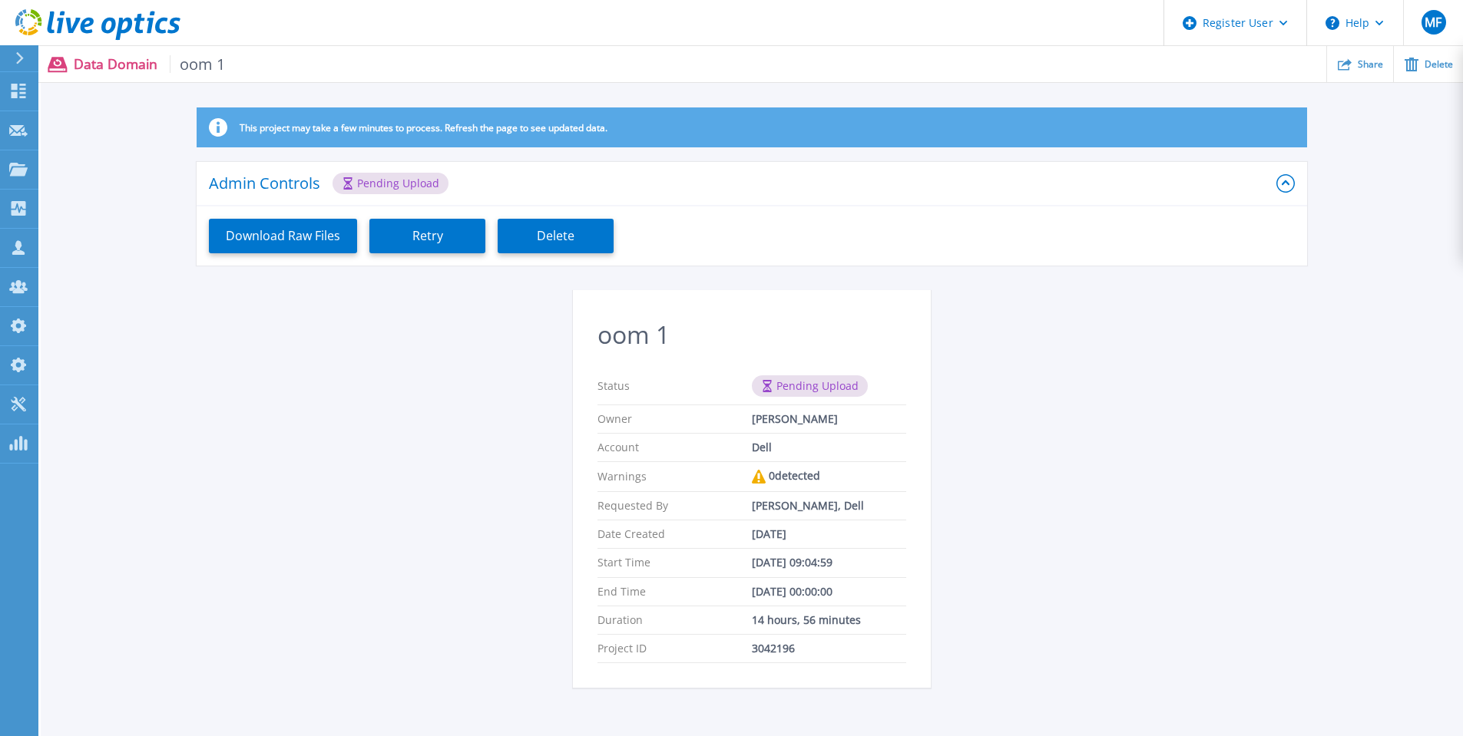
click at [1285, 177] on icon at bounding box center [1285, 183] width 18 height 18
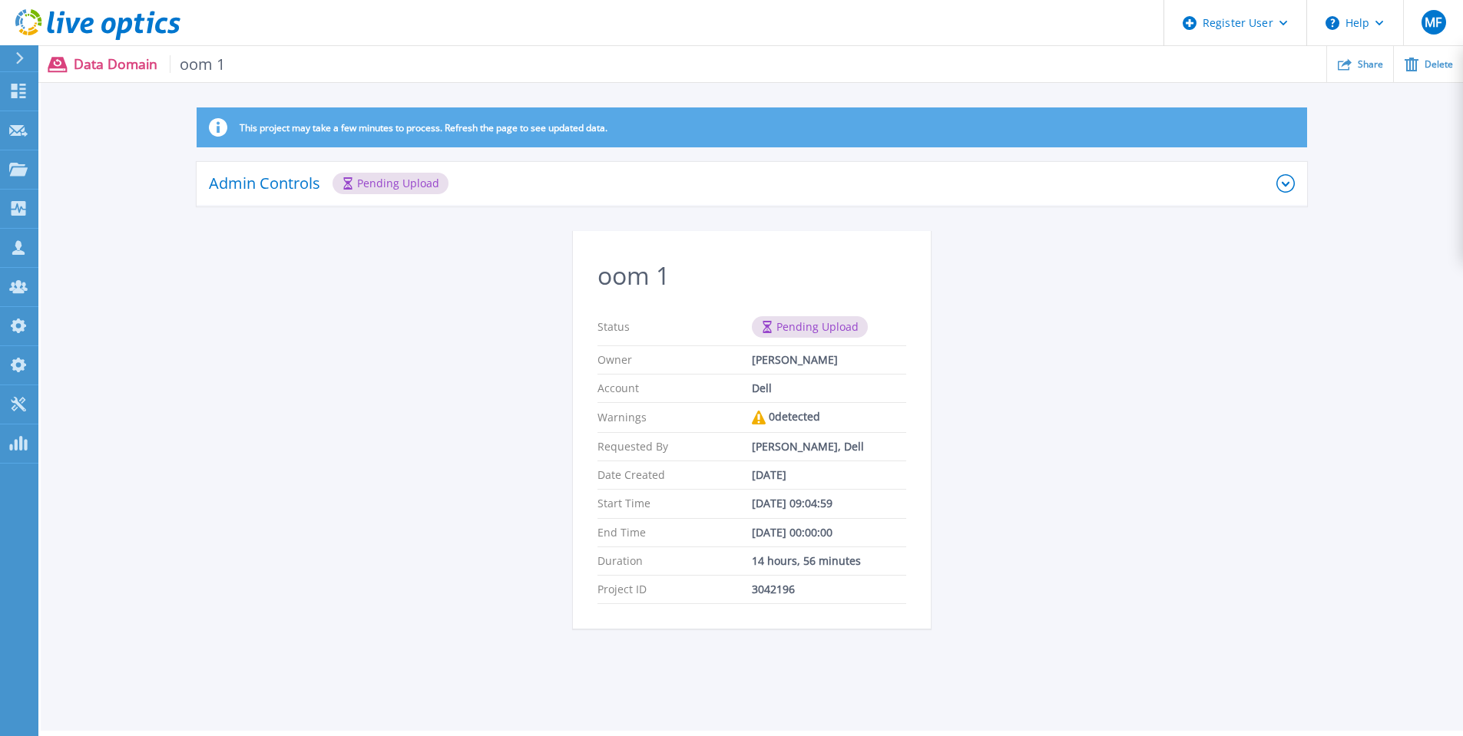
click at [1318, 355] on div "This project may take a few minutes to process. Refresh the page to see updated…" at bounding box center [752, 377] width 1422 height 540
click at [1286, 187] on icon at bounding box center [1285, 183] width 18 height 18
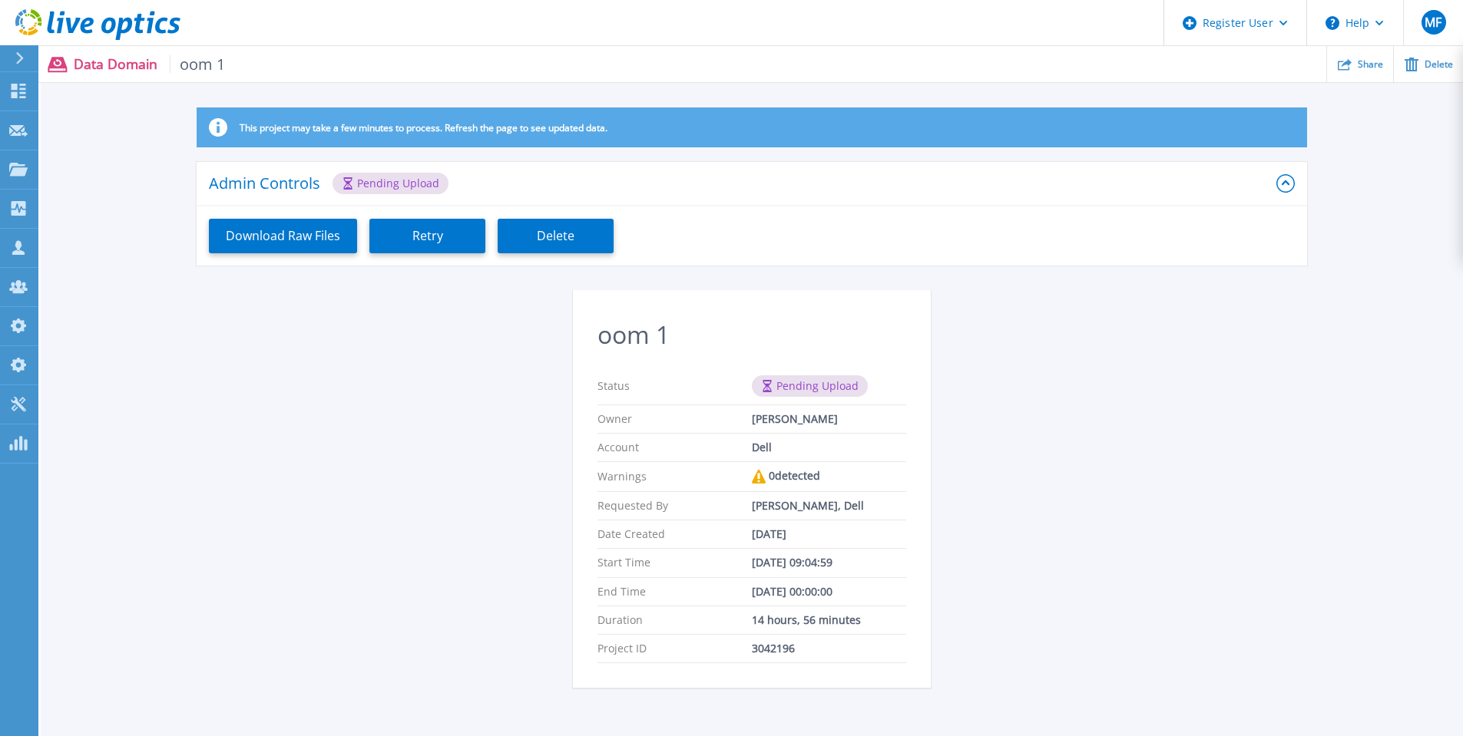
click at [1078, 338] on div "This project may take a few minutes to process. Refresh the page to see updated…" at bounding box center [752, 406] width 1422 height 599
click at [534, 534] on div "This project may take a few minutes to process. Refresh the page to see updated…" at bounding box center [752, 406] width 1422 height 599
